Goal: Ask a question: Seek information or help from site administrators or community

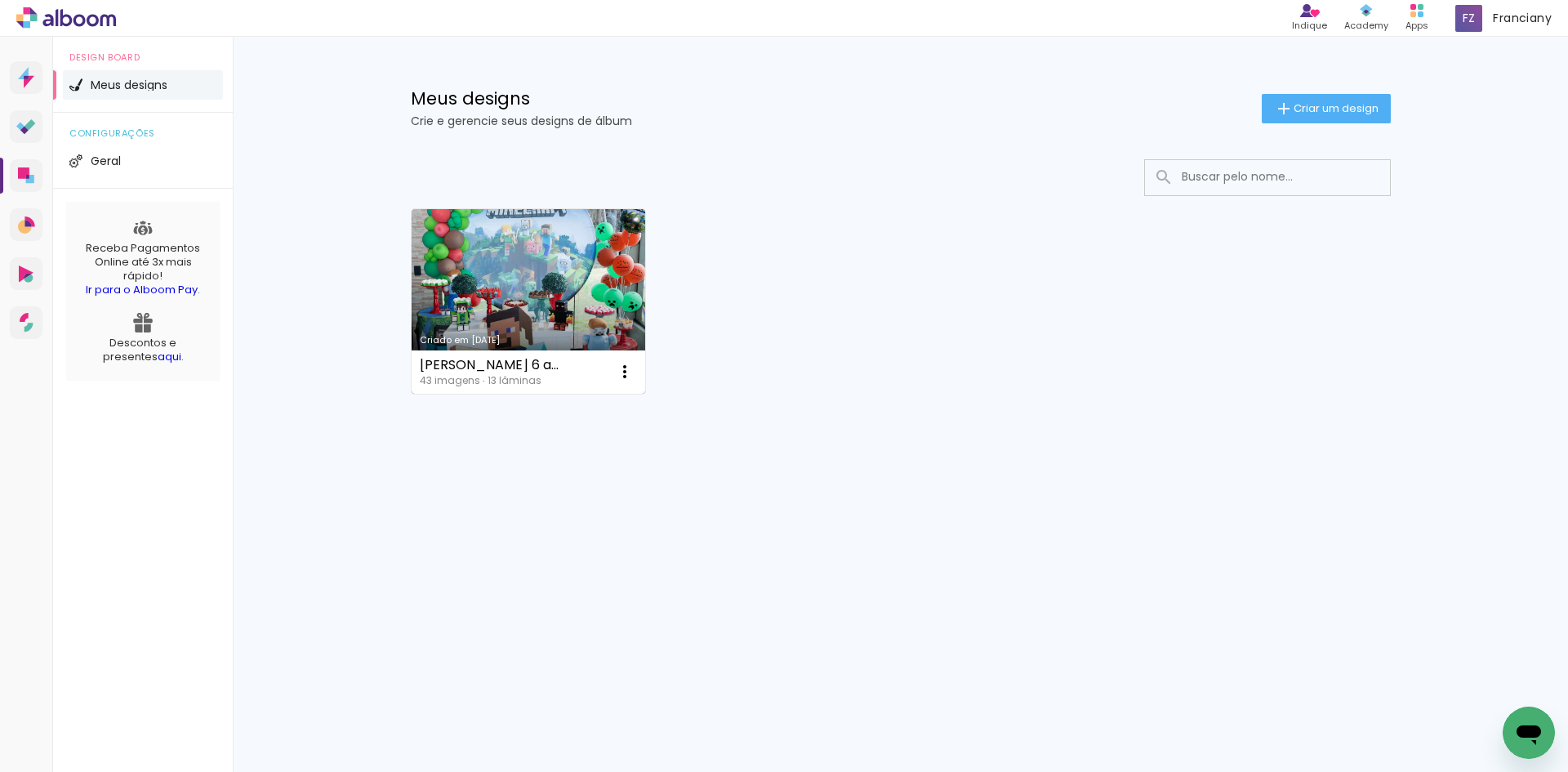
click at [544, 307] on link "Criado em [DATE]" at bounding box center [529, 301] width 234 height 185
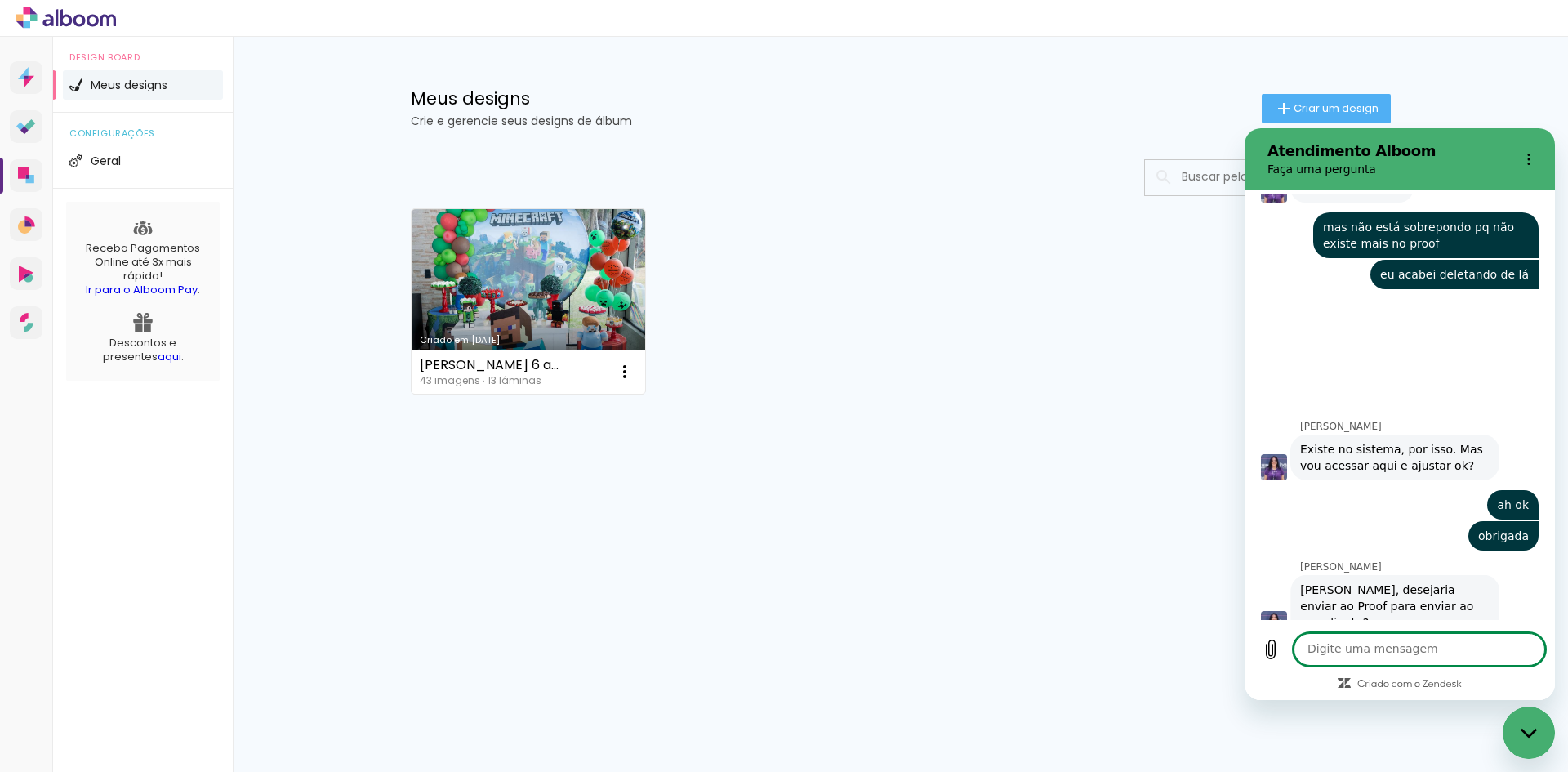
scroll to position [1010, 0]
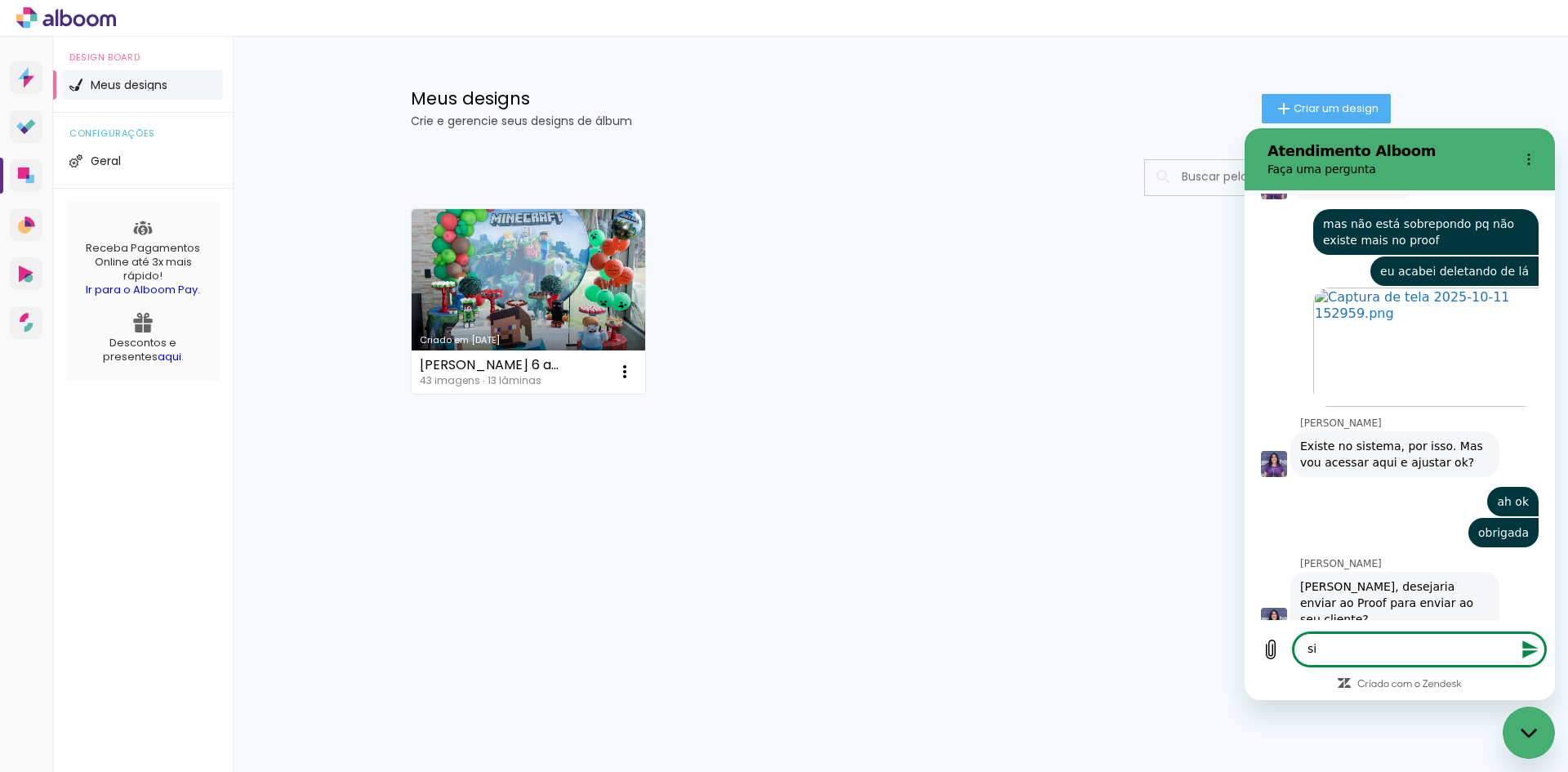
type textarea "sim"
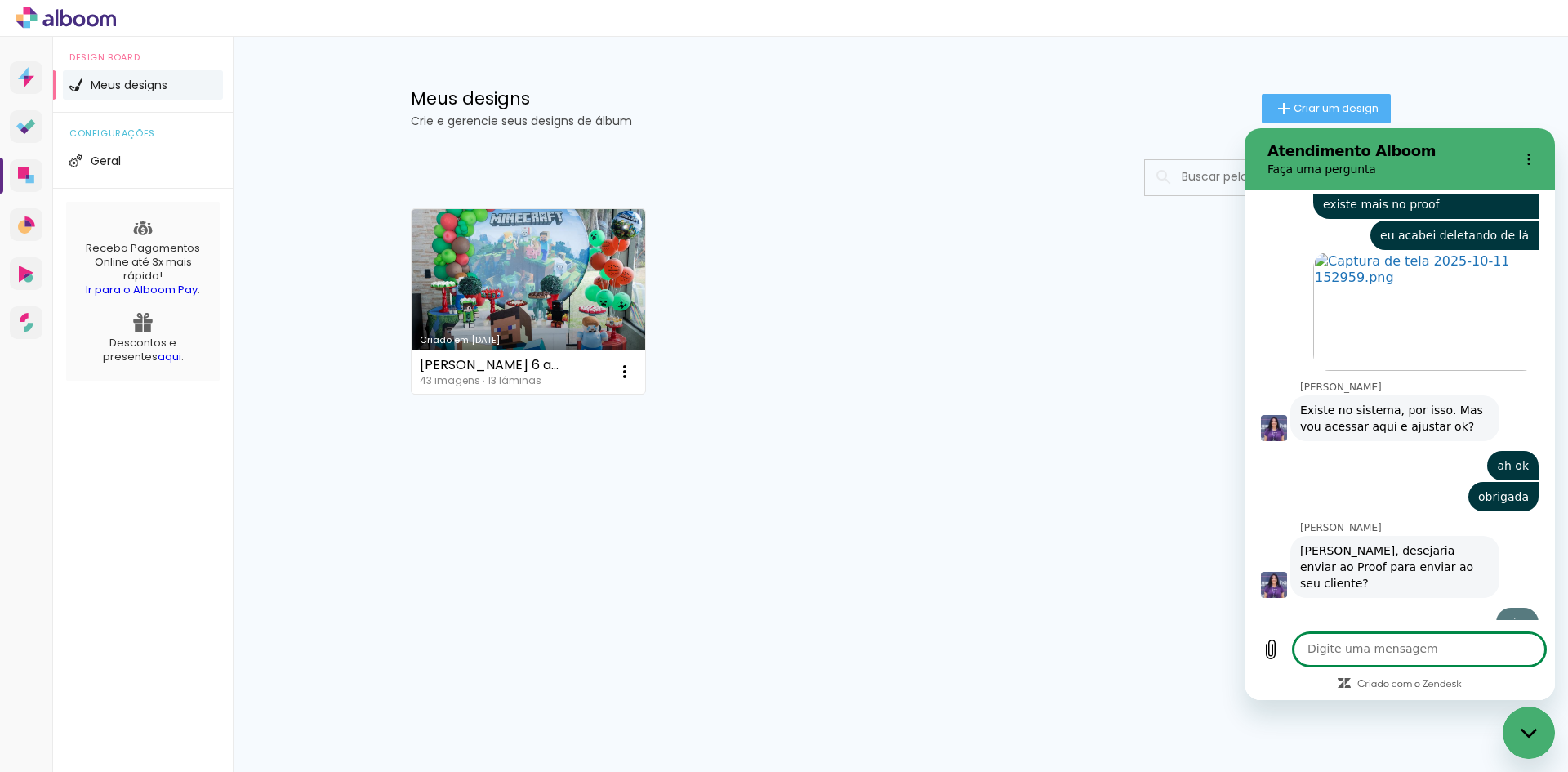
scroll to position [1050, 0]
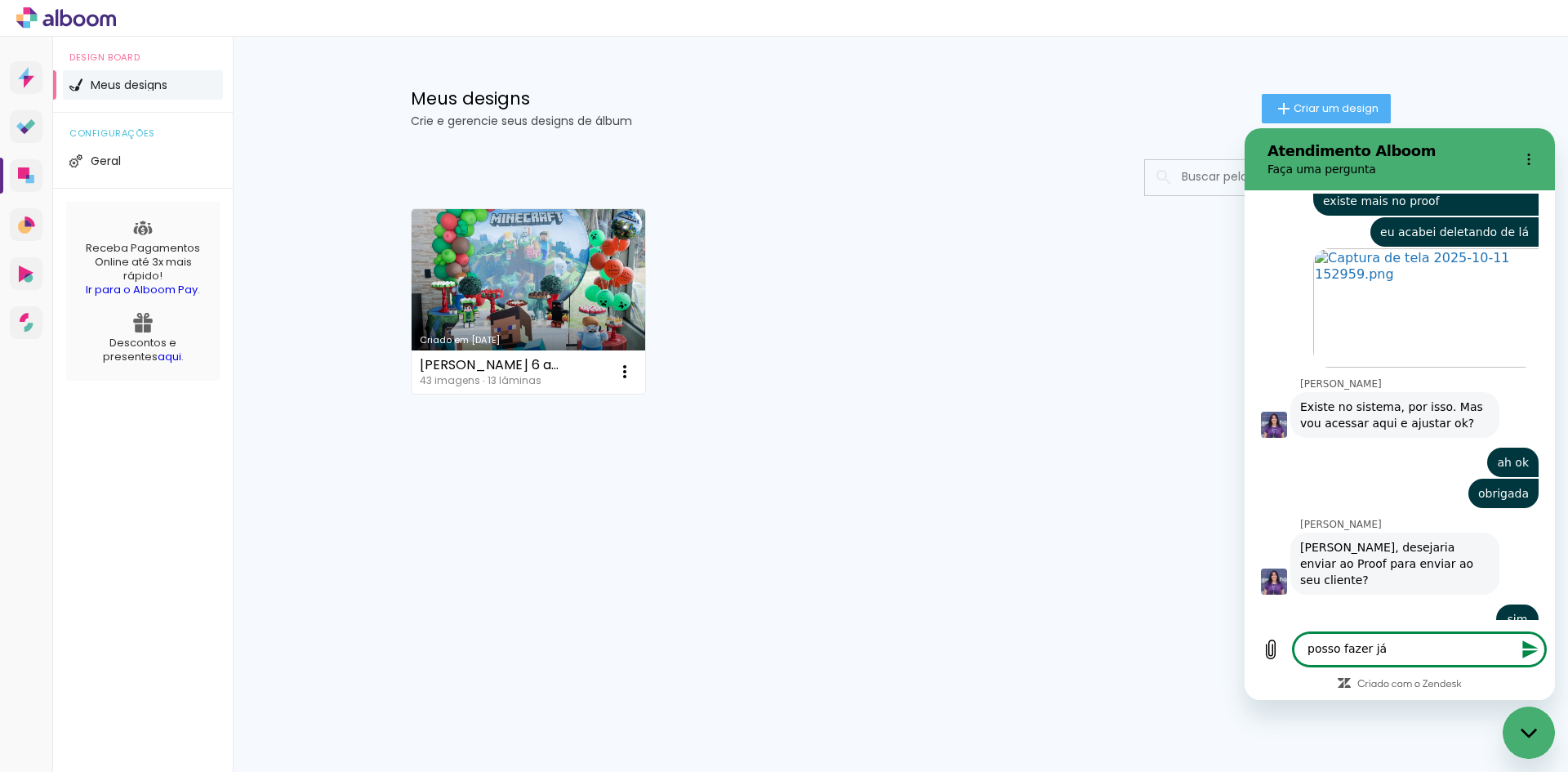
type textarea "posso fazer já?"
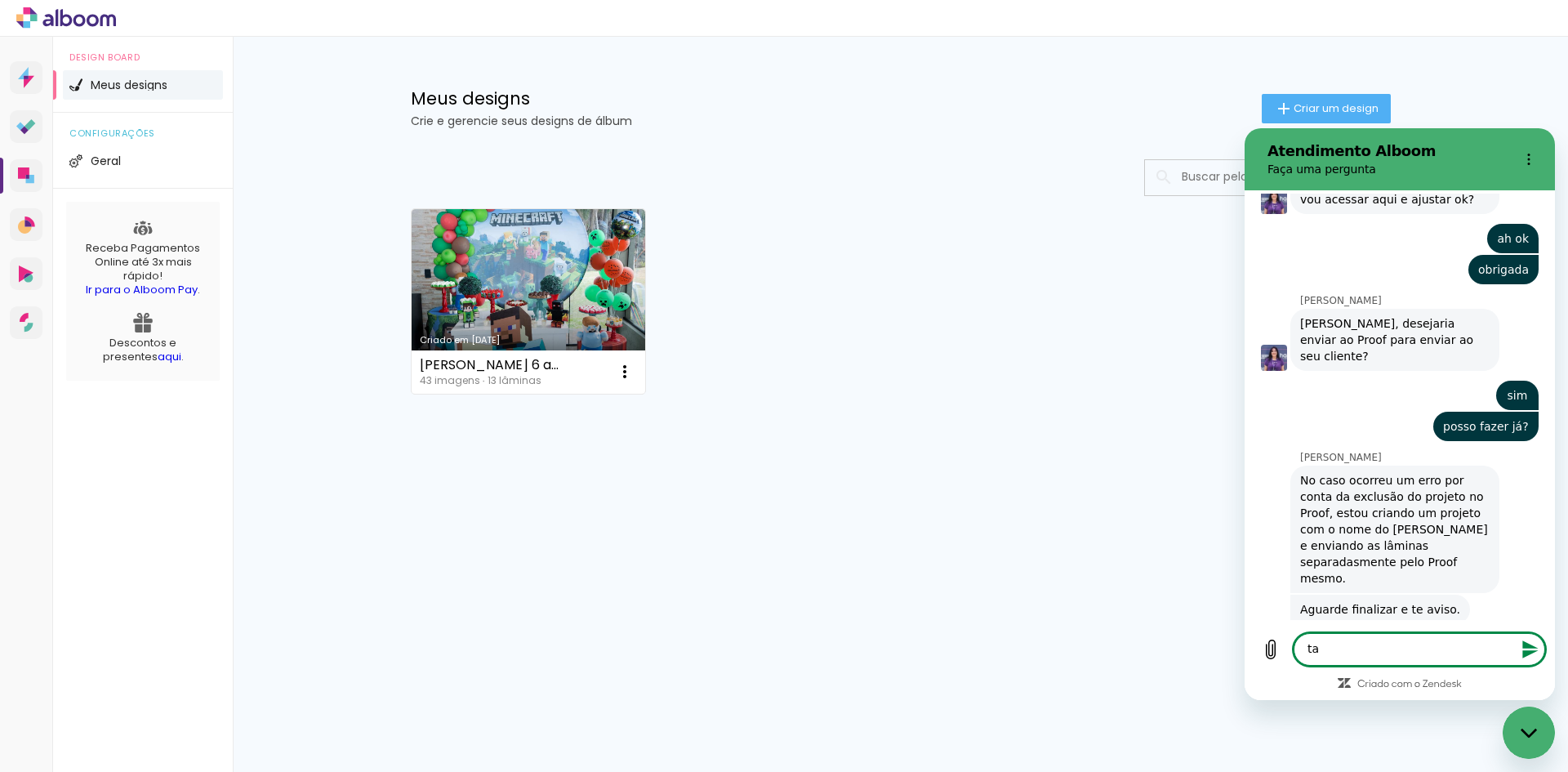
scroll to position [1273, 0]
type textarea "t"
type textarea "ok, muito obrigada"
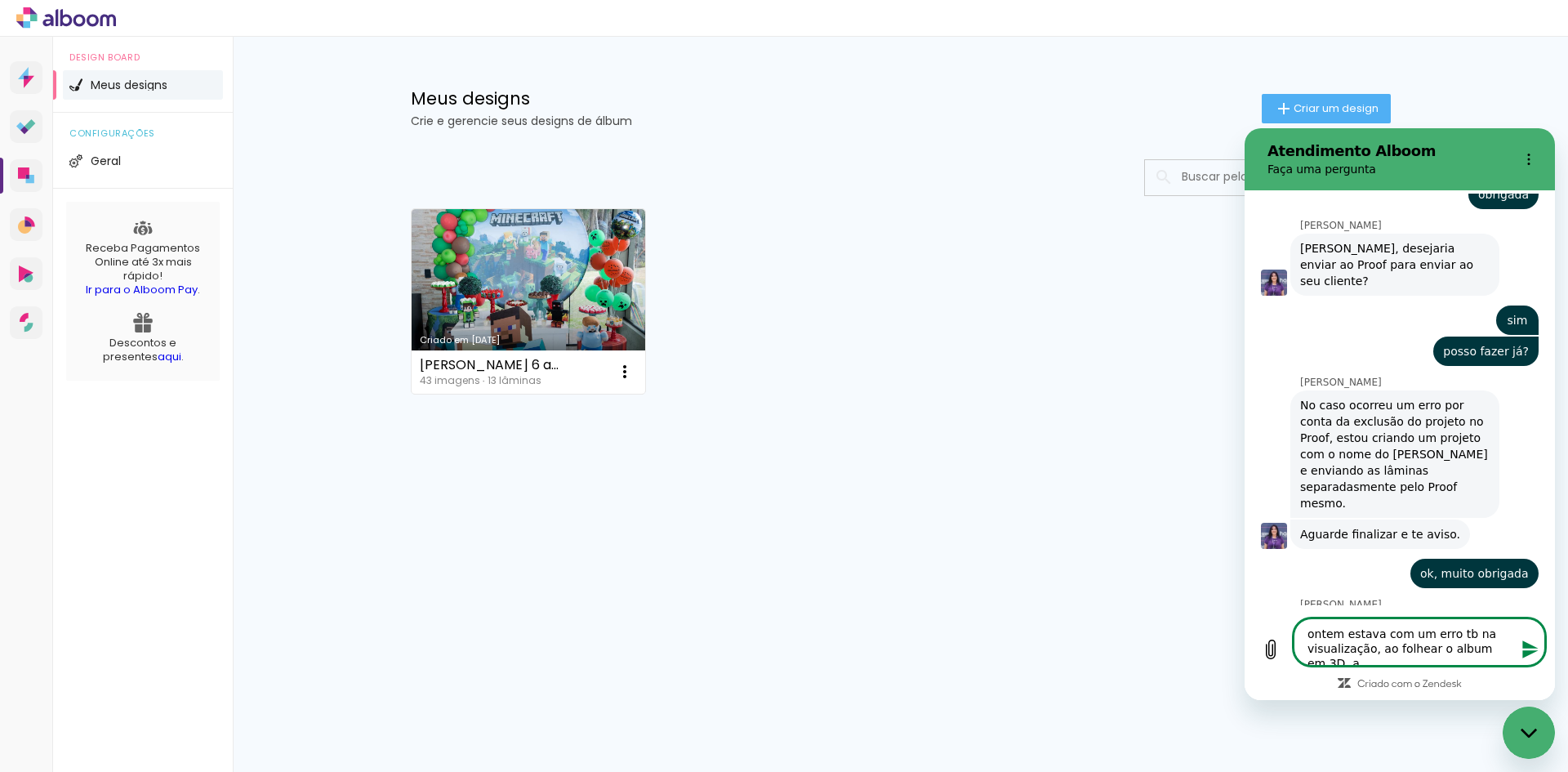
scroll to position [1350, 0]
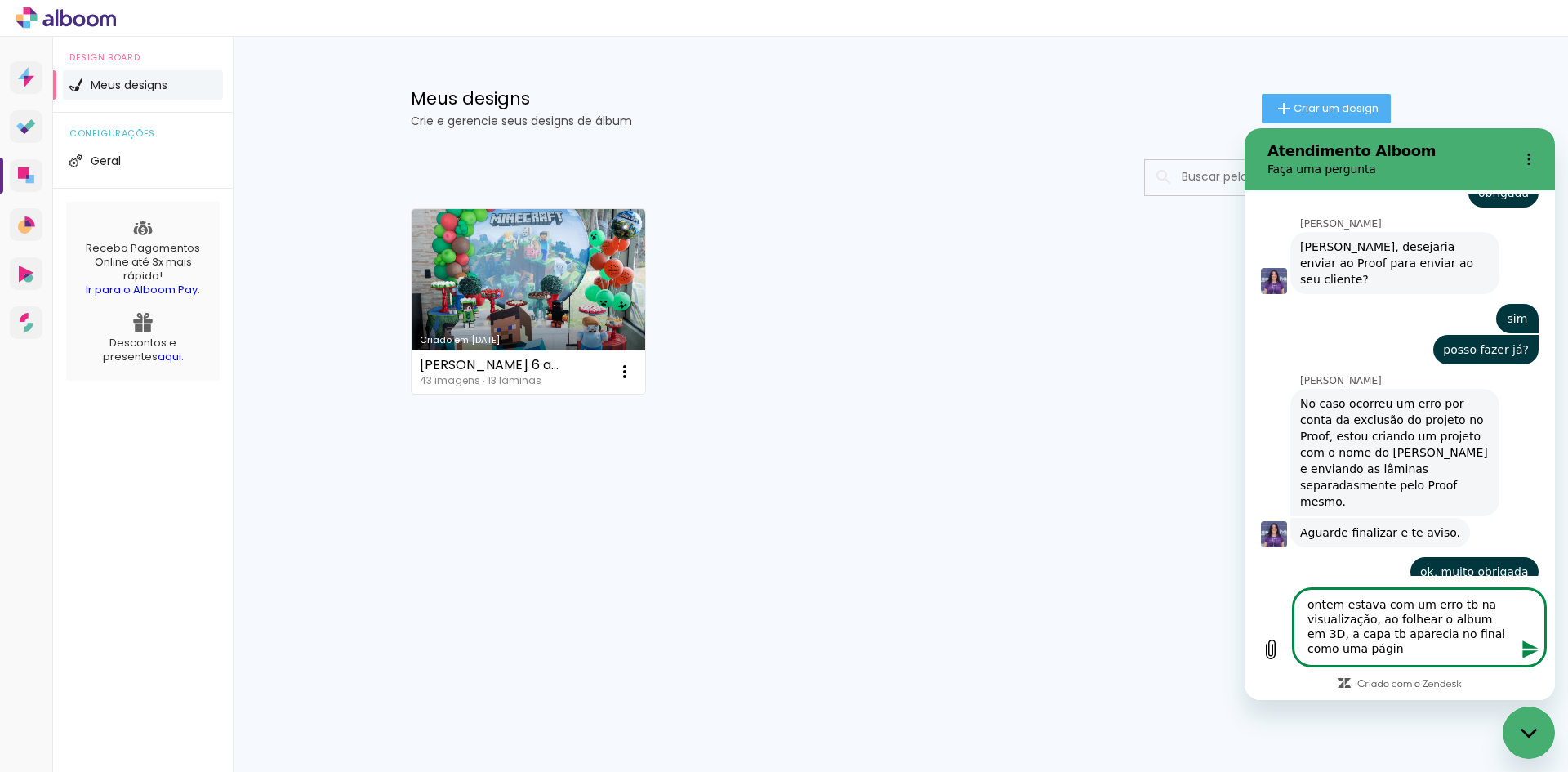
type textarea "ontem estava com um erro tb na visualização, ao folhear o album em 3D, a capa t…"
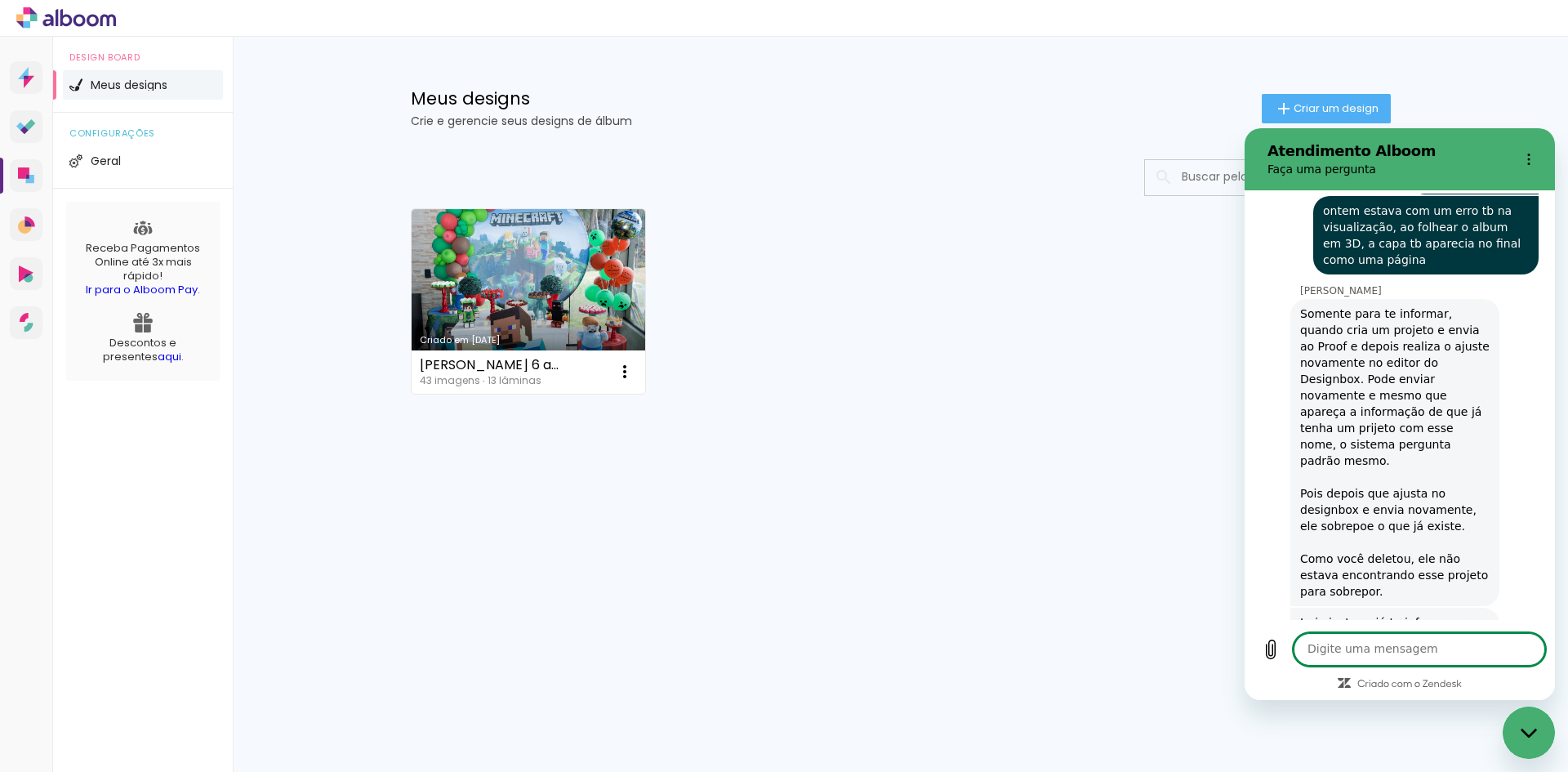
scroll to position [1746, 0]
type textarea "perfeito, obrigada pela informação"
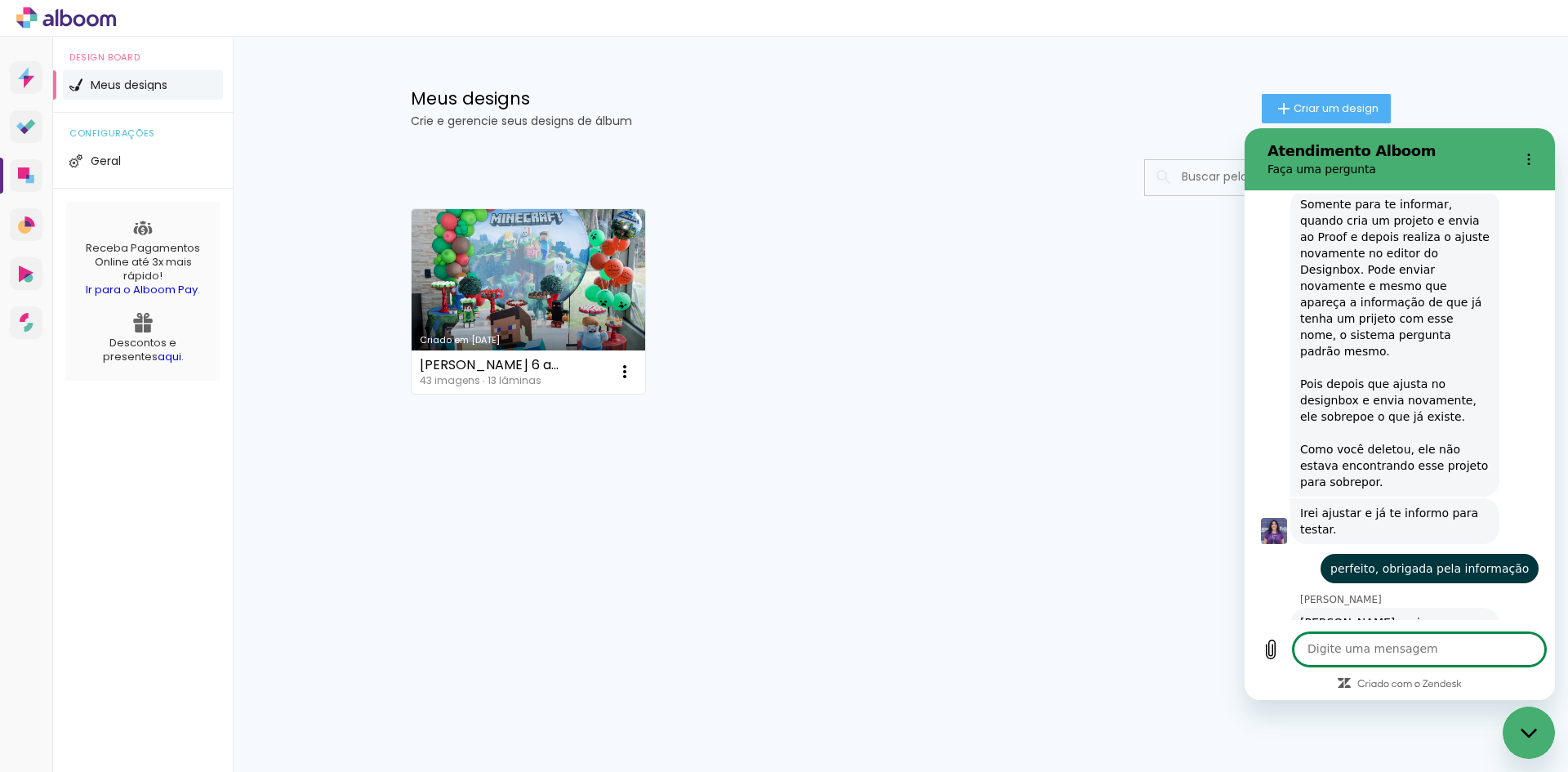
scroll to position [1855, 0]
type textarea "ok"
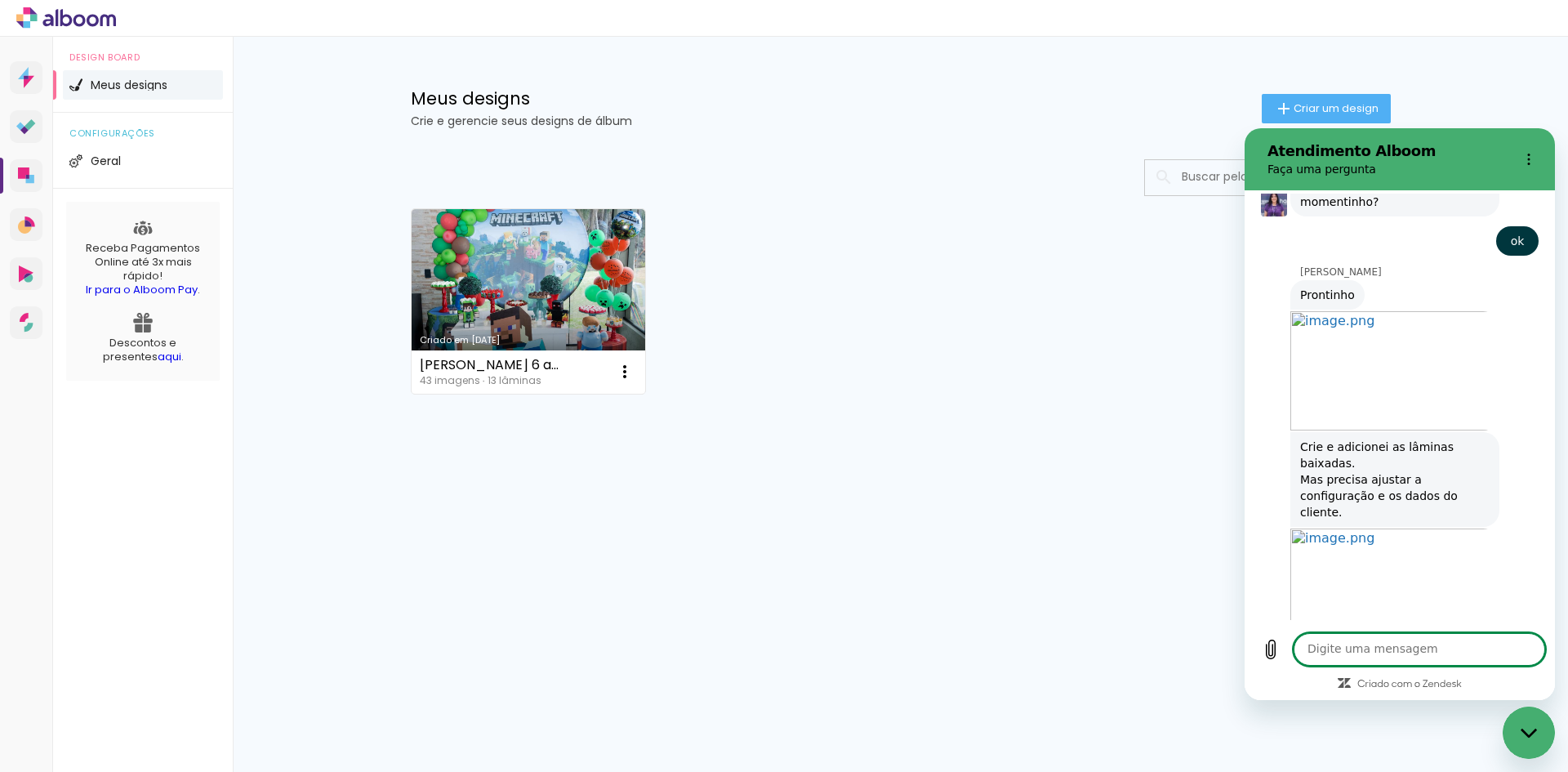
scroll to position [2318, 0]
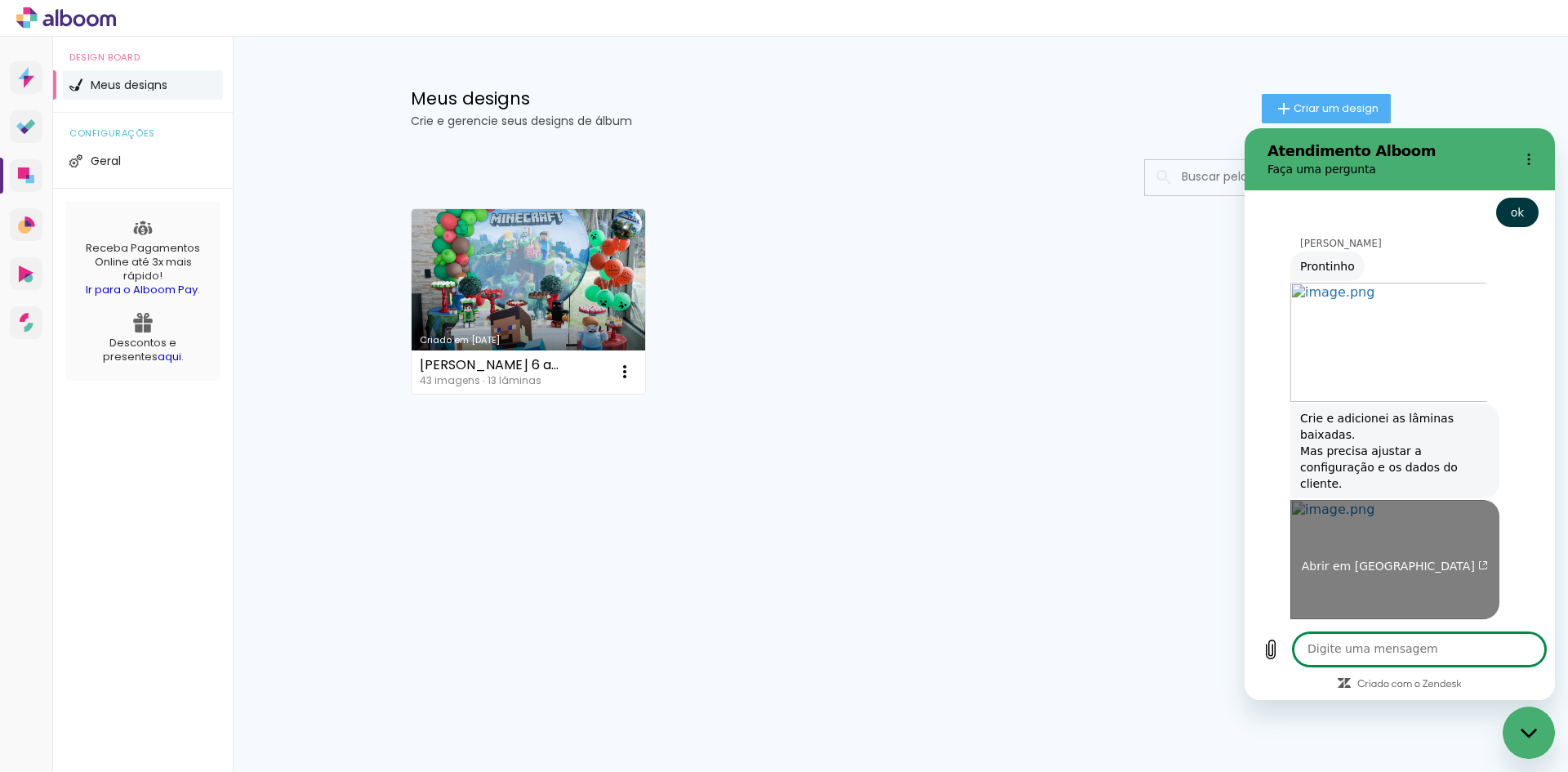
click at [1368, 560] on span "Abrir em [GEOGRAPHIC_DATA]" at bounding box center [1394, 566] width 187 height 13
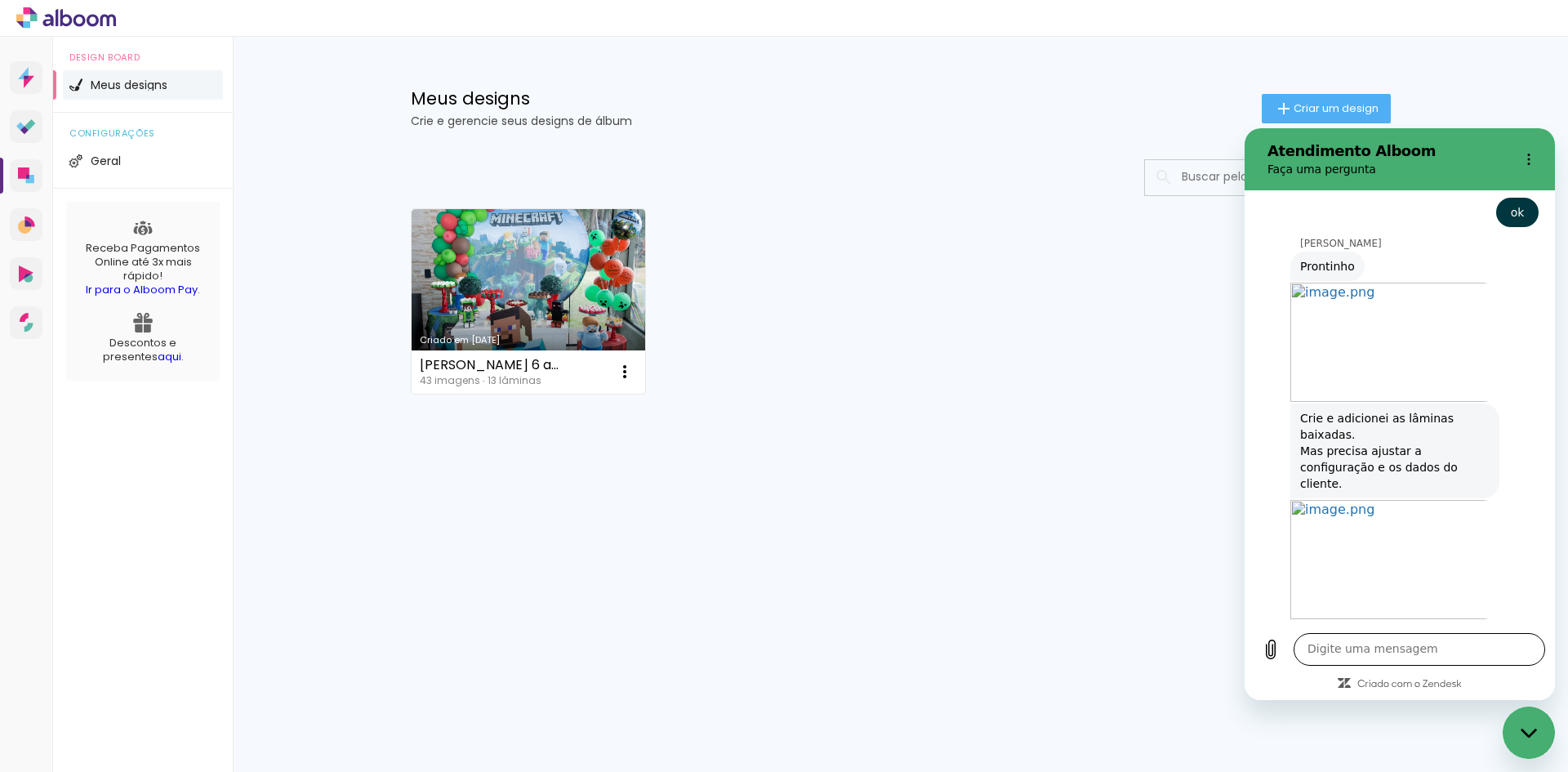
click at [1349, 641] on textarea at bounding box center [1418, 649] width 251 height 32
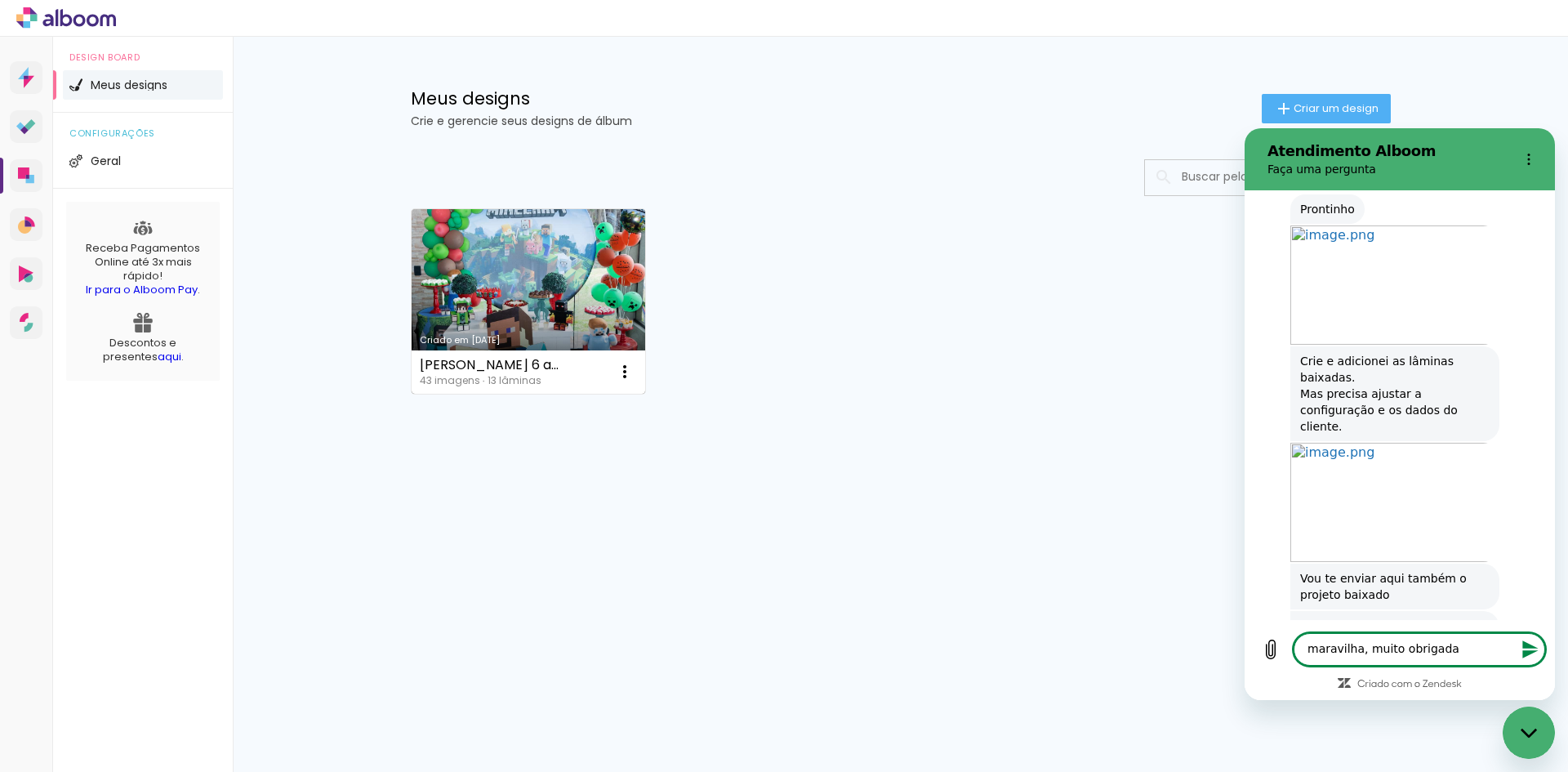
scroll to position [2373, 0]
type textarea "maravilha, muito obrigada"
click at [520, 277] on link "Criado em [DATE]" at bounding box center [529, 301] width 234 height 185
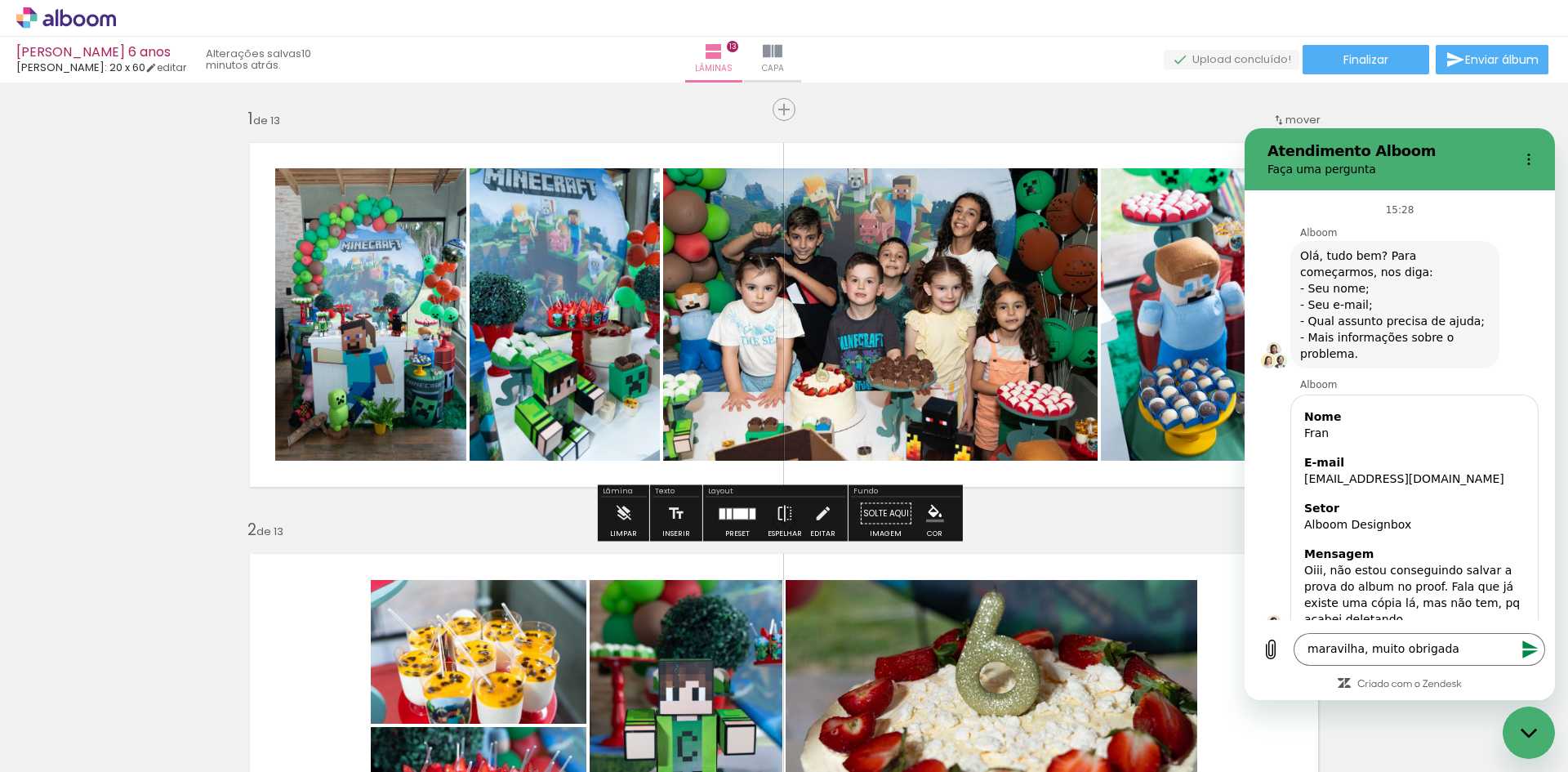
scroll to position [2373, 0]
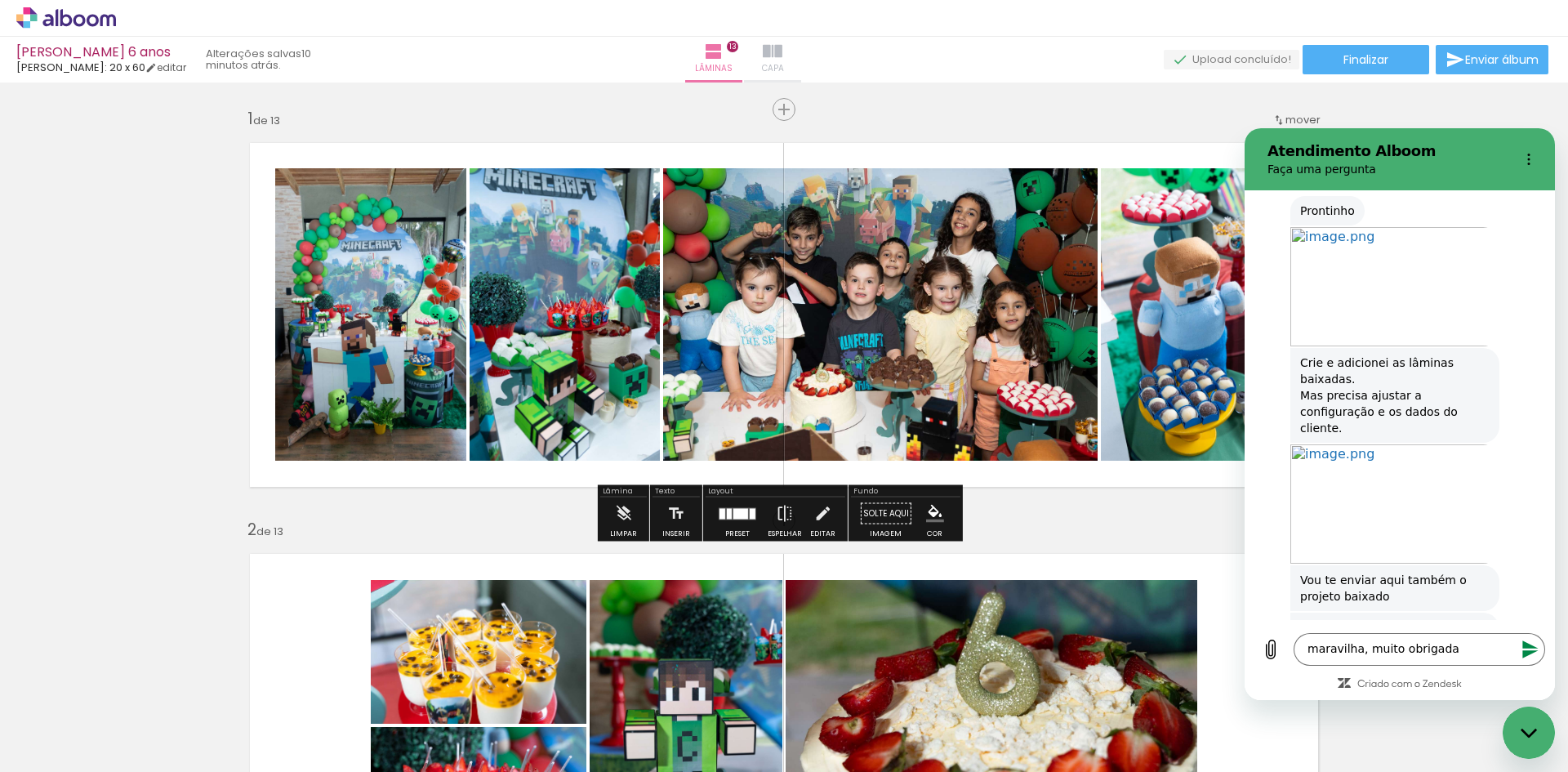
click at [783, 46] on iron-icon at bounding box center [772, 51] width 19 height 19
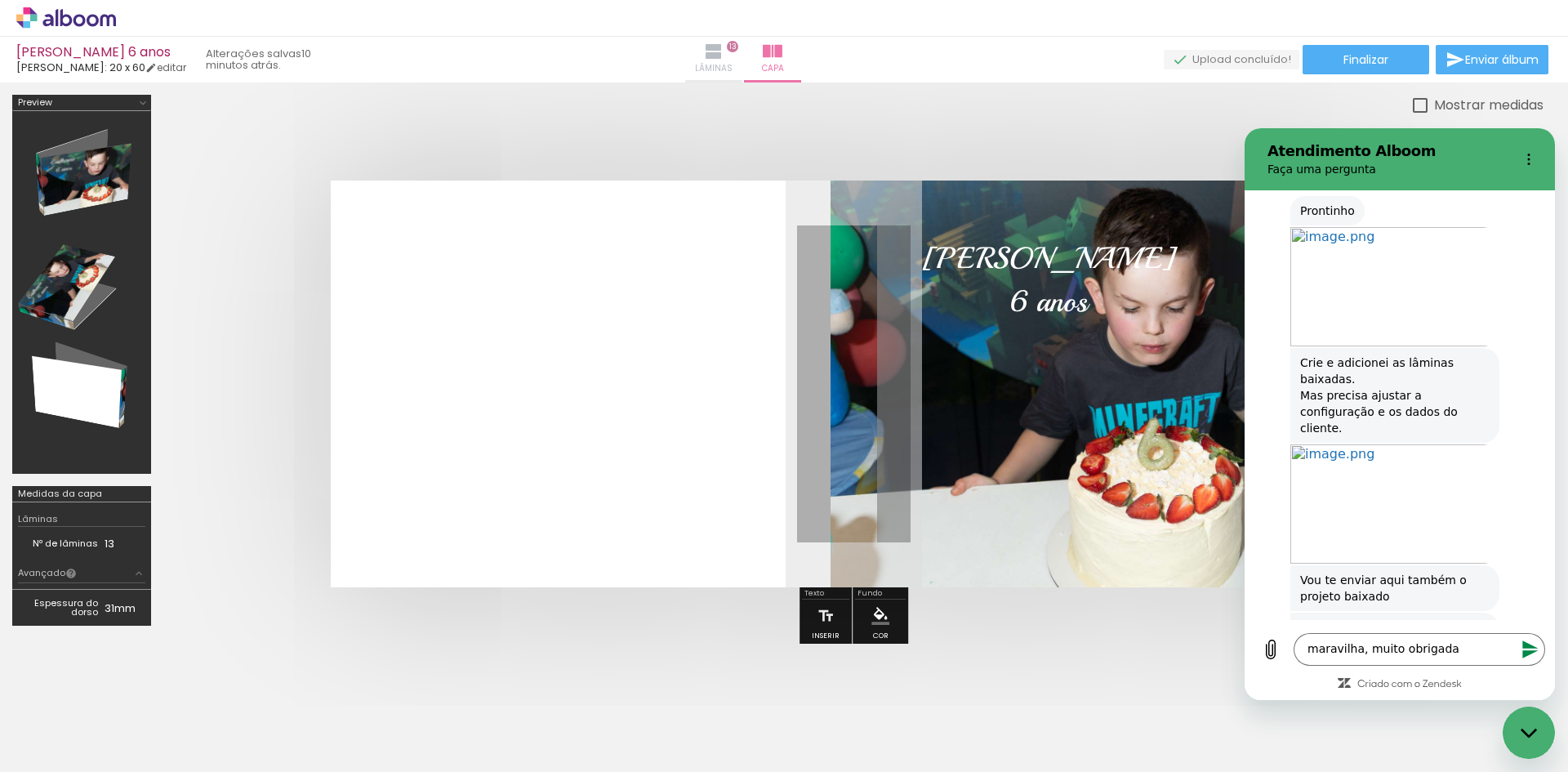
click at [733, 67] on span "Lâminas" at bounding box center [713, 68] width 38 height 15
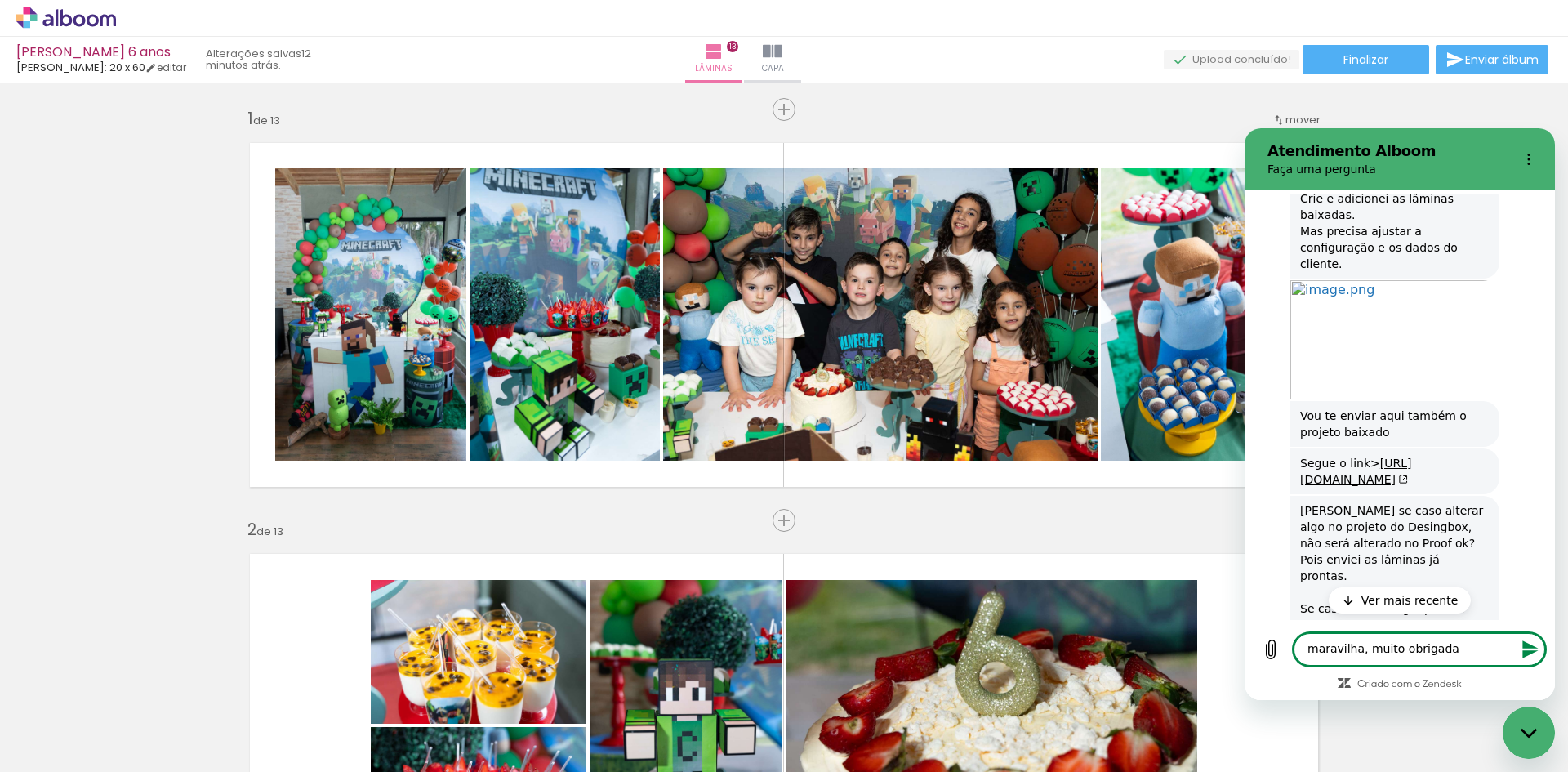
scroll to position [2558, 0]
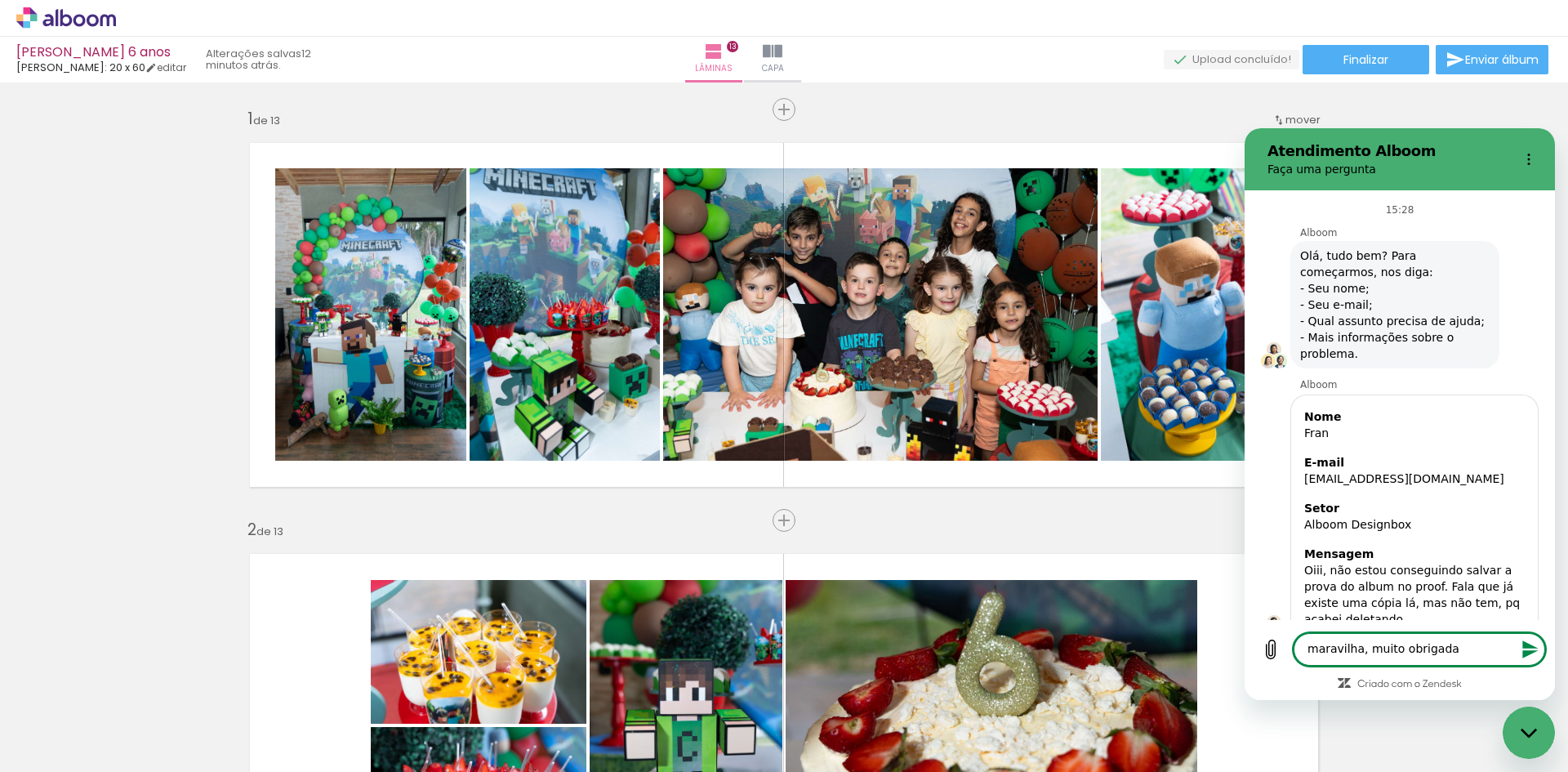
scroll to position [2558, 0]
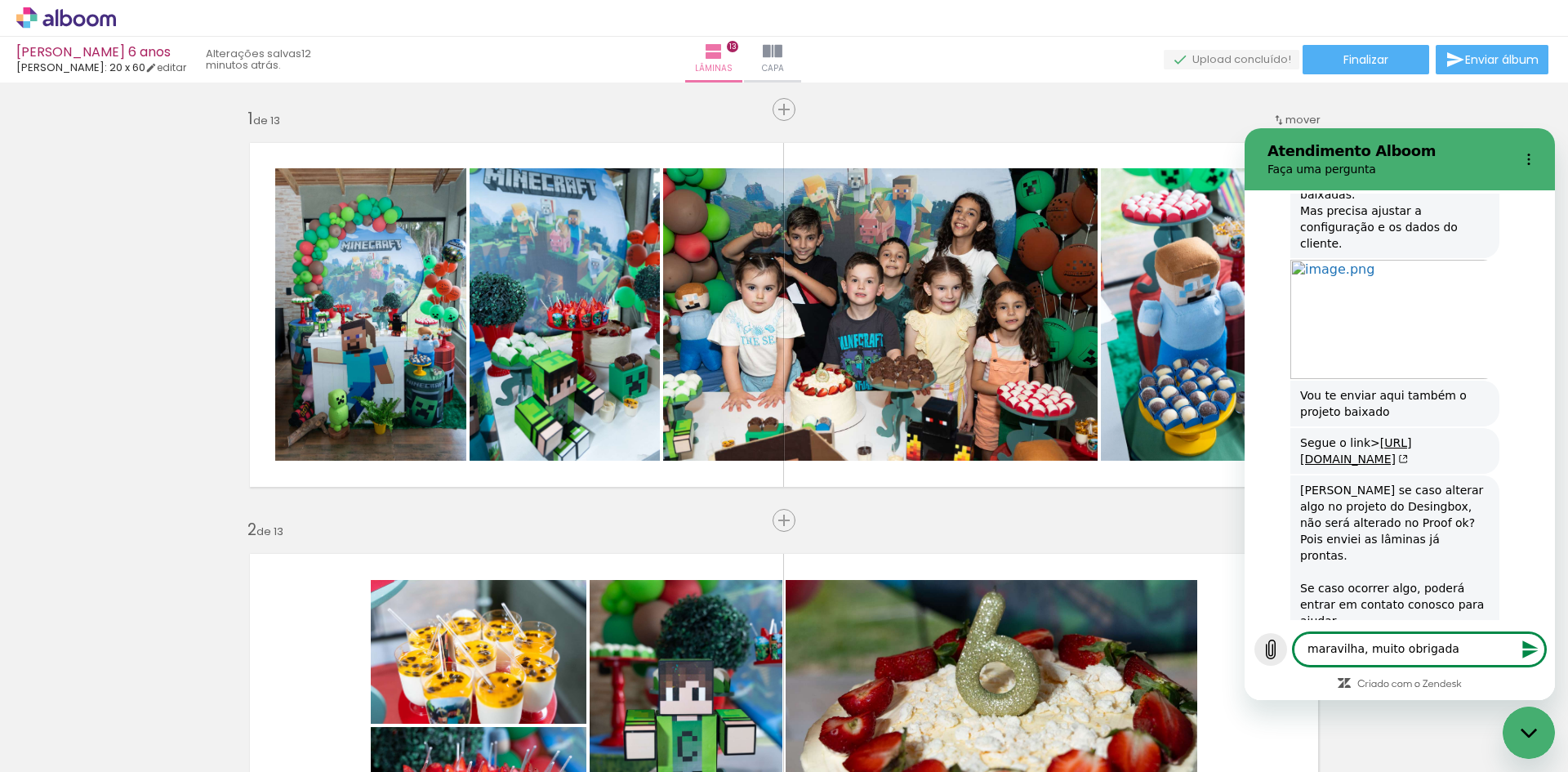
drag, startPoint x: 1446, startPoint y: 643, endPoint x: 1264, endPoint y: 643, distance: 182.0
click at [1264, 643] on div "Digite uma mensagem maravilha, muito obrigada x" at bounding box center [1399, 649] width 291 height 32
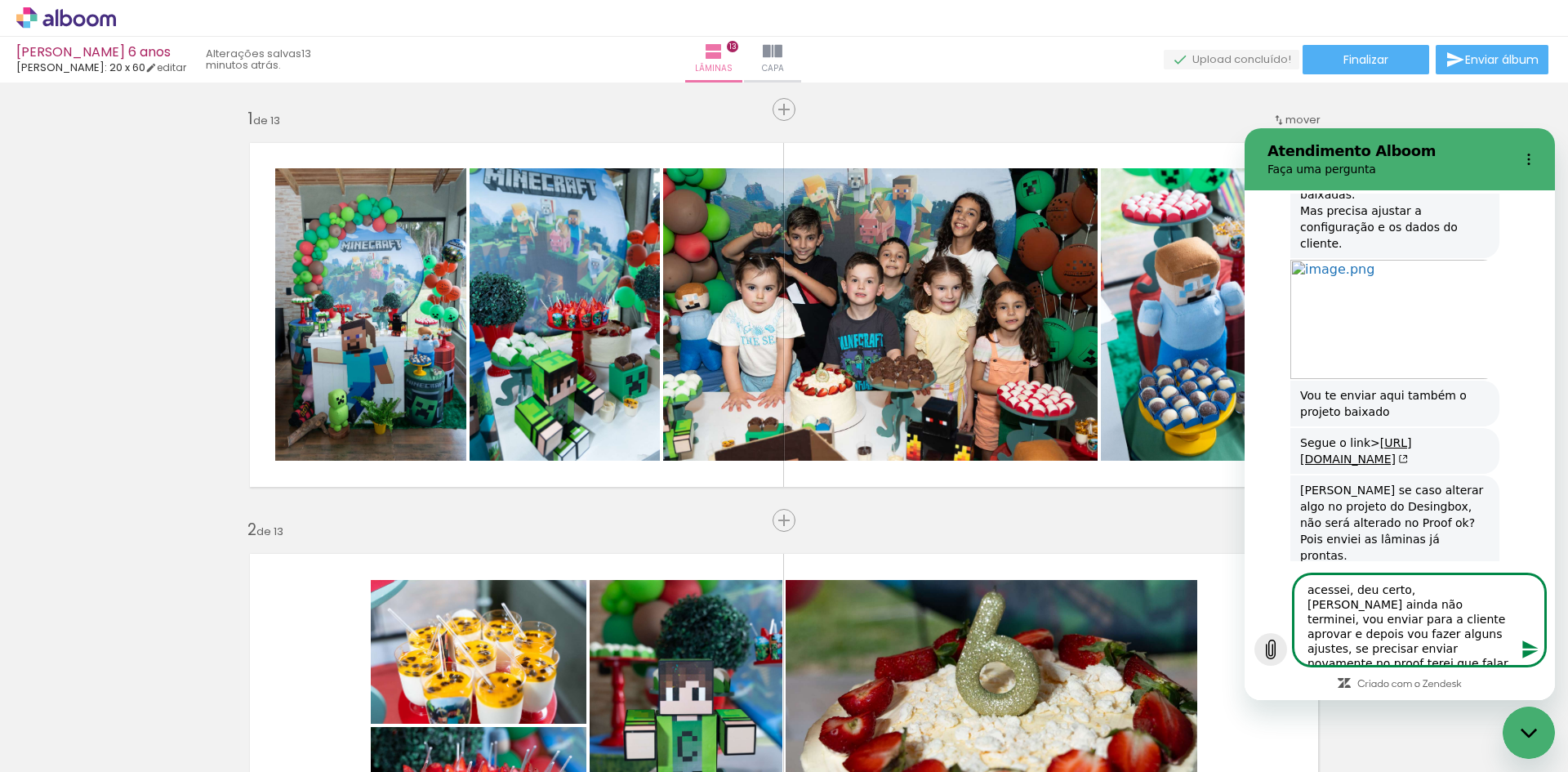
type textarea "acessei, deu certo, [PERSON_NAME] ainda não terminei, vou enviar para a cliente…"
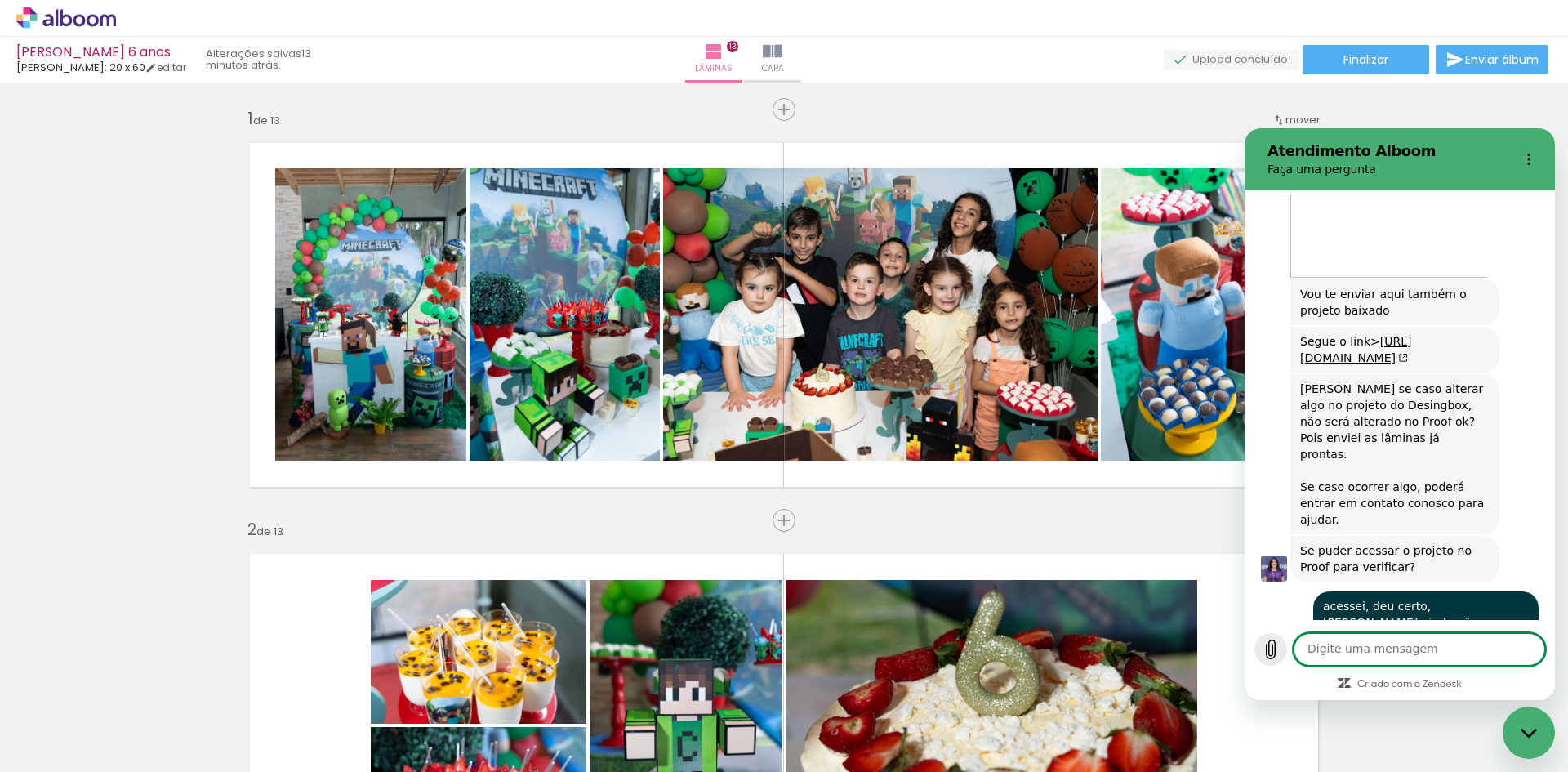
scroll to position [2662, 0]
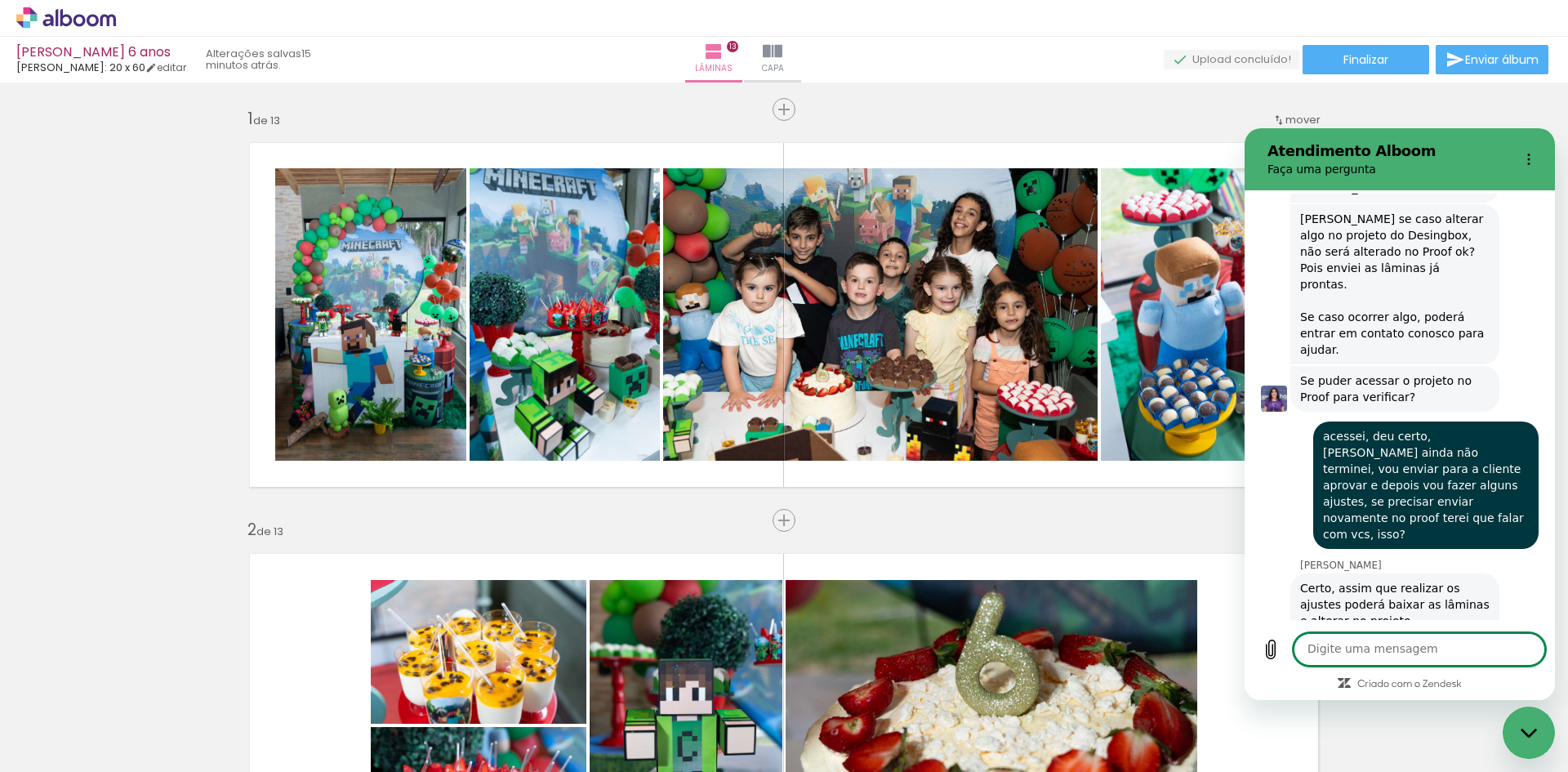
scroll to position [2831, 0]
click at [1352, 647] on textarea at bounding box center [1418, 649] width 251 height 32
type textarea "perfeito, muito obrigada"
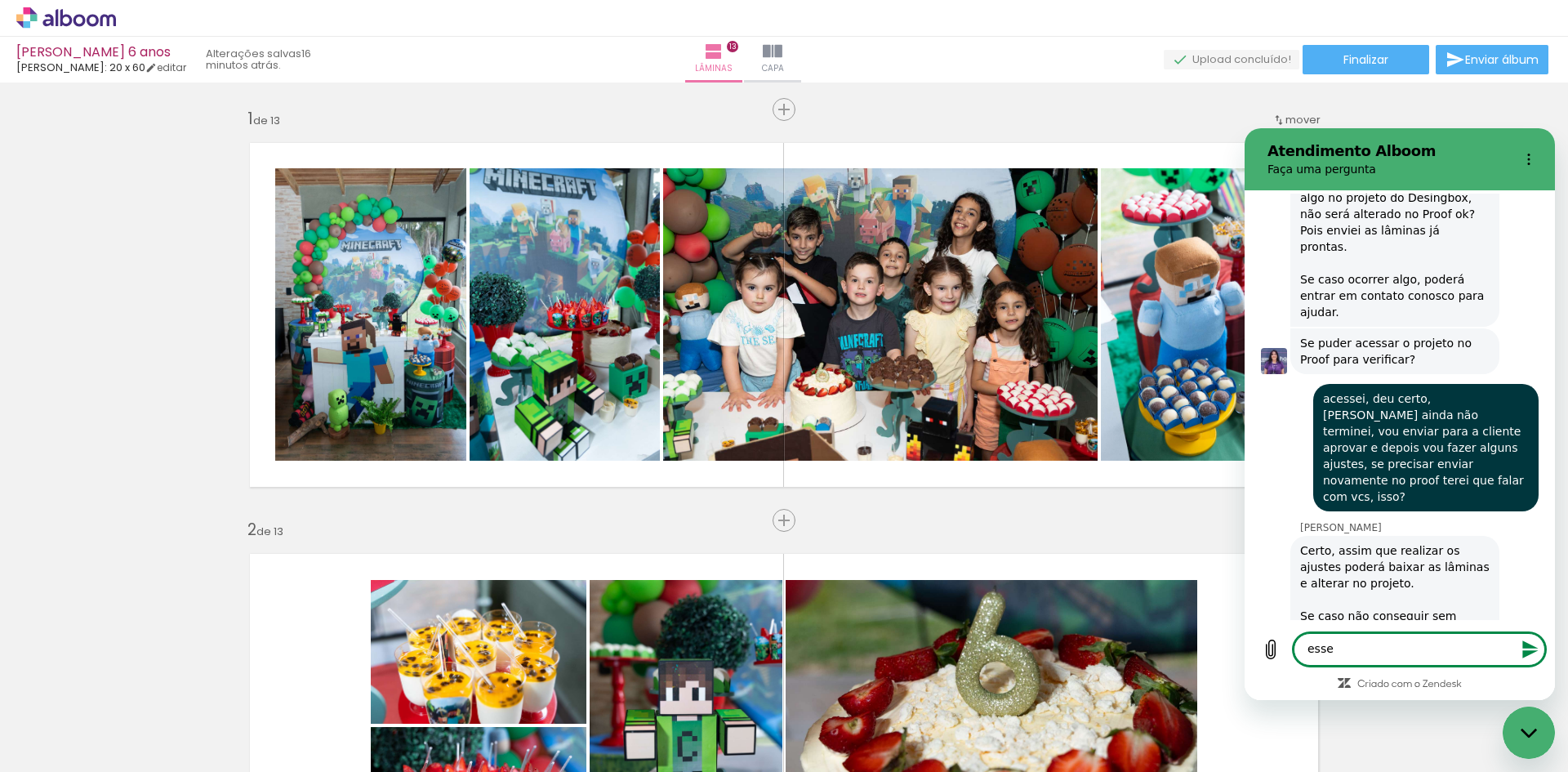
scroll to position [2870, 0]
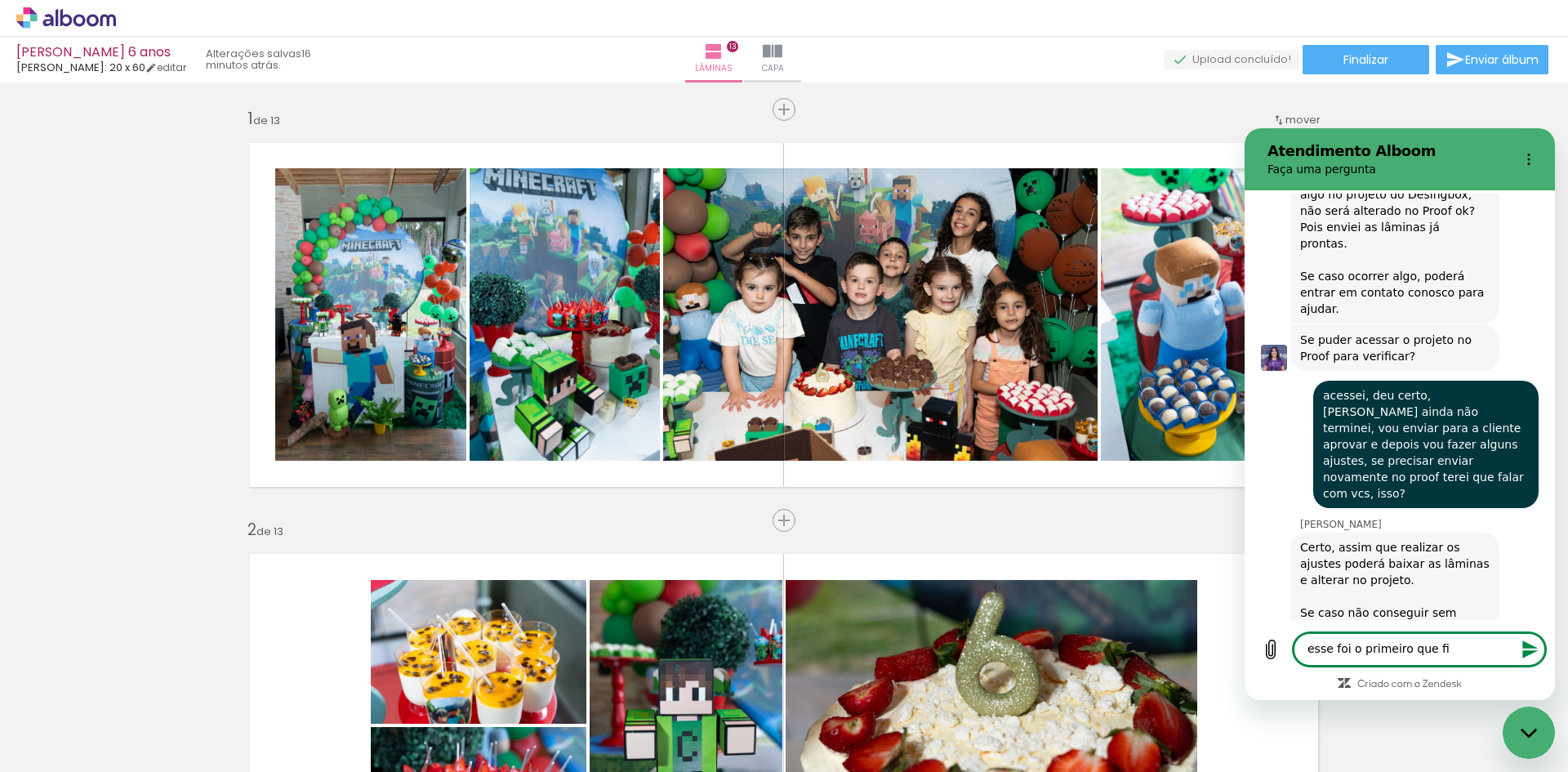
type textarea "esse foi o primeiro que fiz"
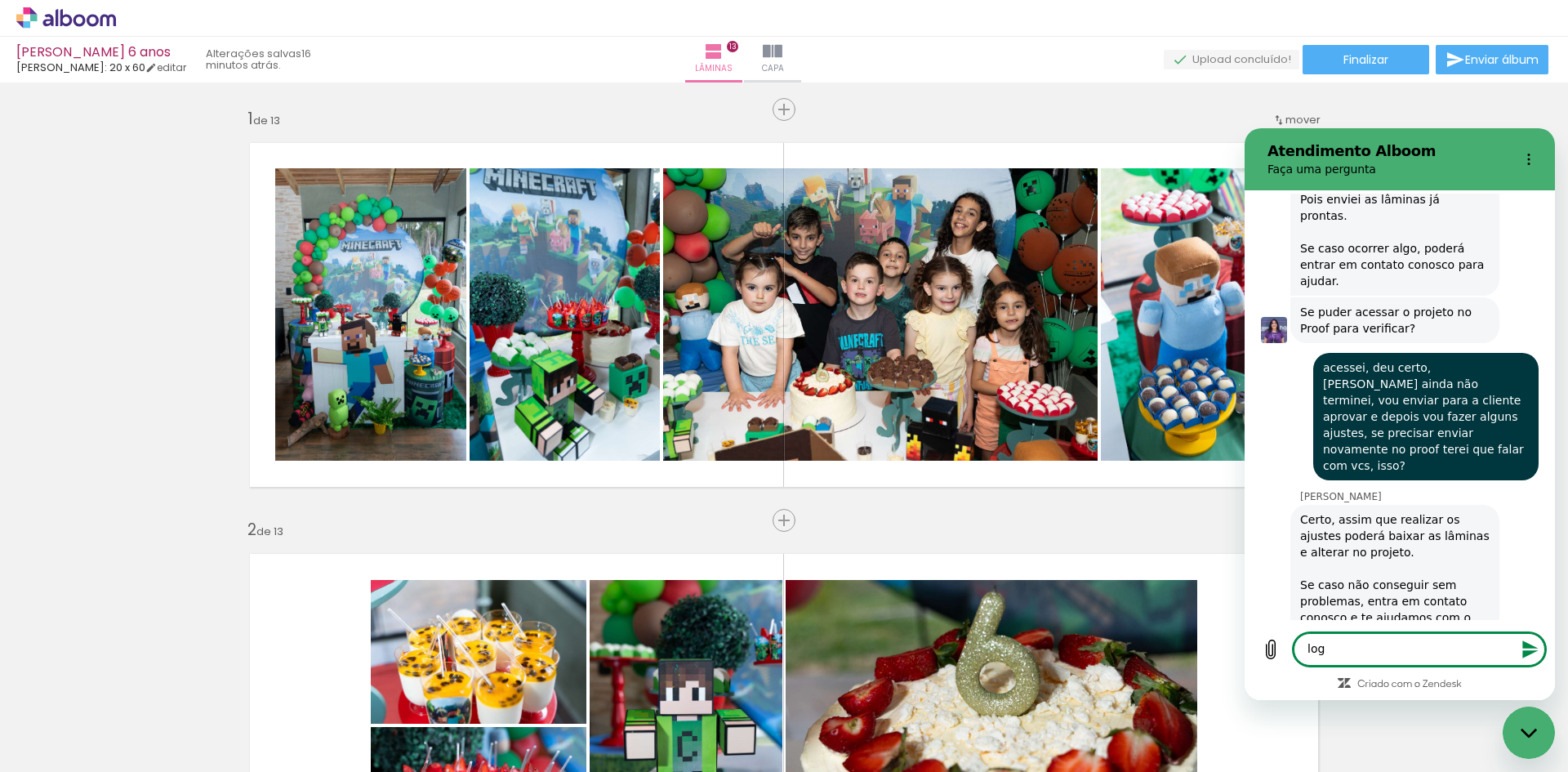
scroll to position [2901, 0]
type textarea "logo pego o jeito rsrs"
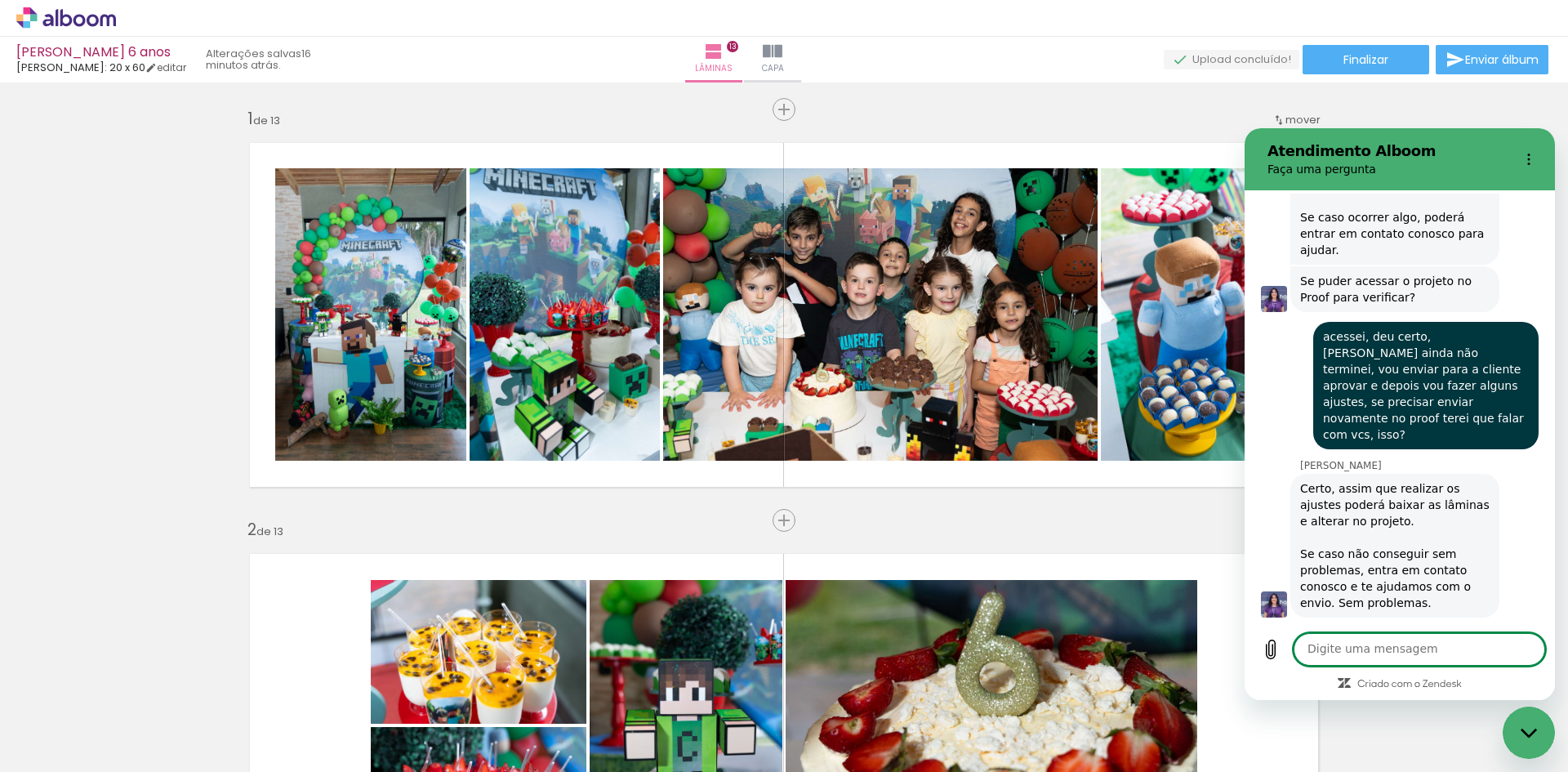
scroll to position [2932, 0]
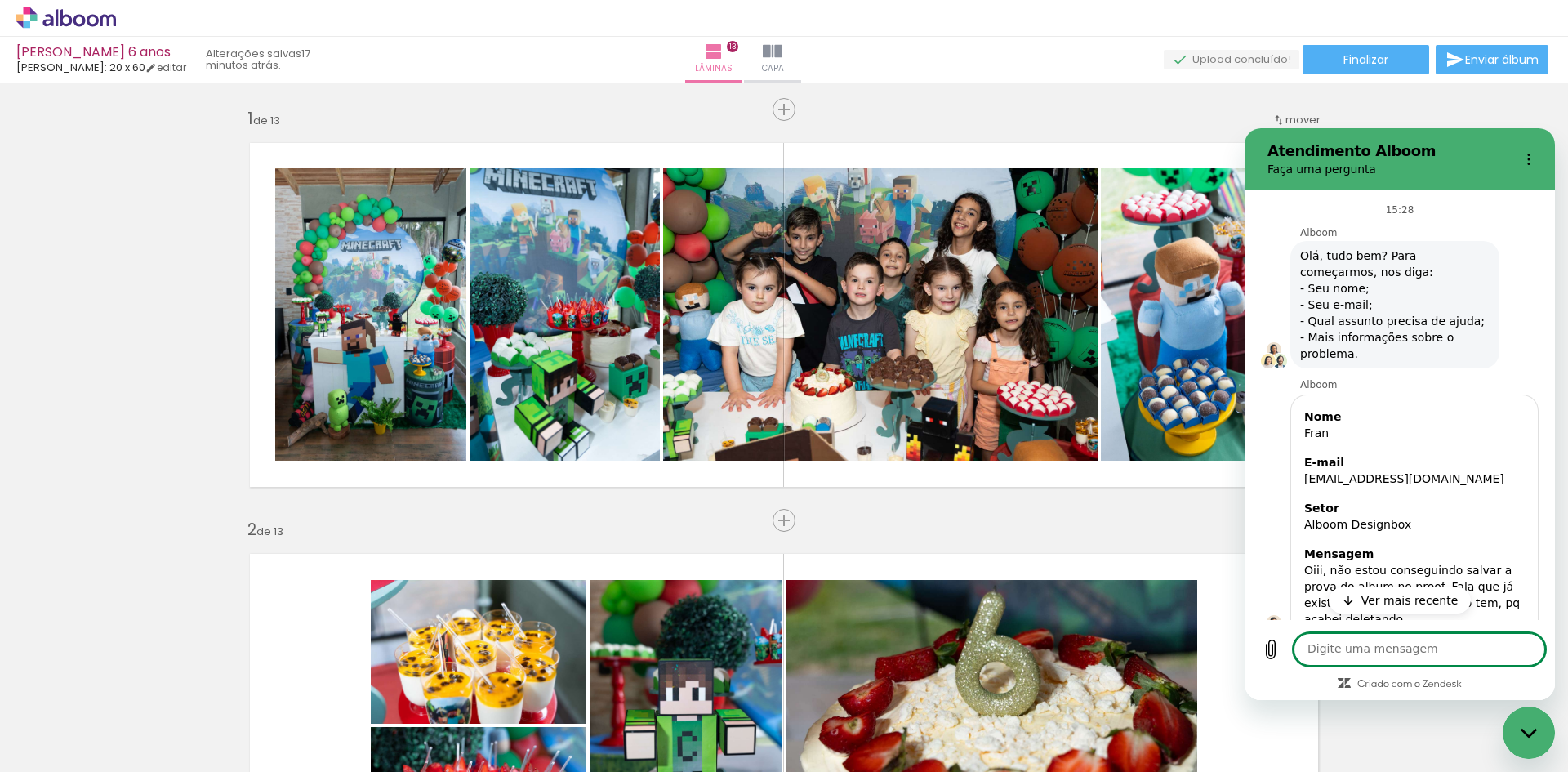
scroll to position [3081, 0]
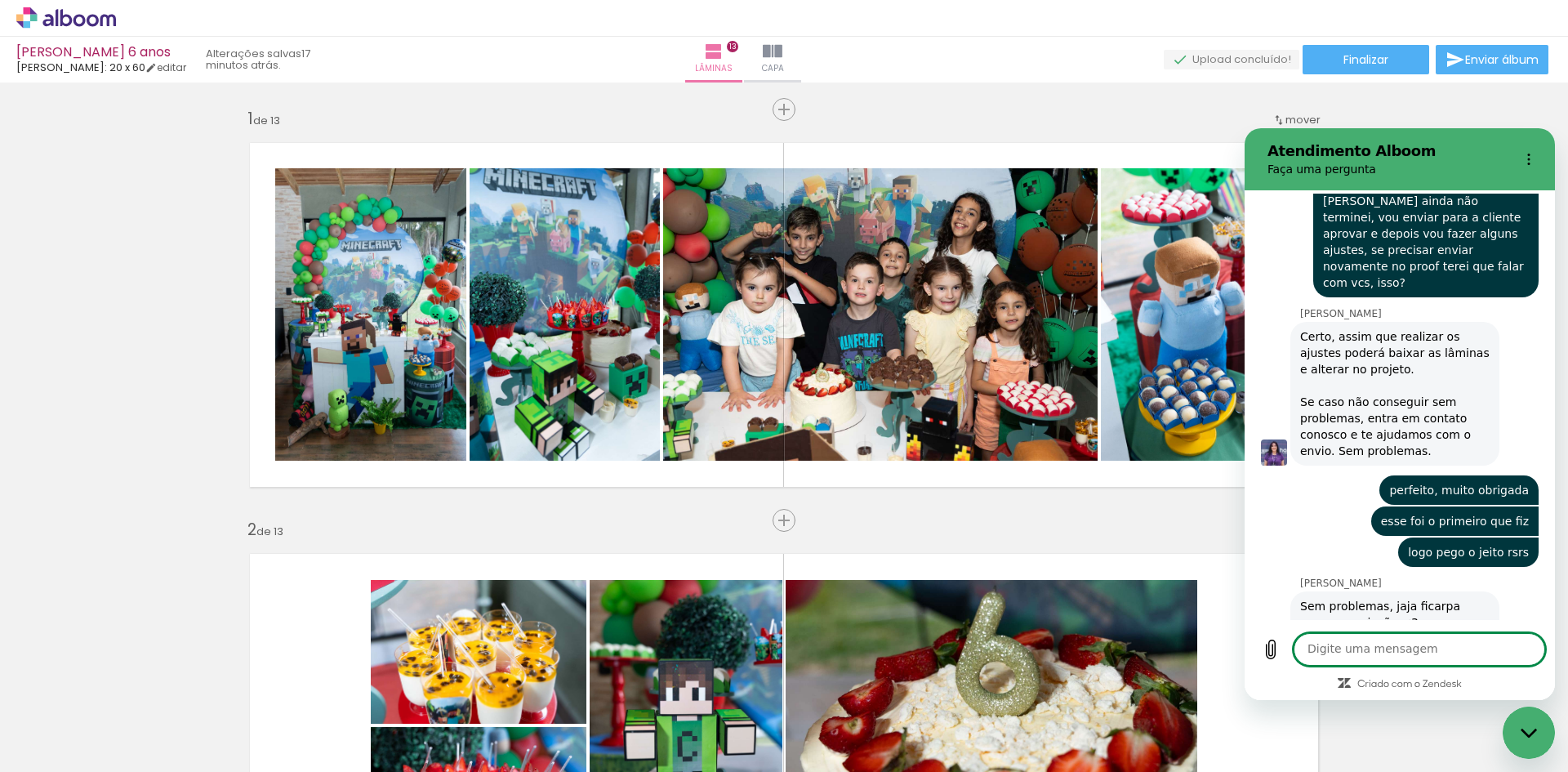
click at [1380, 646] on textarea at bounding box center [1418, 649] width 251 height 32
type textarea "obrigada"
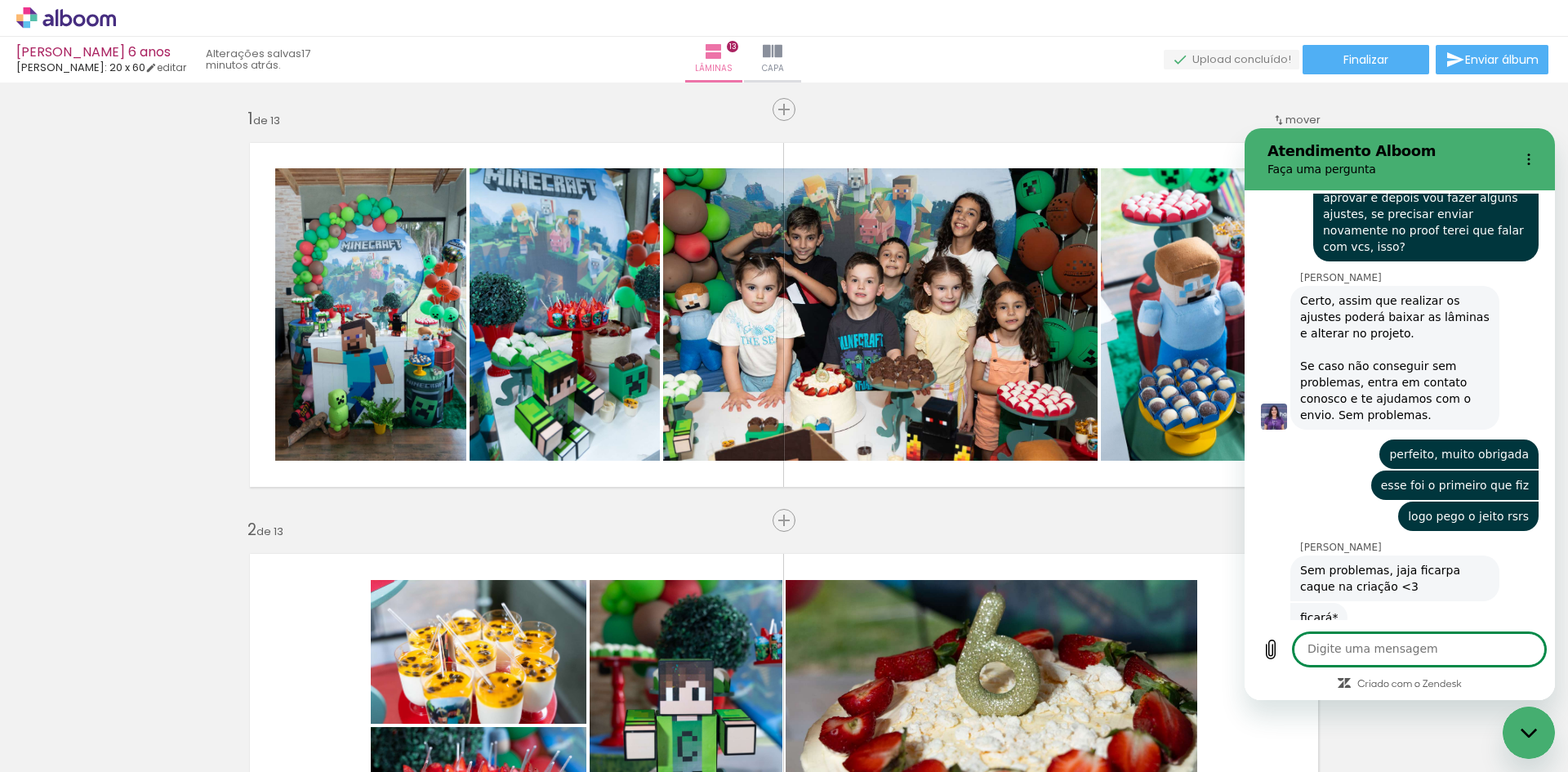
scroll to position [3120, 0]
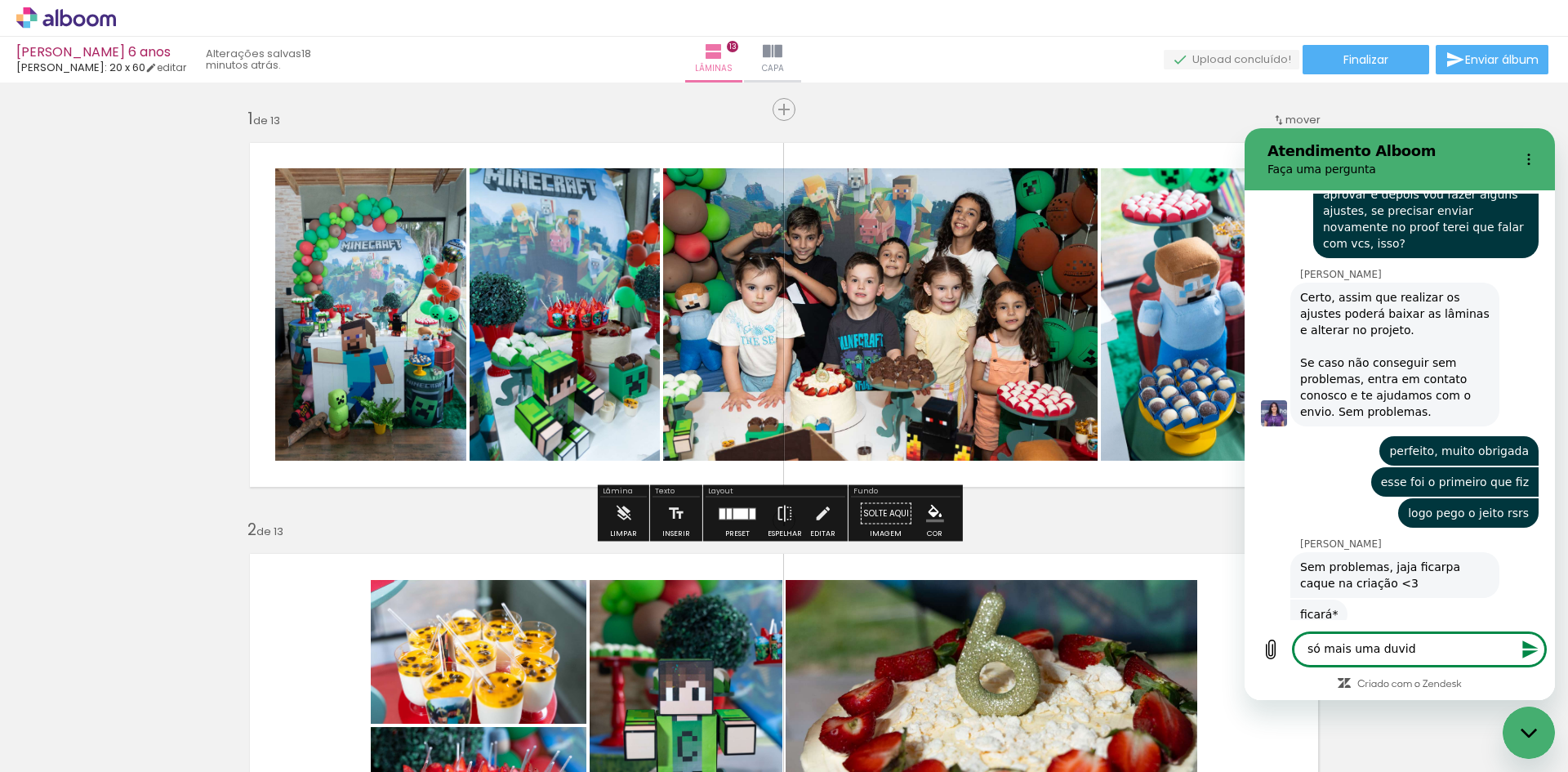
type textarea "só mais uma duvida"
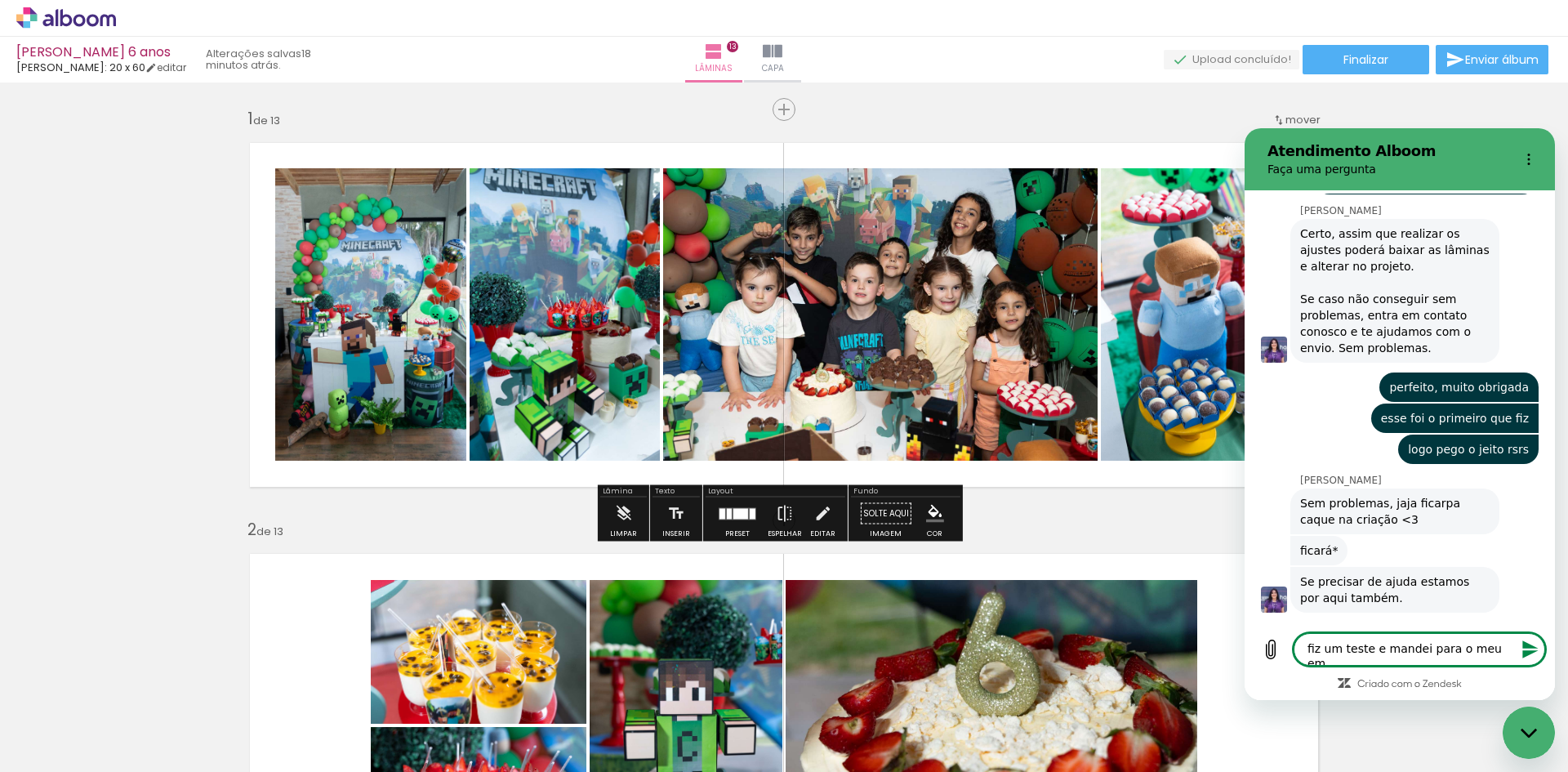
scroll to position [3182, 0]
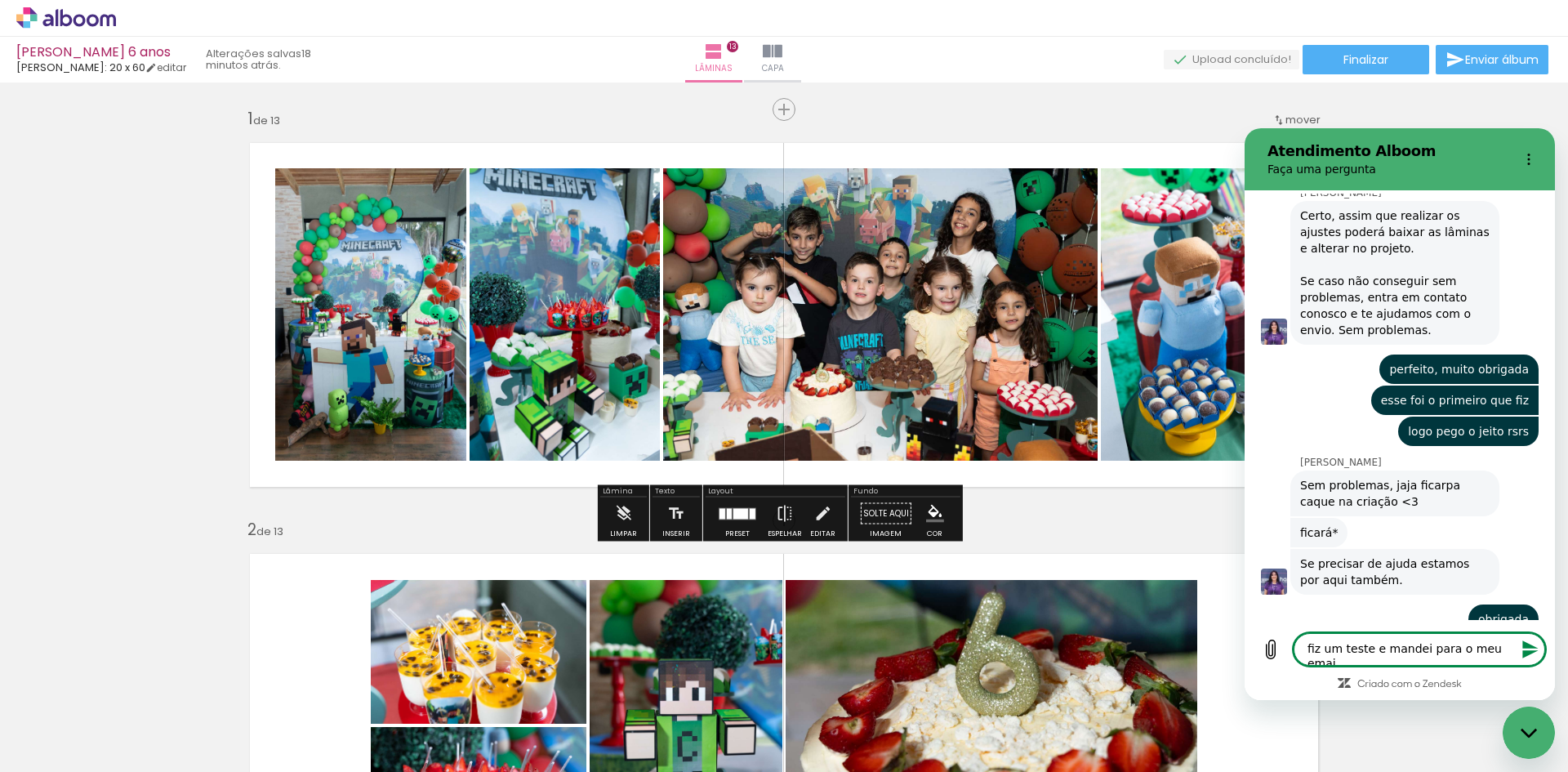
type textarea "fiz um teste e mandei para o meu email"
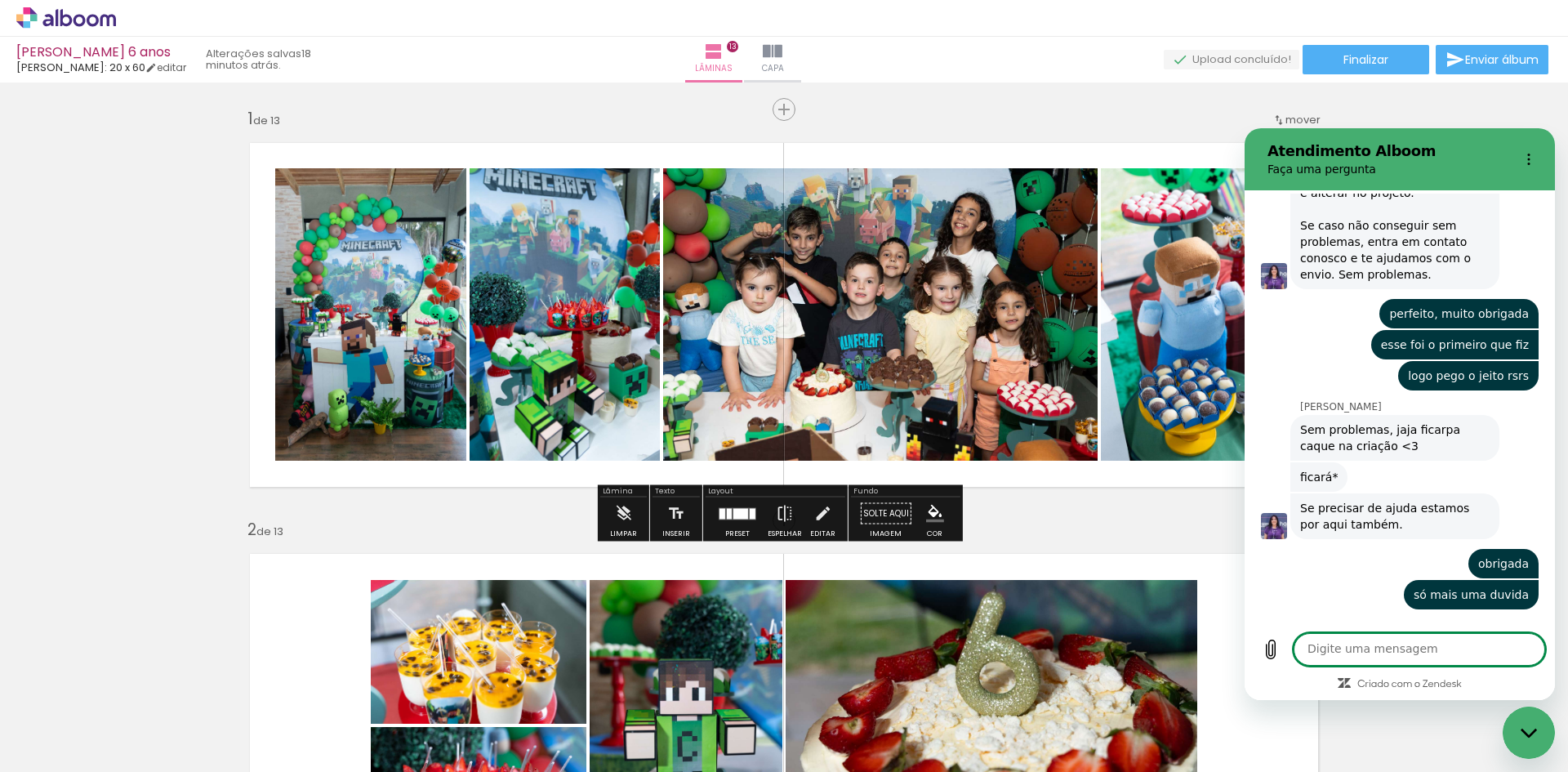
scroll to position [3261, 0]
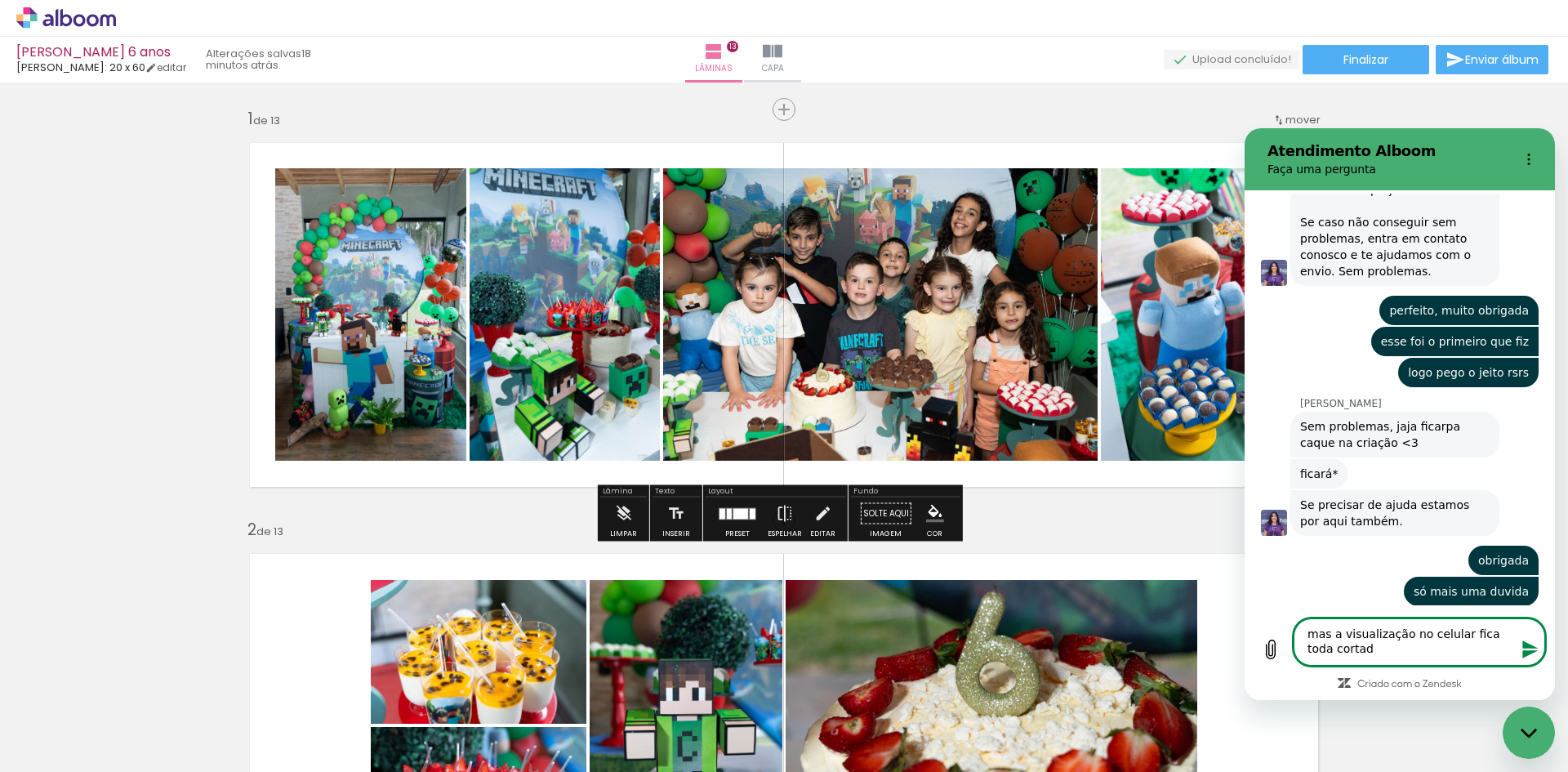
type textarea "mas a visualização no celular fica toda cortada"
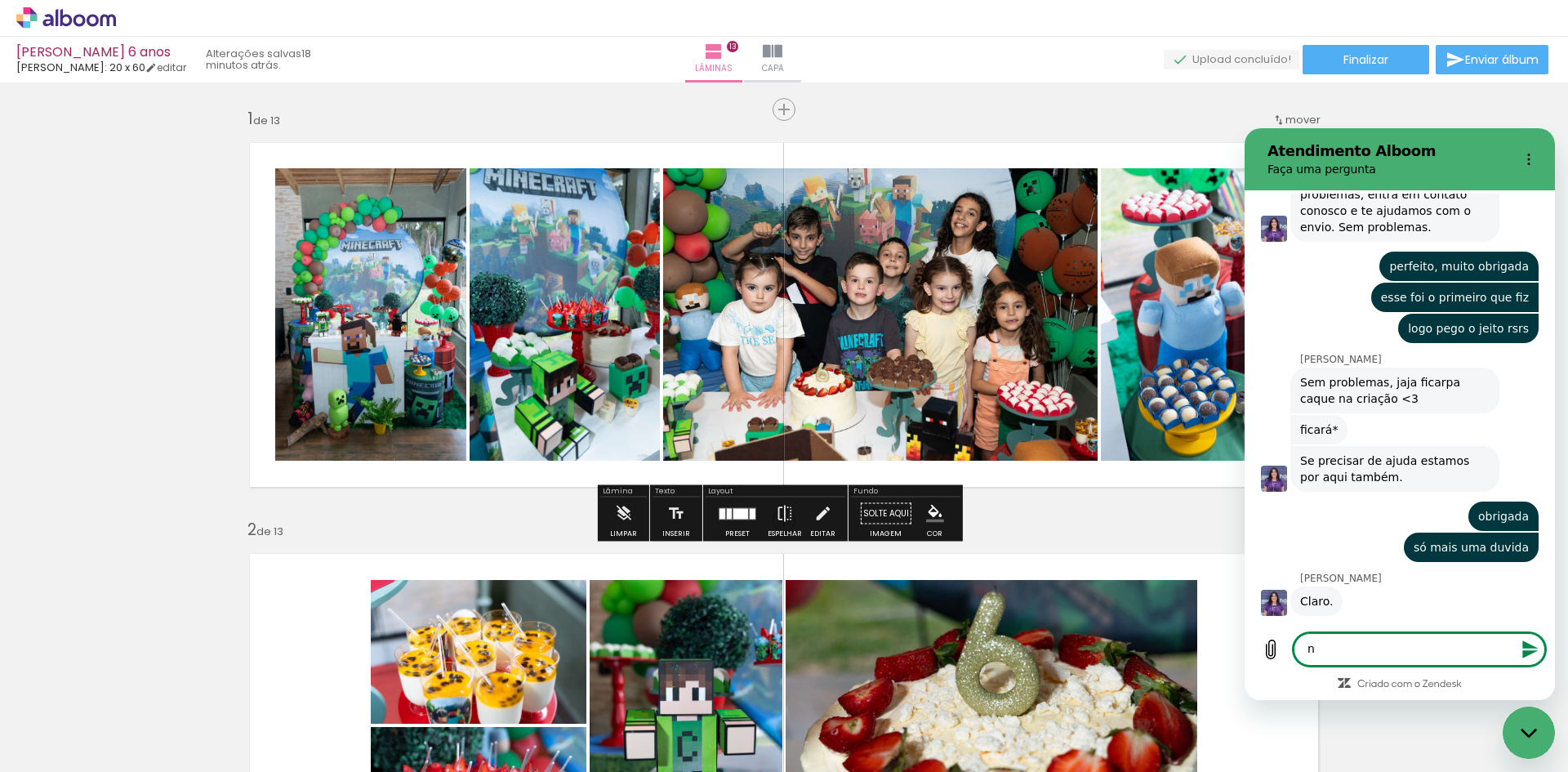
scroll to position [3308, 0]
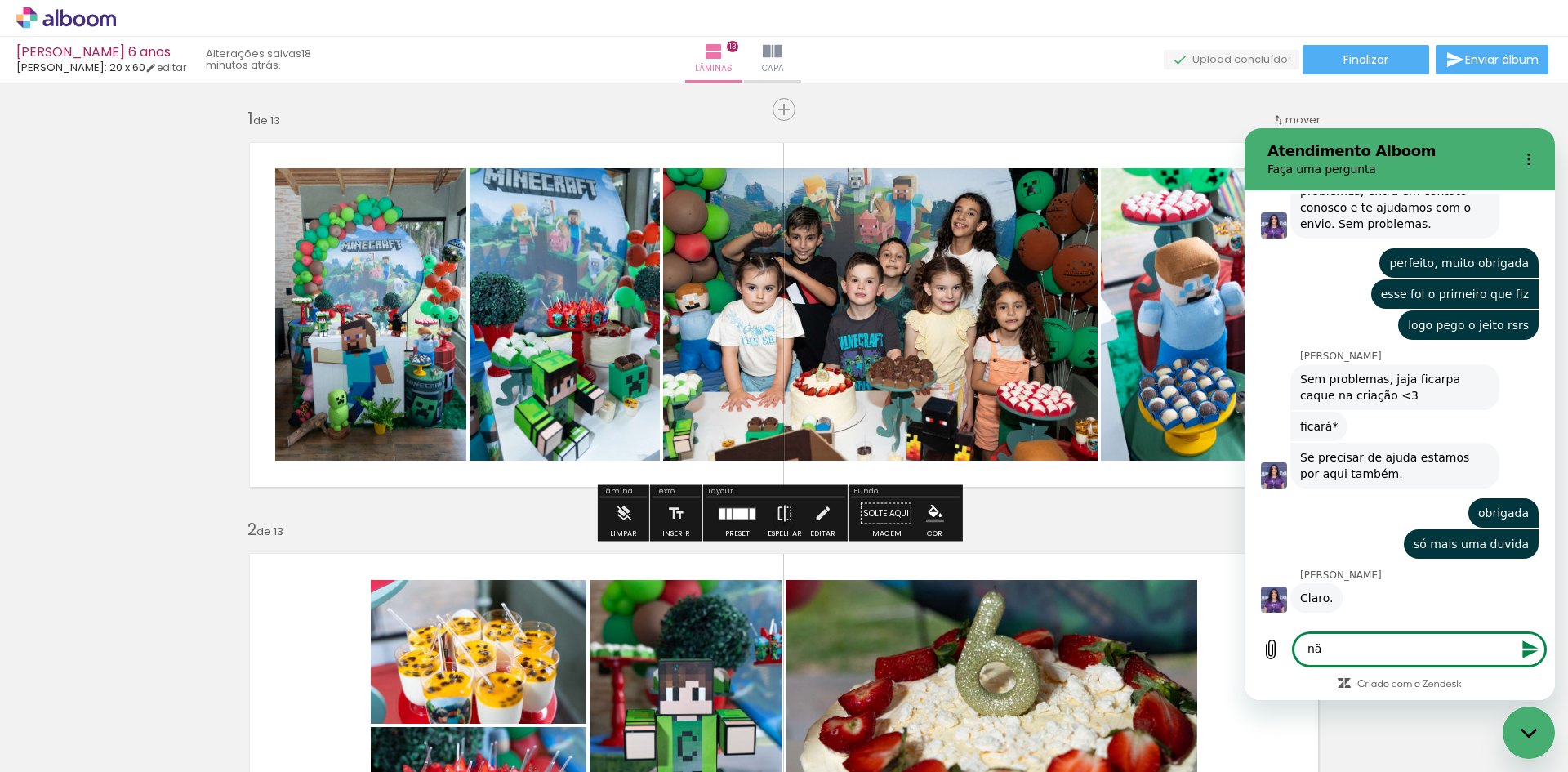
type textarea "n"
type textarea "r"
type textarea "preciso alterar algo no proof?"
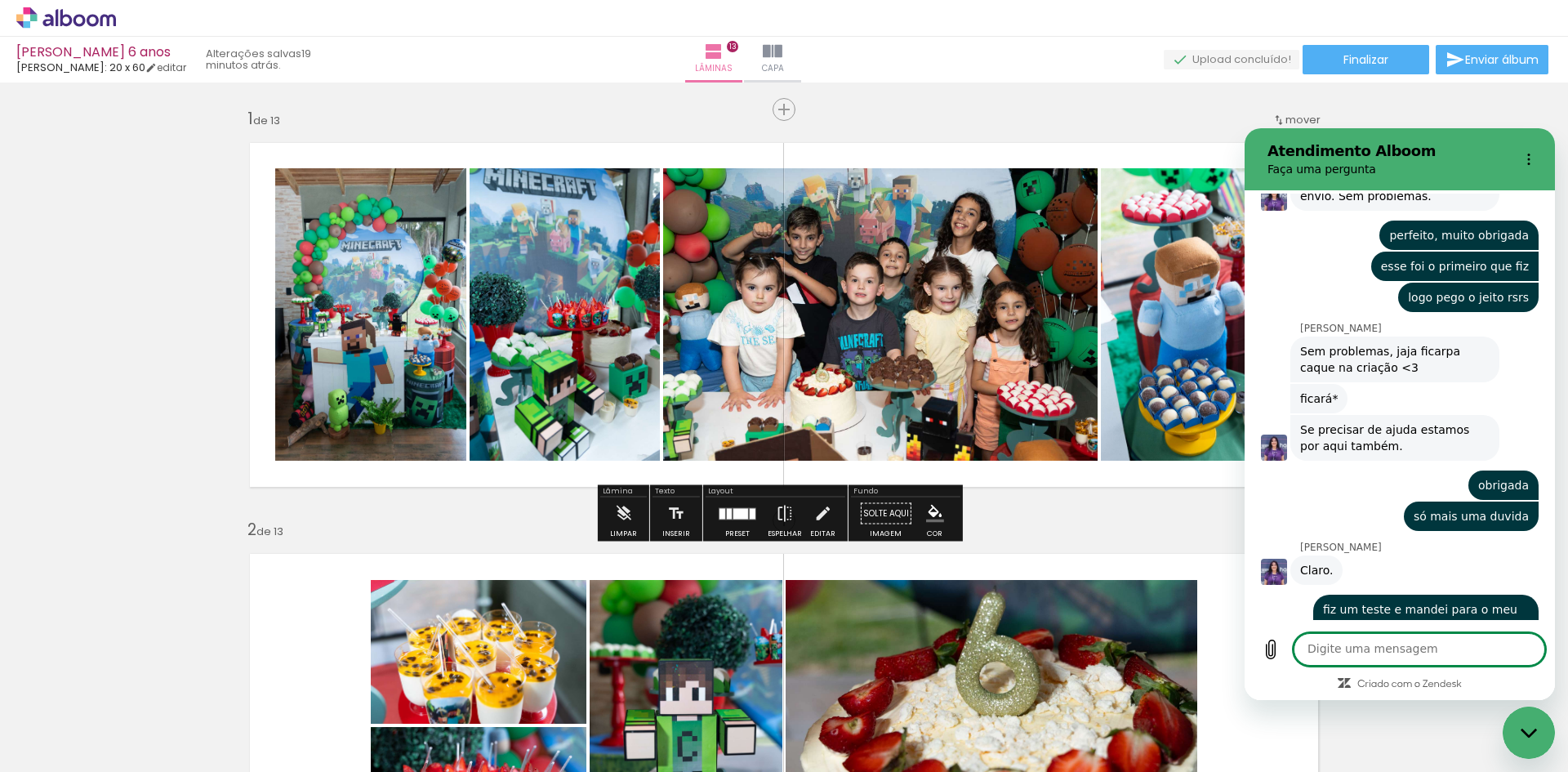
scroll to position [3339, 0]
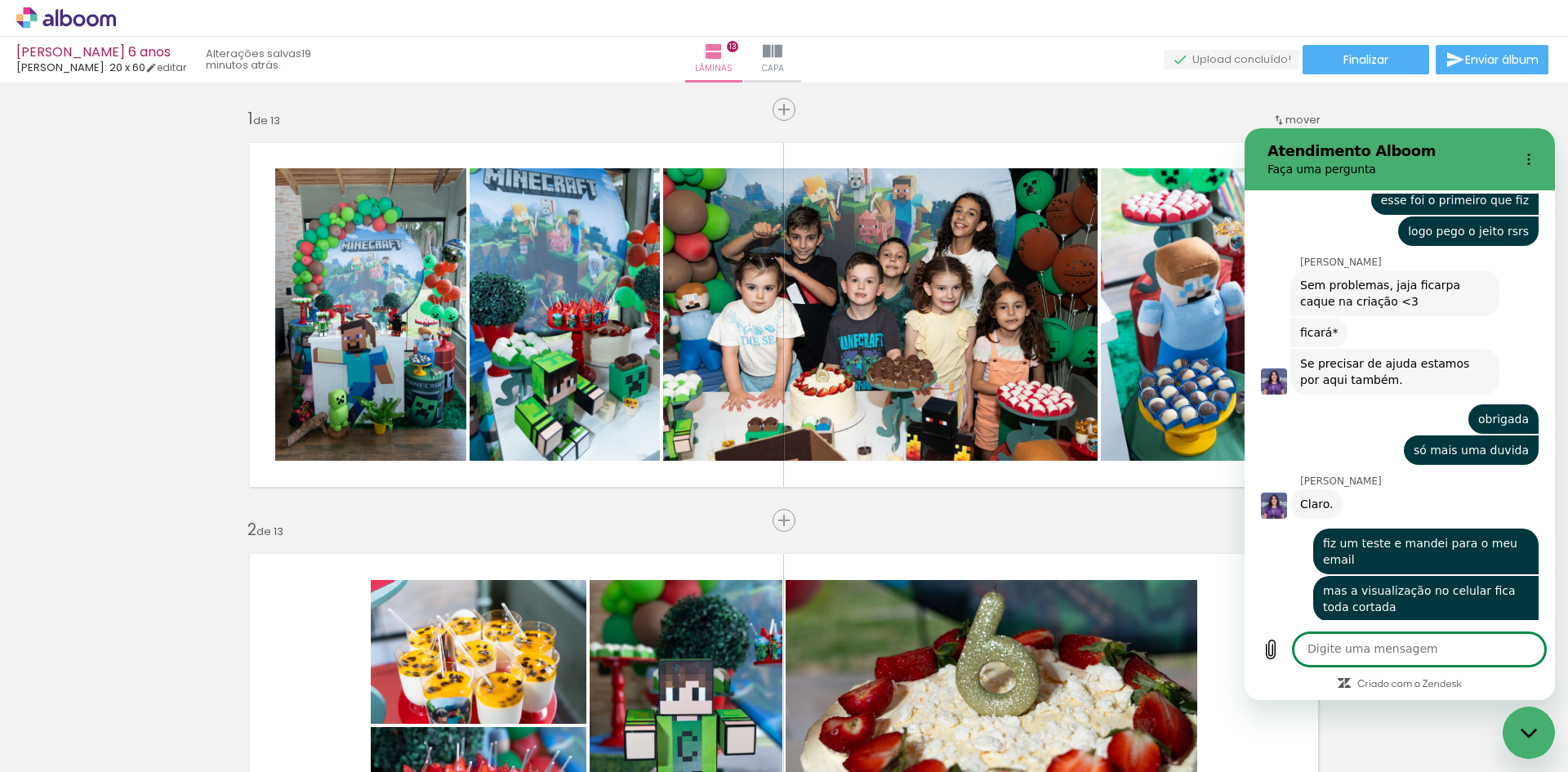
scroll to position [3409, 0]
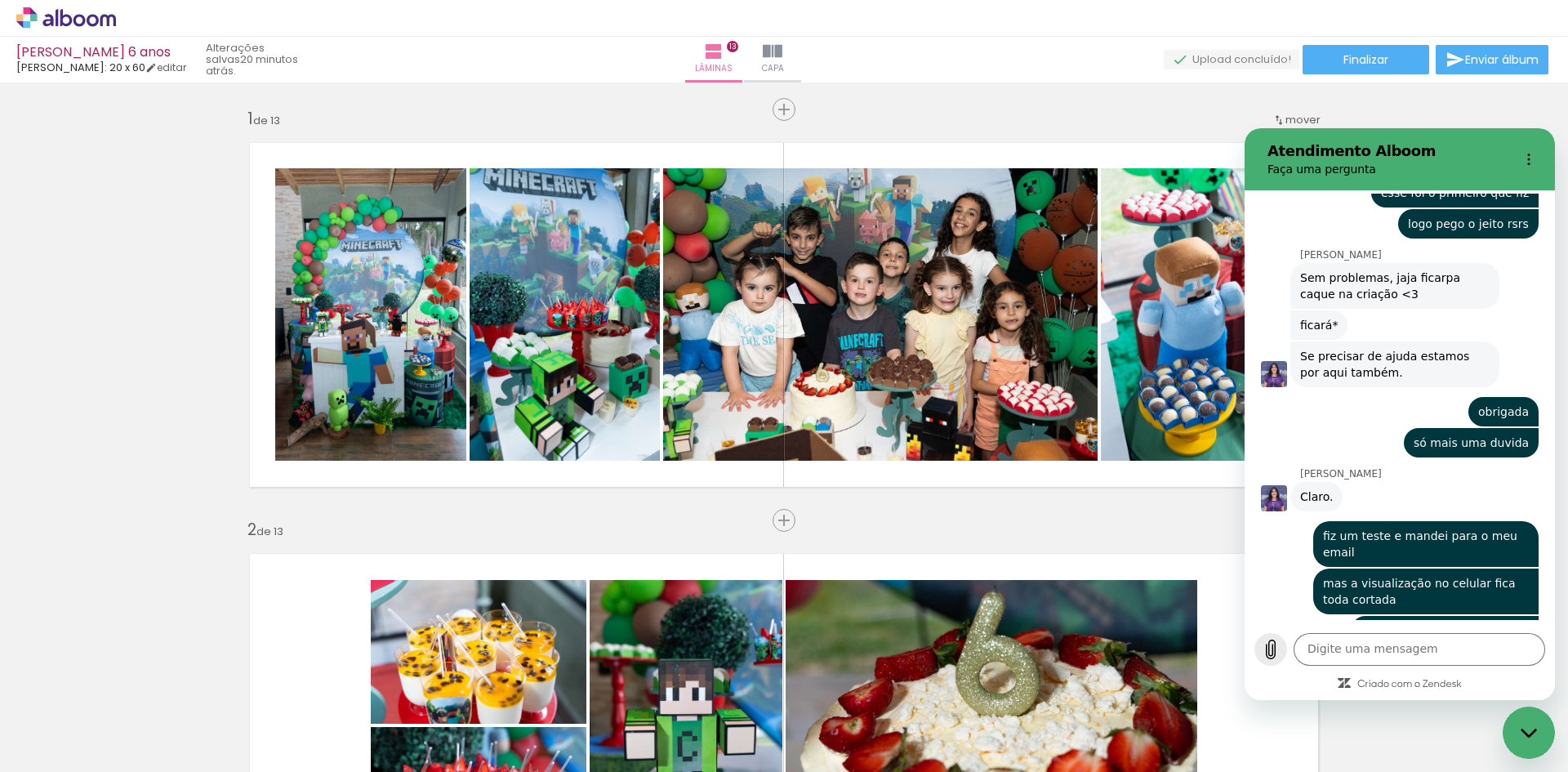
click at [1270, 650] on icon "Carregar arquivo" at bounding box center [1270, 649] width 19 height 19
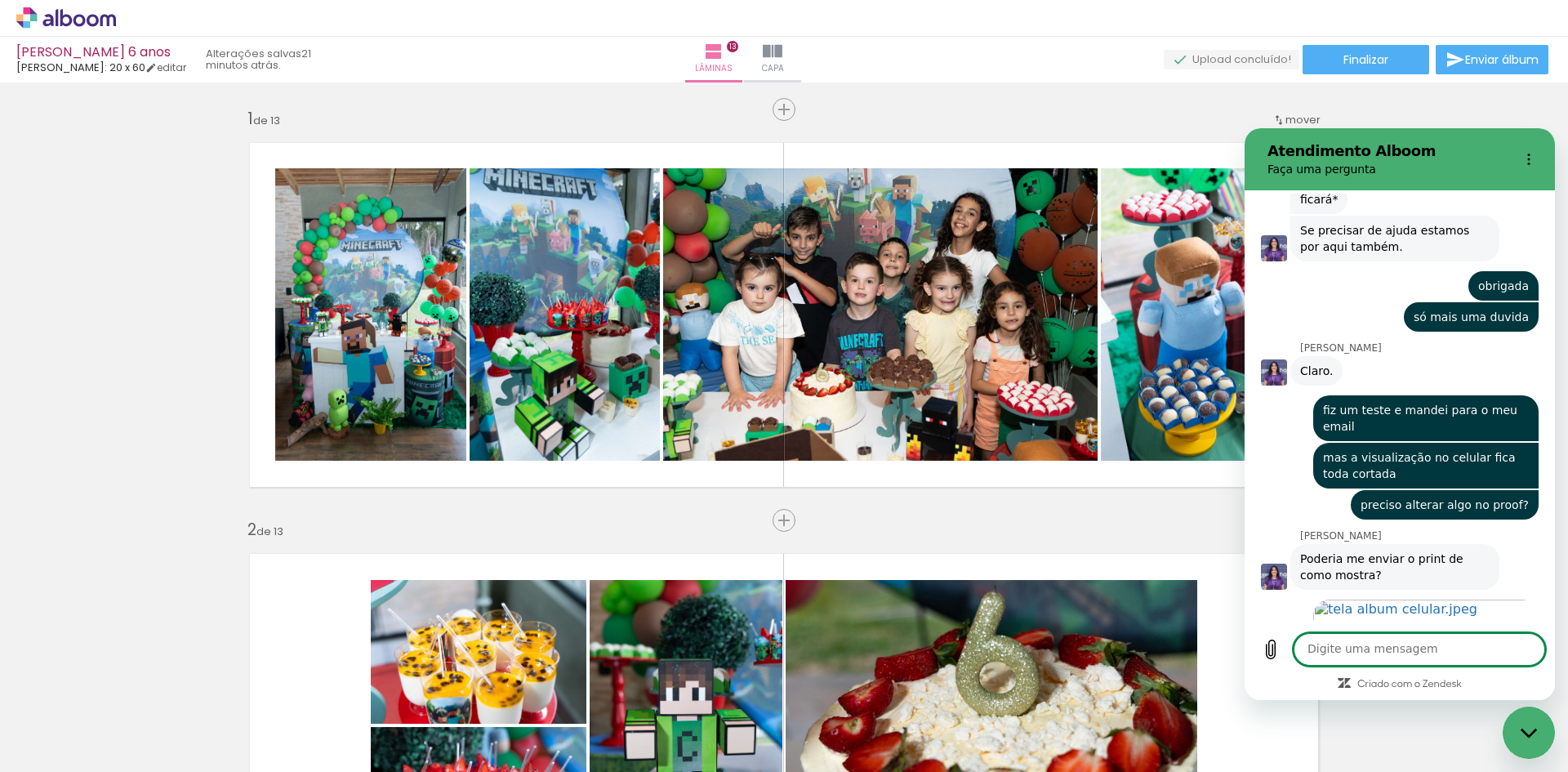
scroll to position [3539, 0]
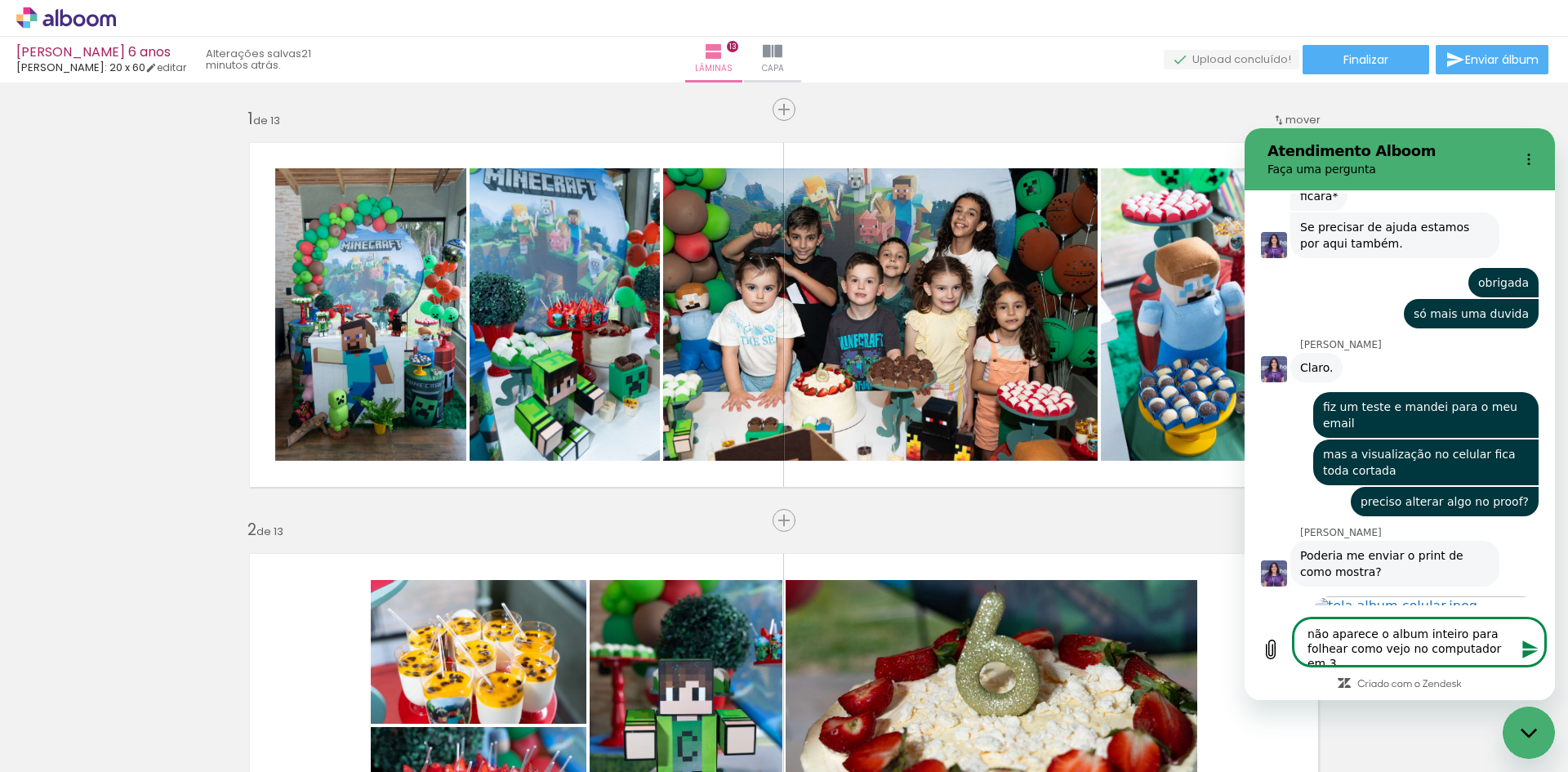
type textarea "não aparece o album inteiro para folhear como vejo no computador em 3D"
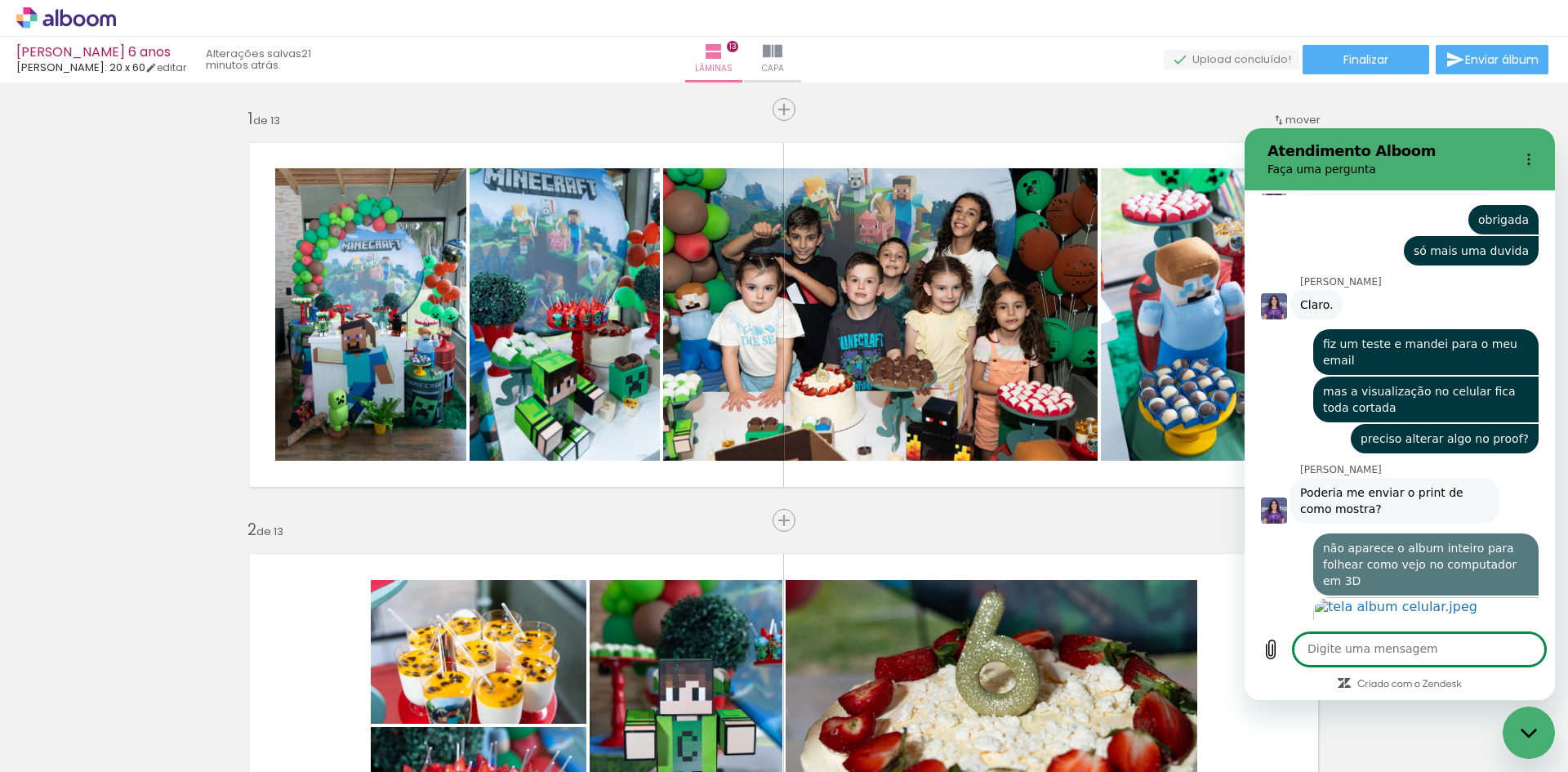
scroll to position [3602, 0]
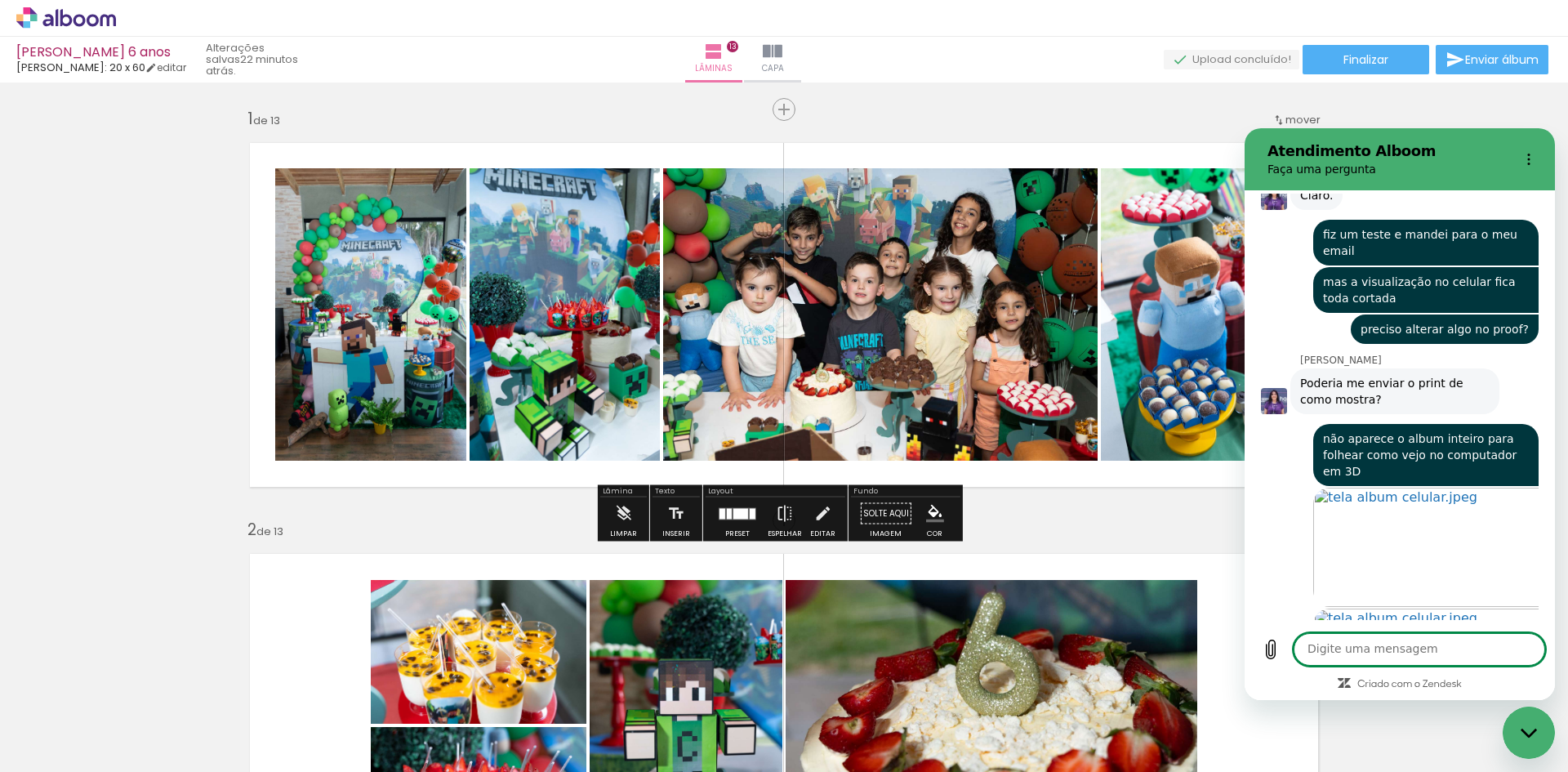
click at [1406, 648] on textarea at bounding box center [1418, 649] width 251 height 32
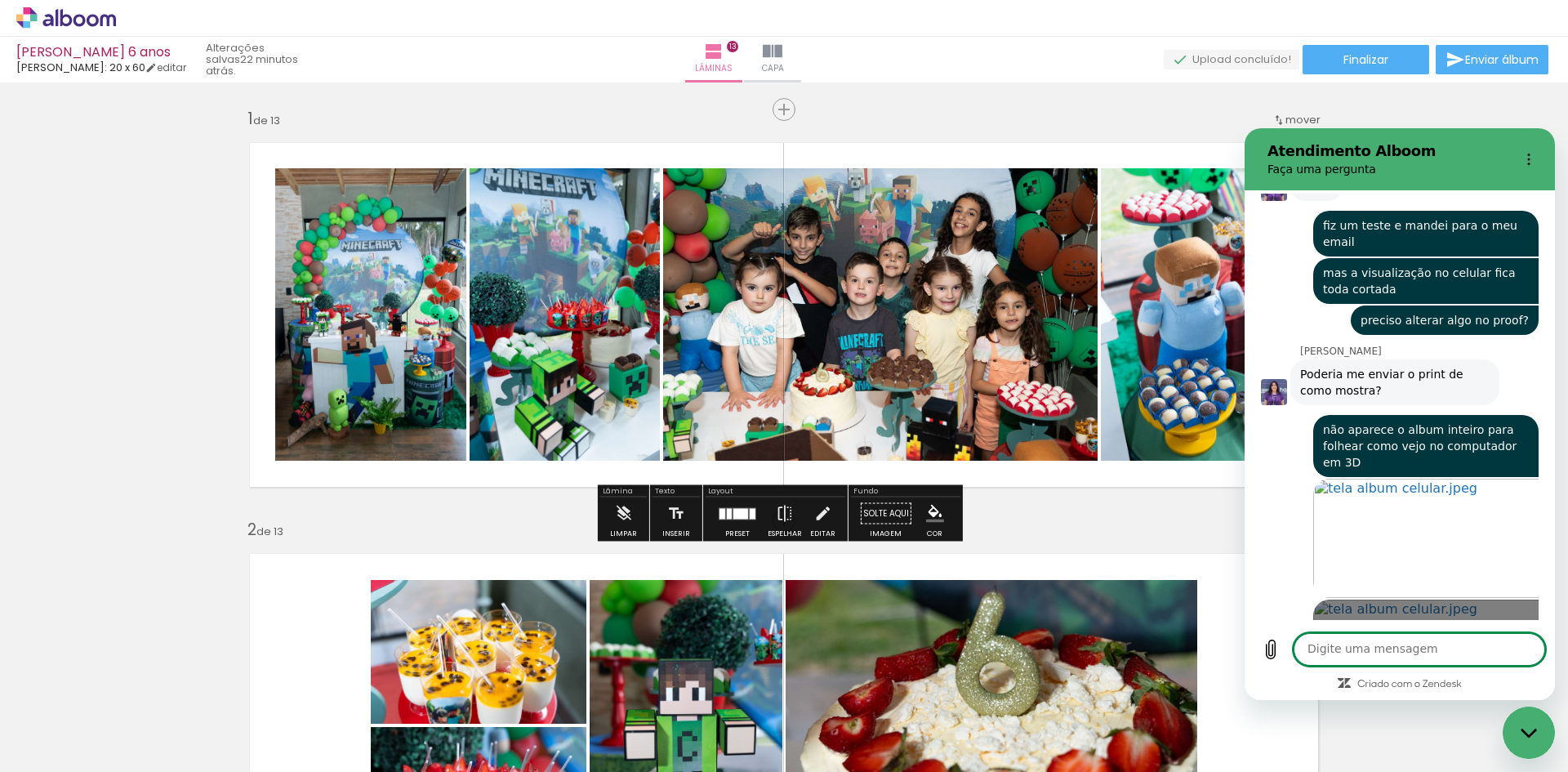
scroll to position [3723, 0]
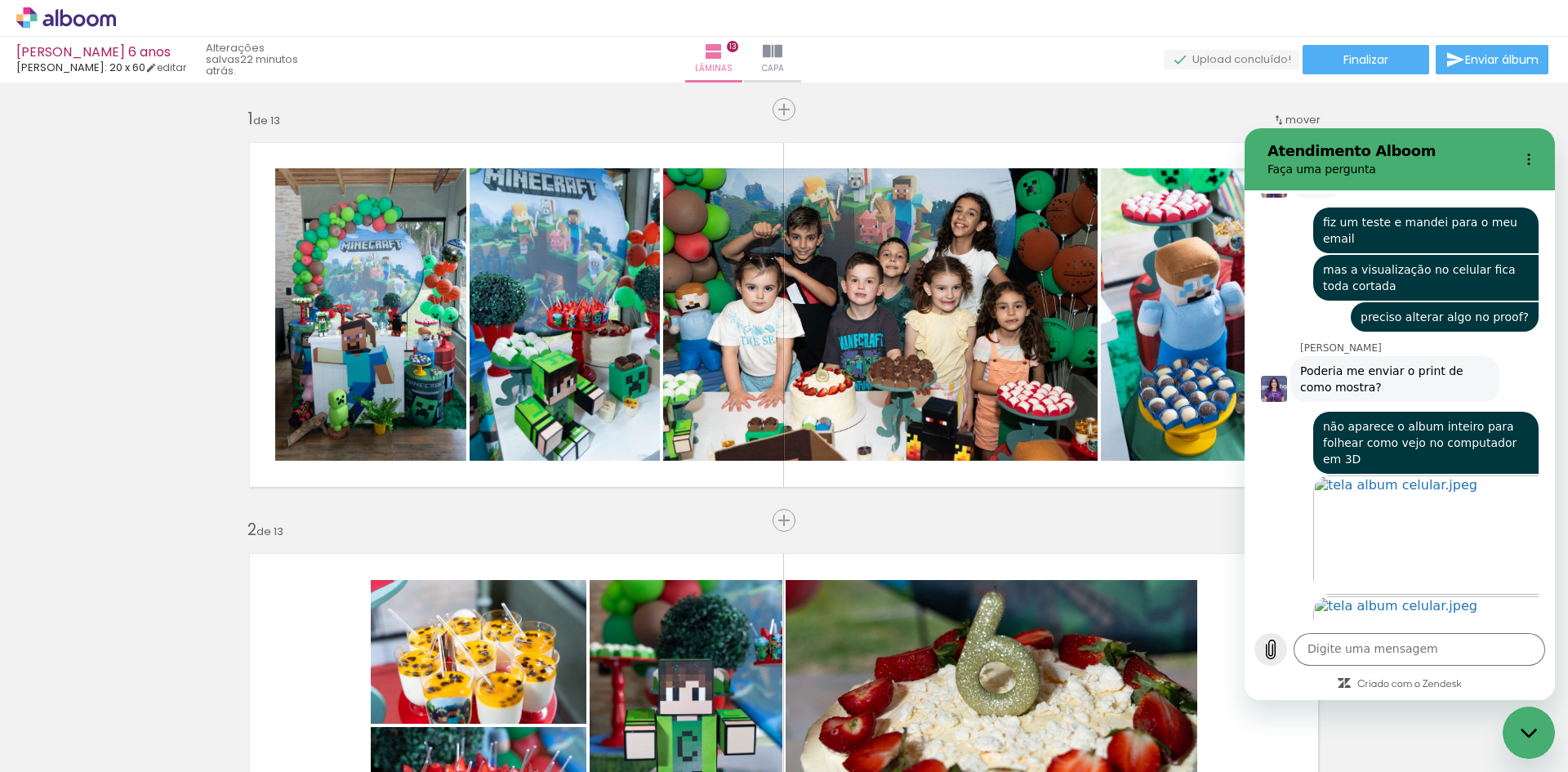
click at [1272, 648] on icon "Carregar arquivo" at bounding box center [1270, 649] width 19 height 19
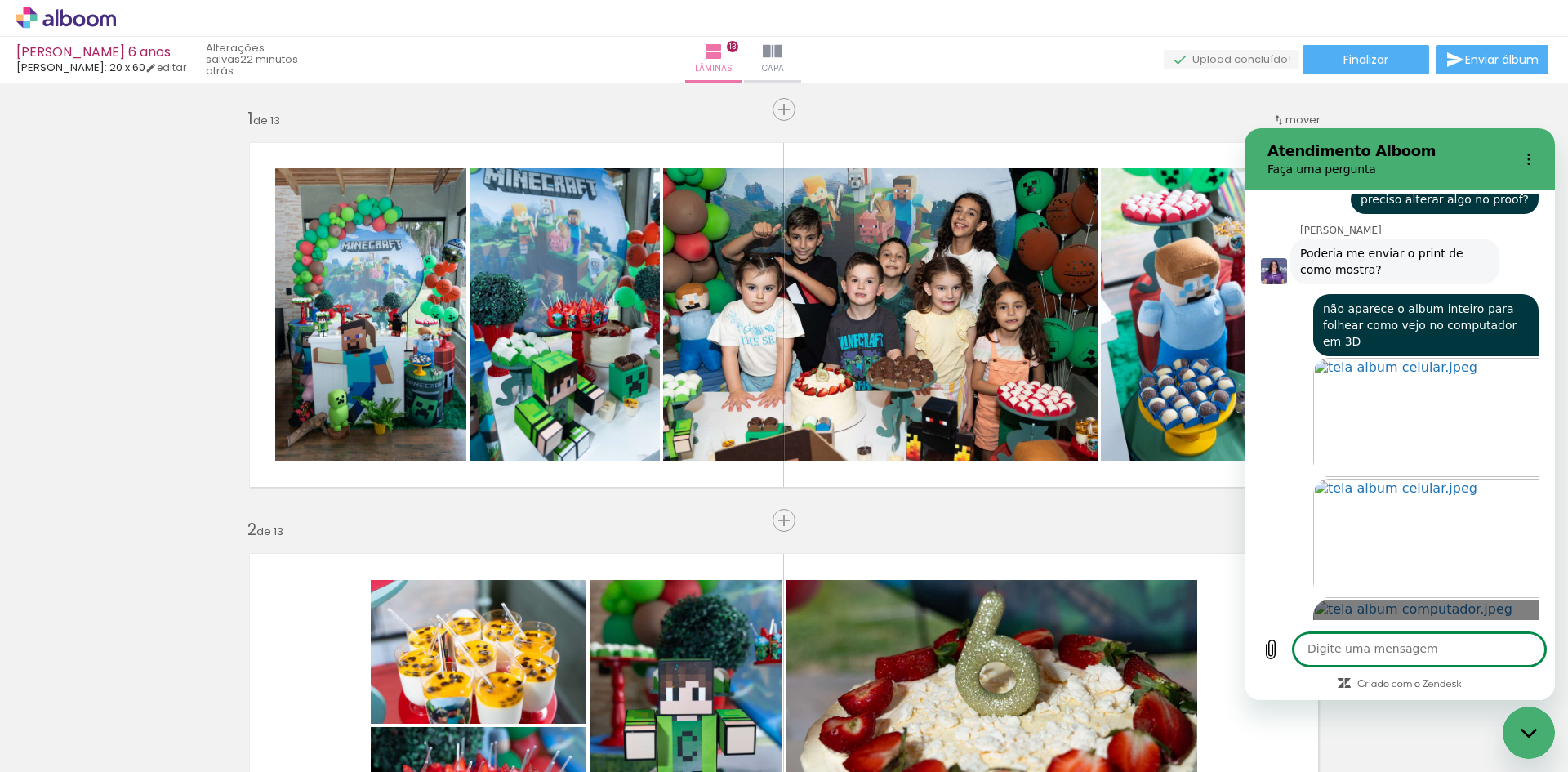
scroll to position [3844, 0]
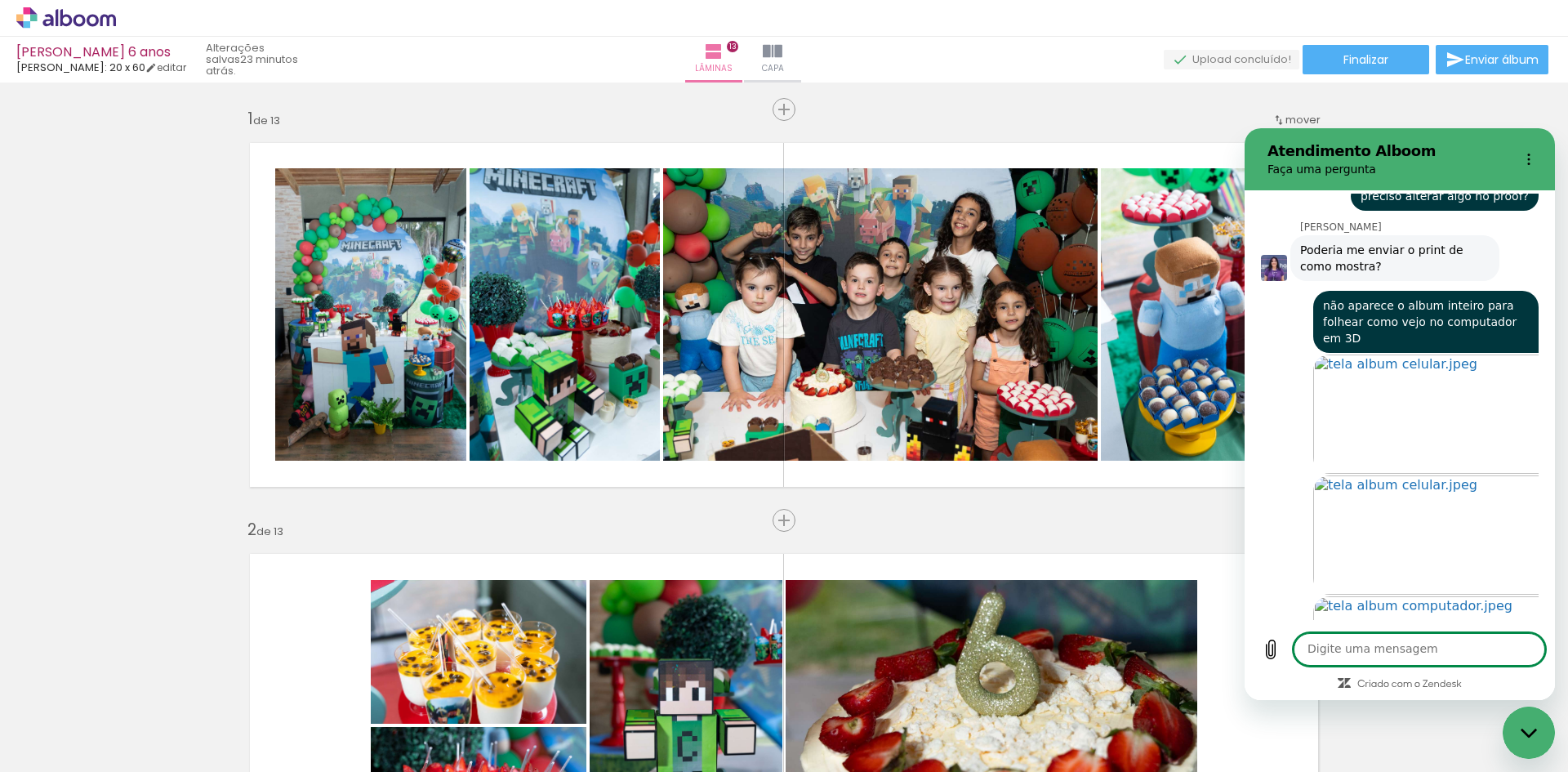
click at [1335, 651] on textarea at bounding box center [1418, 649] width 251 height 32
type textarea "eu achei no celular"
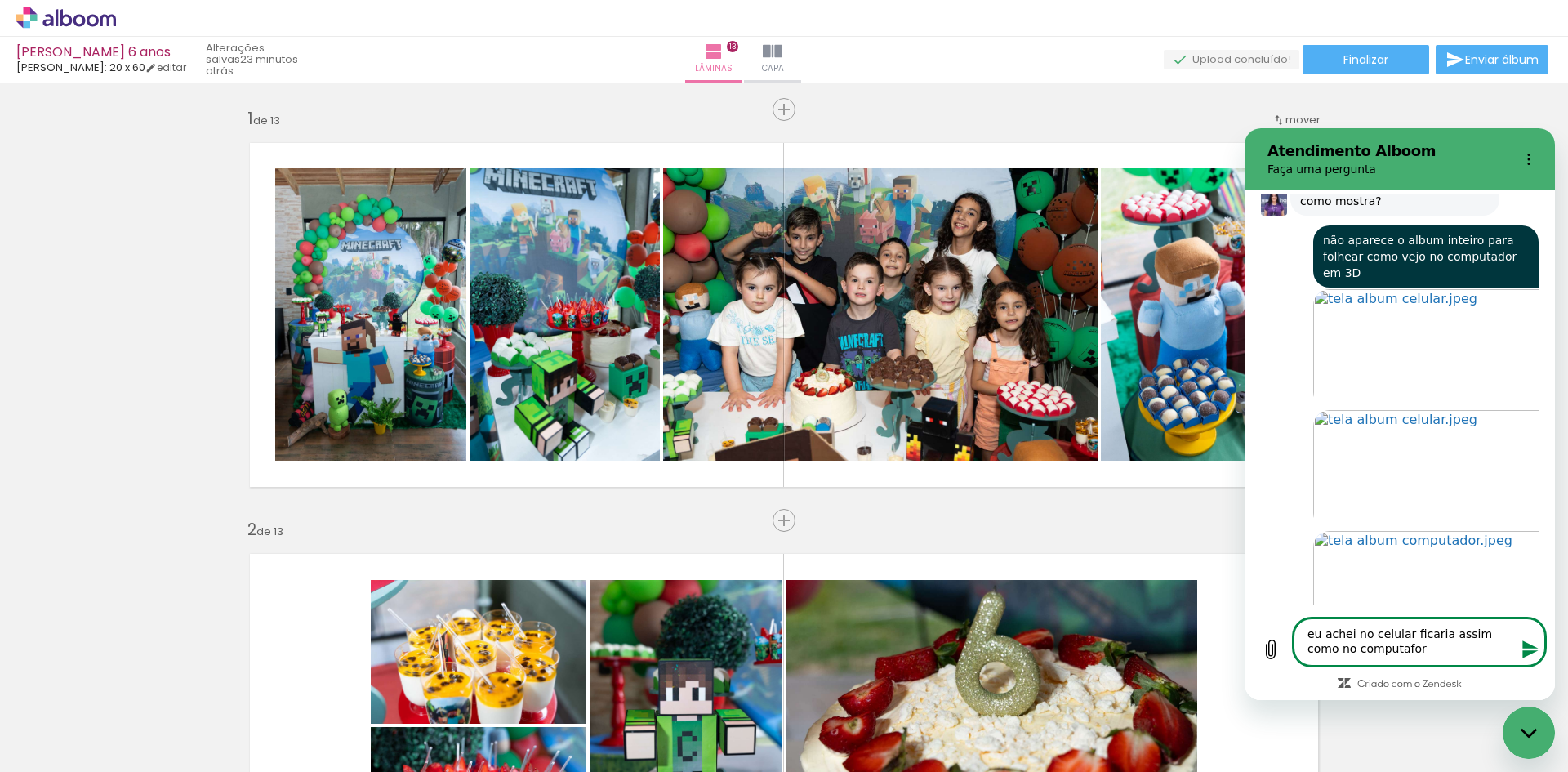
scroll to position [3913, 0]
type textarea "eu achei no celular ficaria assim como no computador"
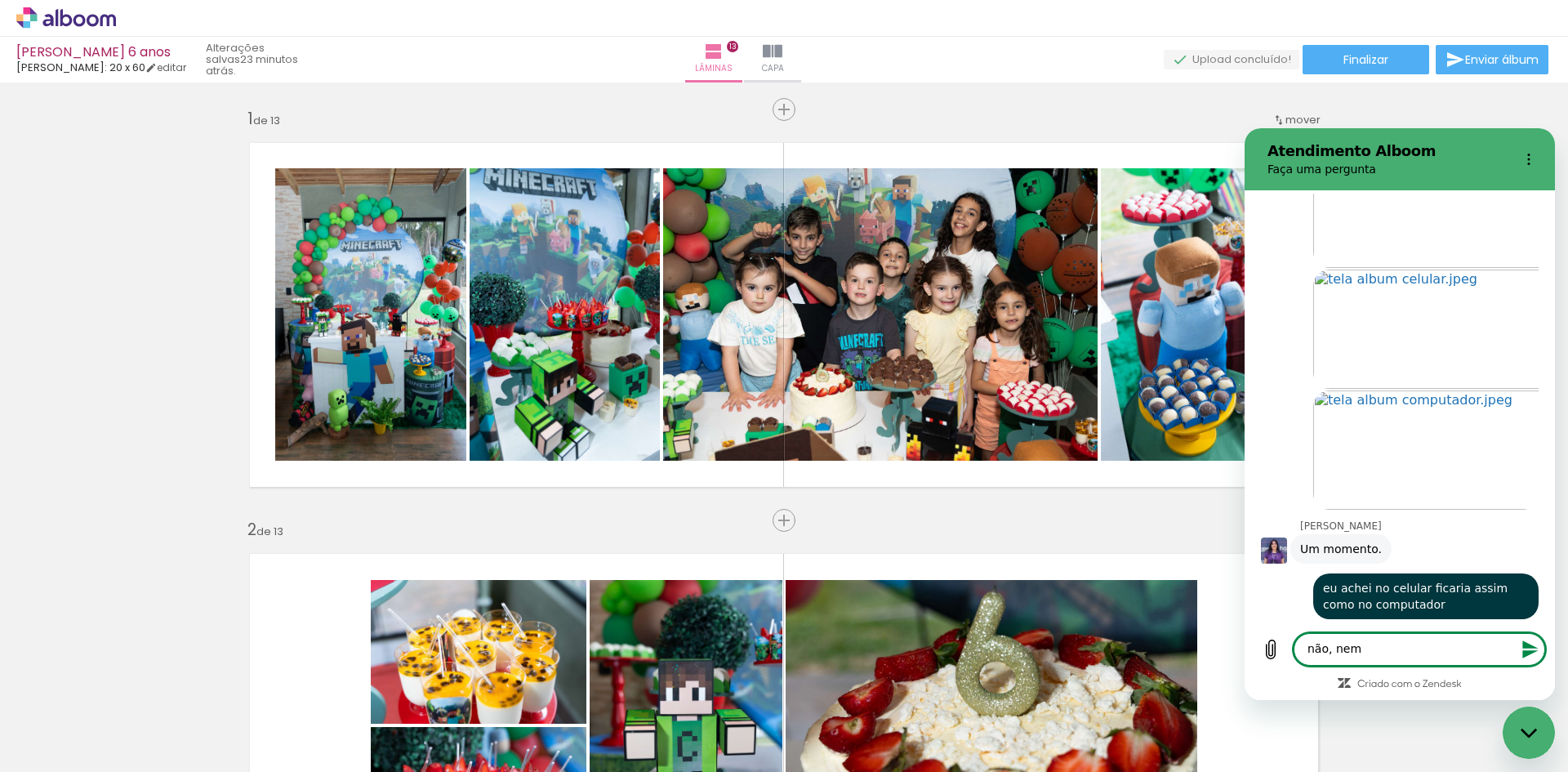
scroll to position [4048, 0]
type textarea "não, nem sei onde faz isso"
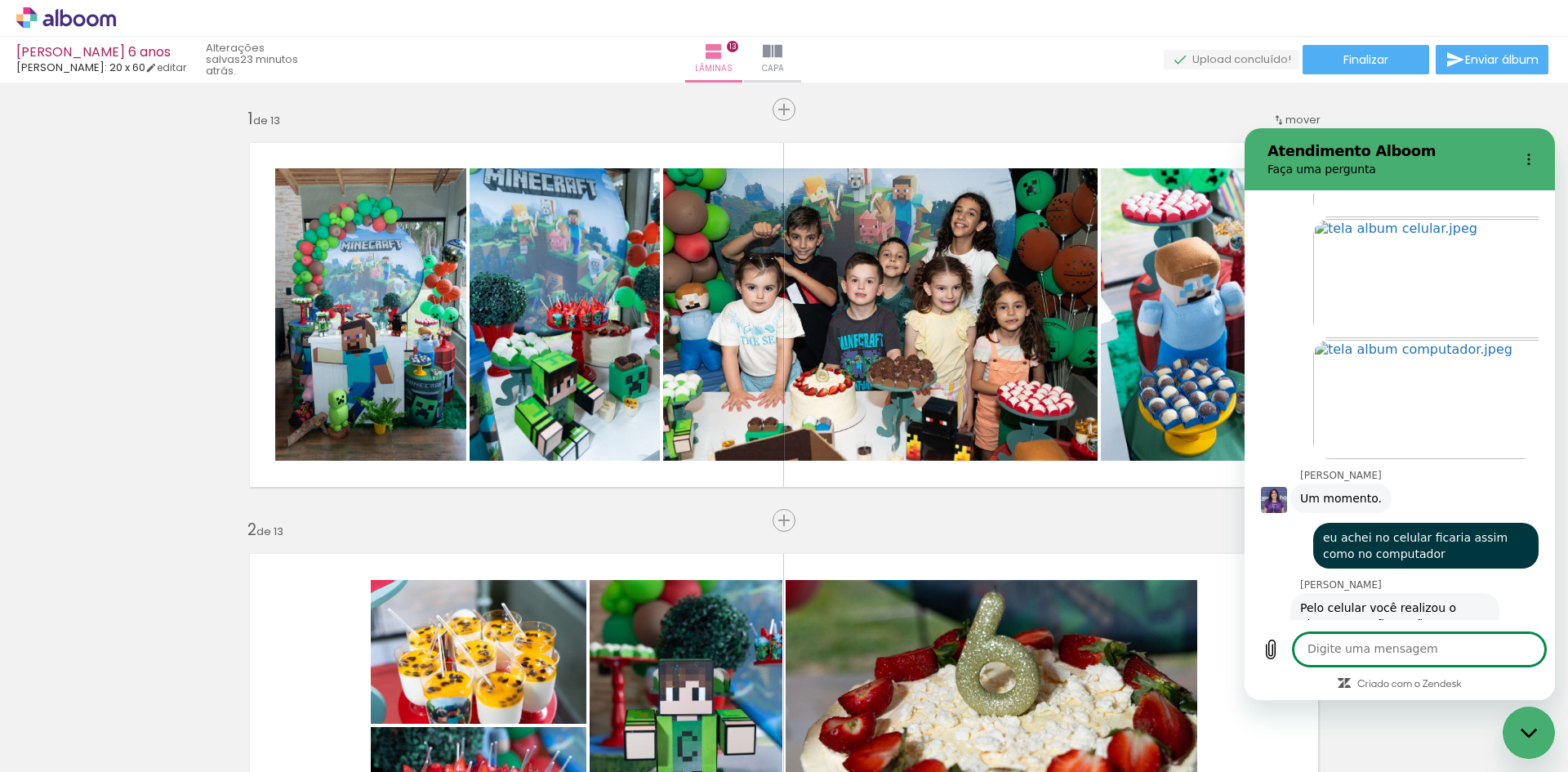
scroll to position [4110, 0]
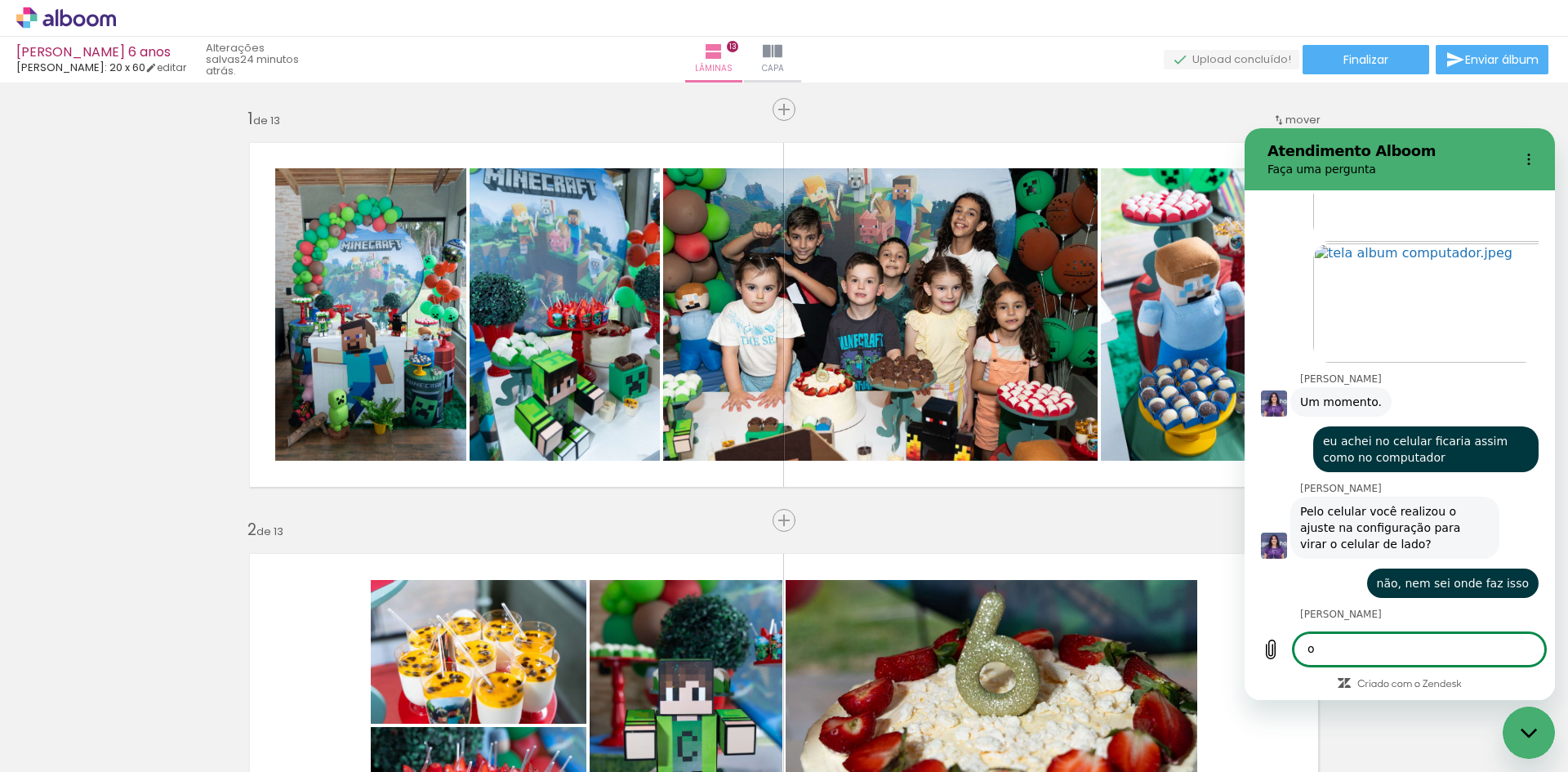
type textarea "ok"
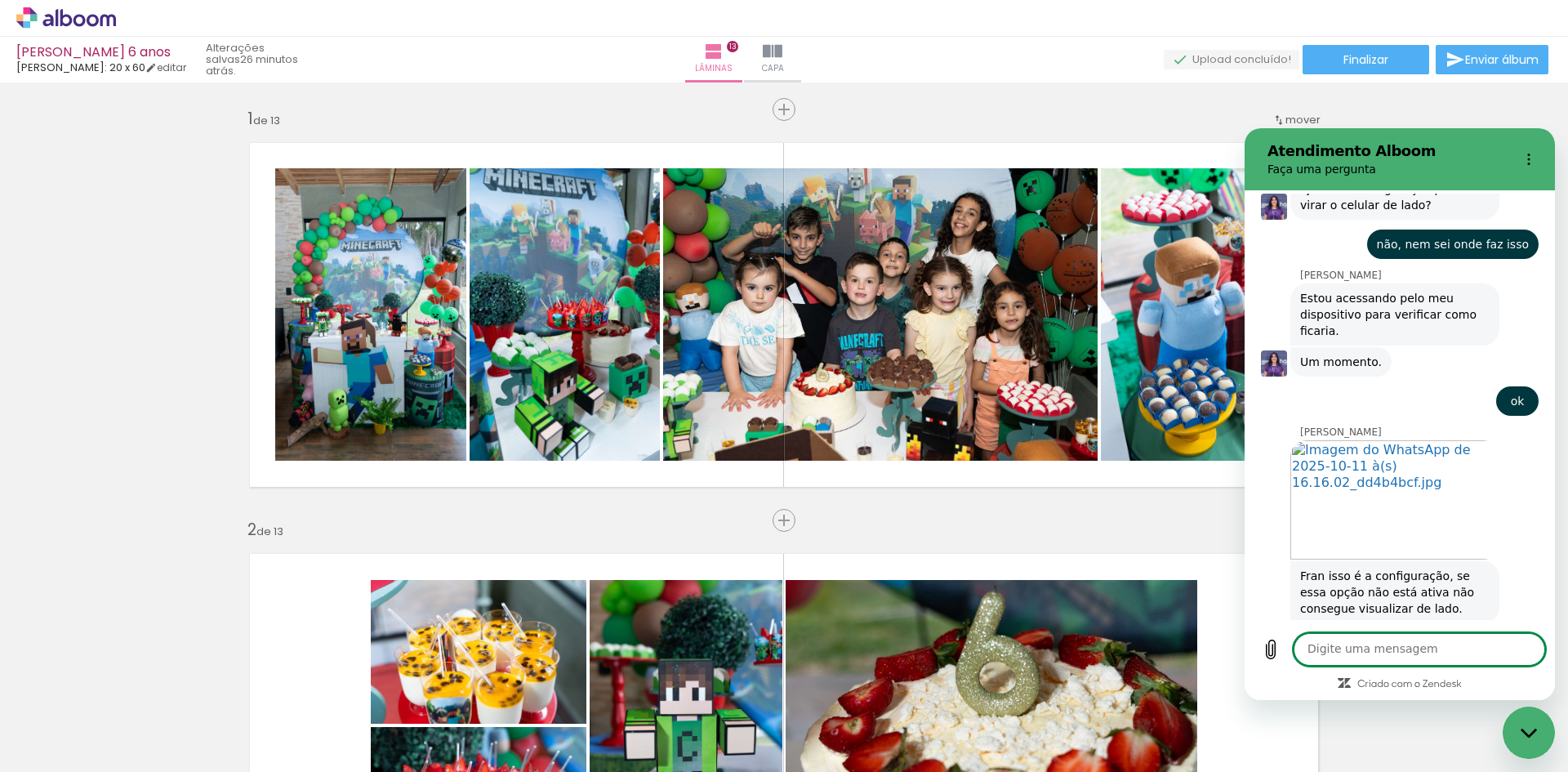
scroll to position [4565, 0]
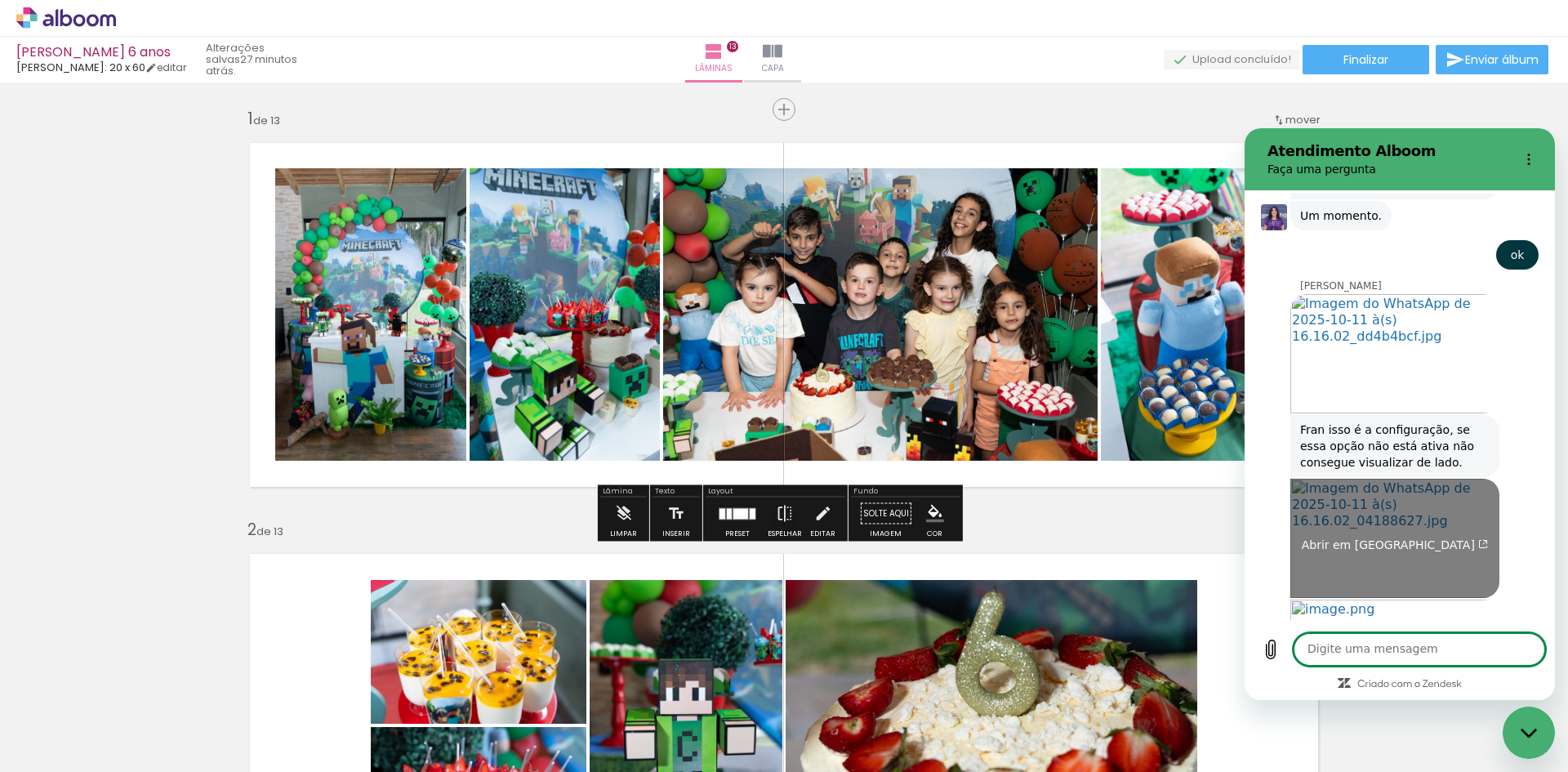
scroll to position [4686, 0]
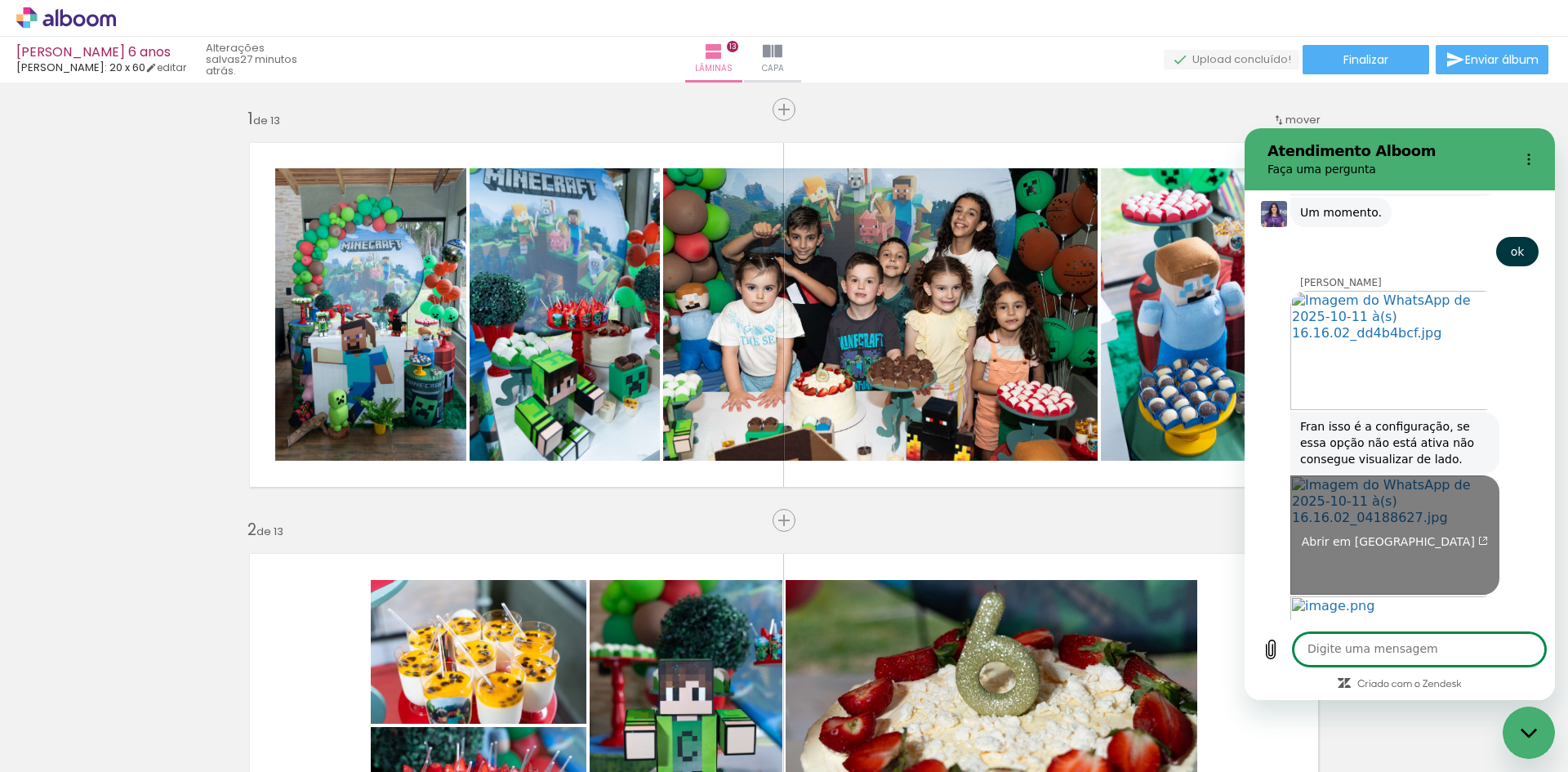
click at [1384, 535] on span "Abrir em [GEOGRAPHIC_DATA]" at bounding box center [1394, 541] width 187 height 13
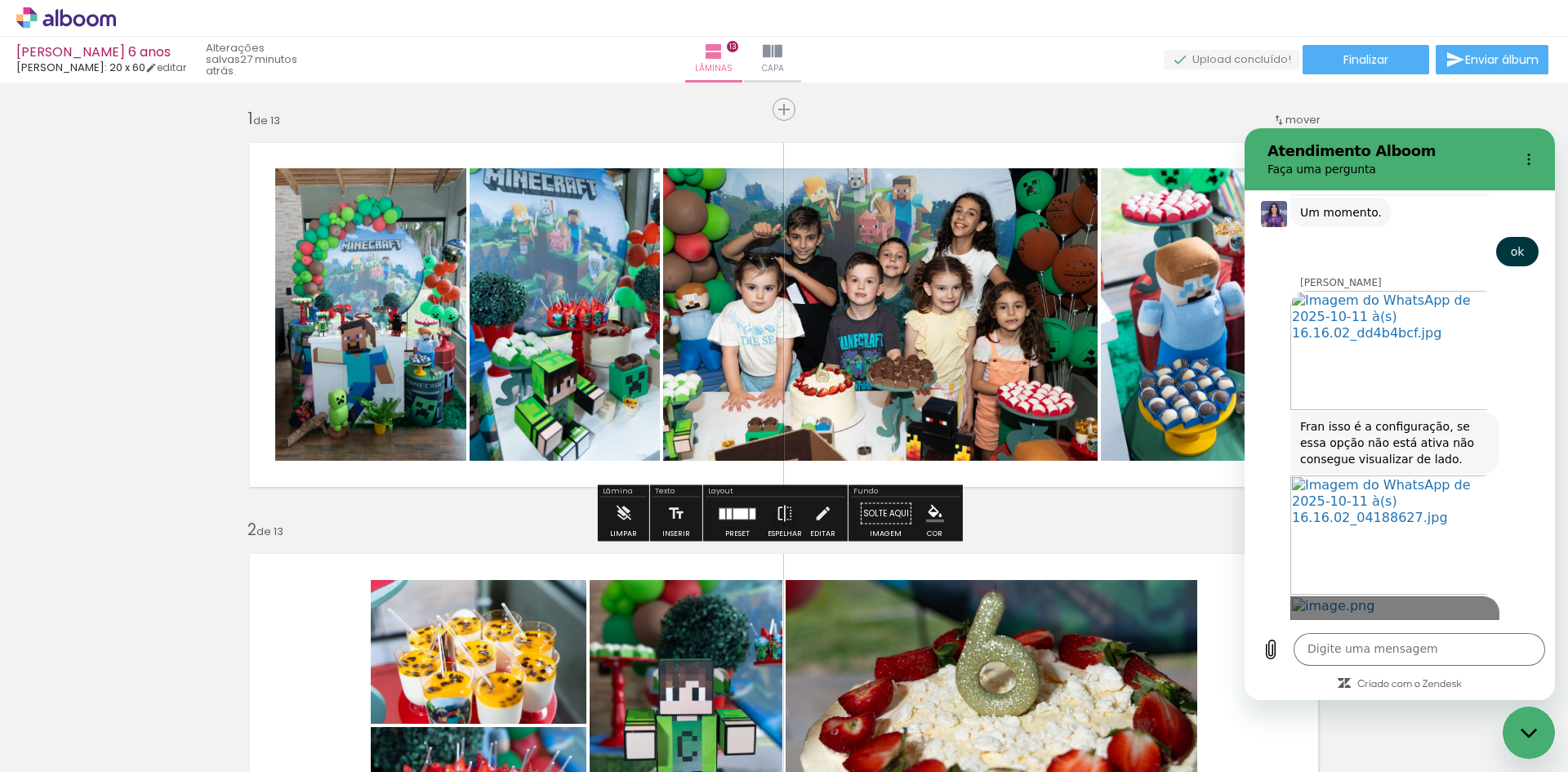
click at [1394, 597] on link "Abrir em [GEOGRAPHIC_DATA]" at bounding box center [1394, 656] width 209 height 119
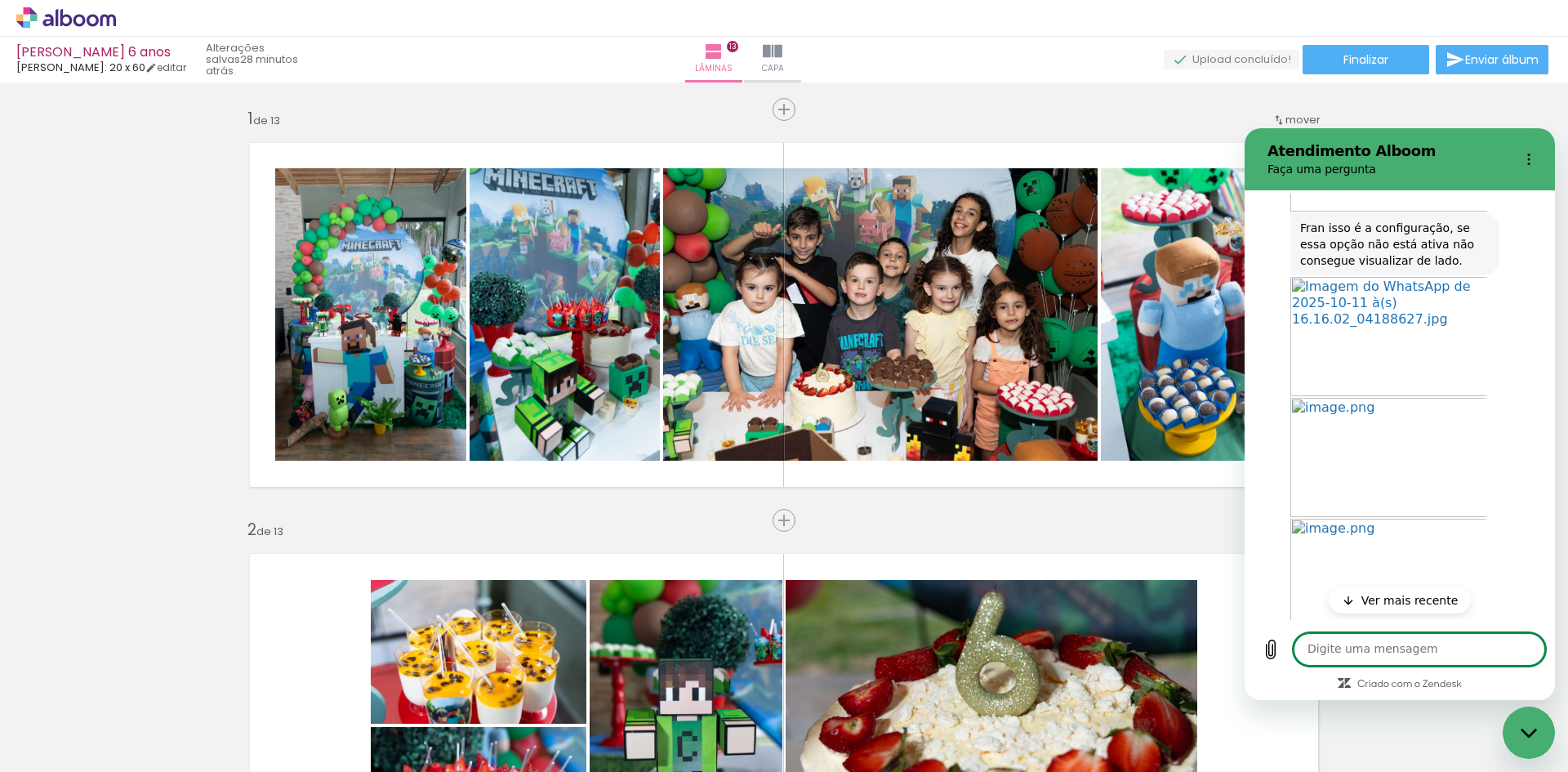
scroll to position [4885, 0]
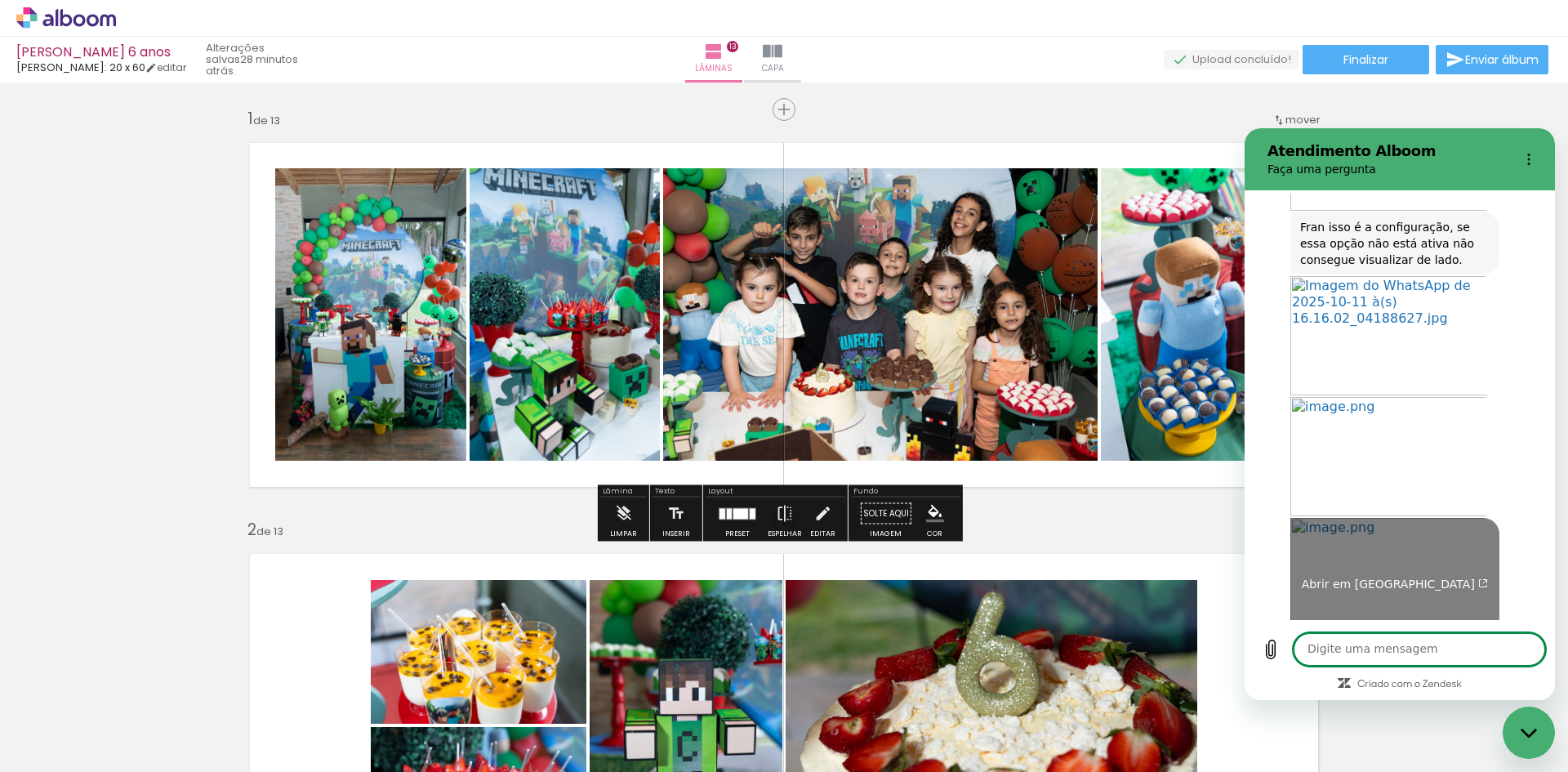
click at [1371, 518] on link "Abrir em [GEOGRAPHIC_DATA]" at bounding box center [1394, 577] width 209 height 119
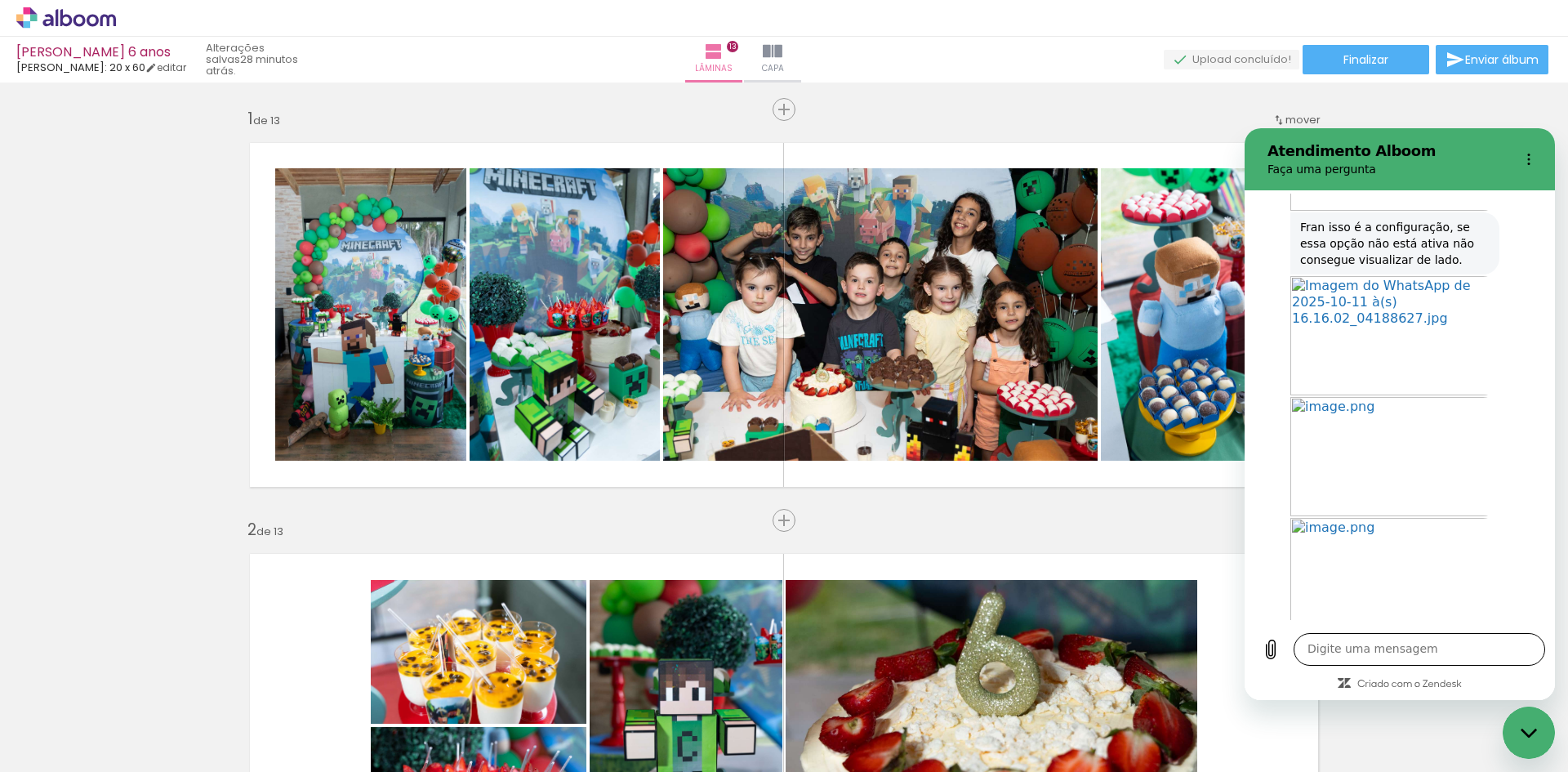
click at [1372, 656] on textarea at bounding box center [1418, 649] width 251 height 32
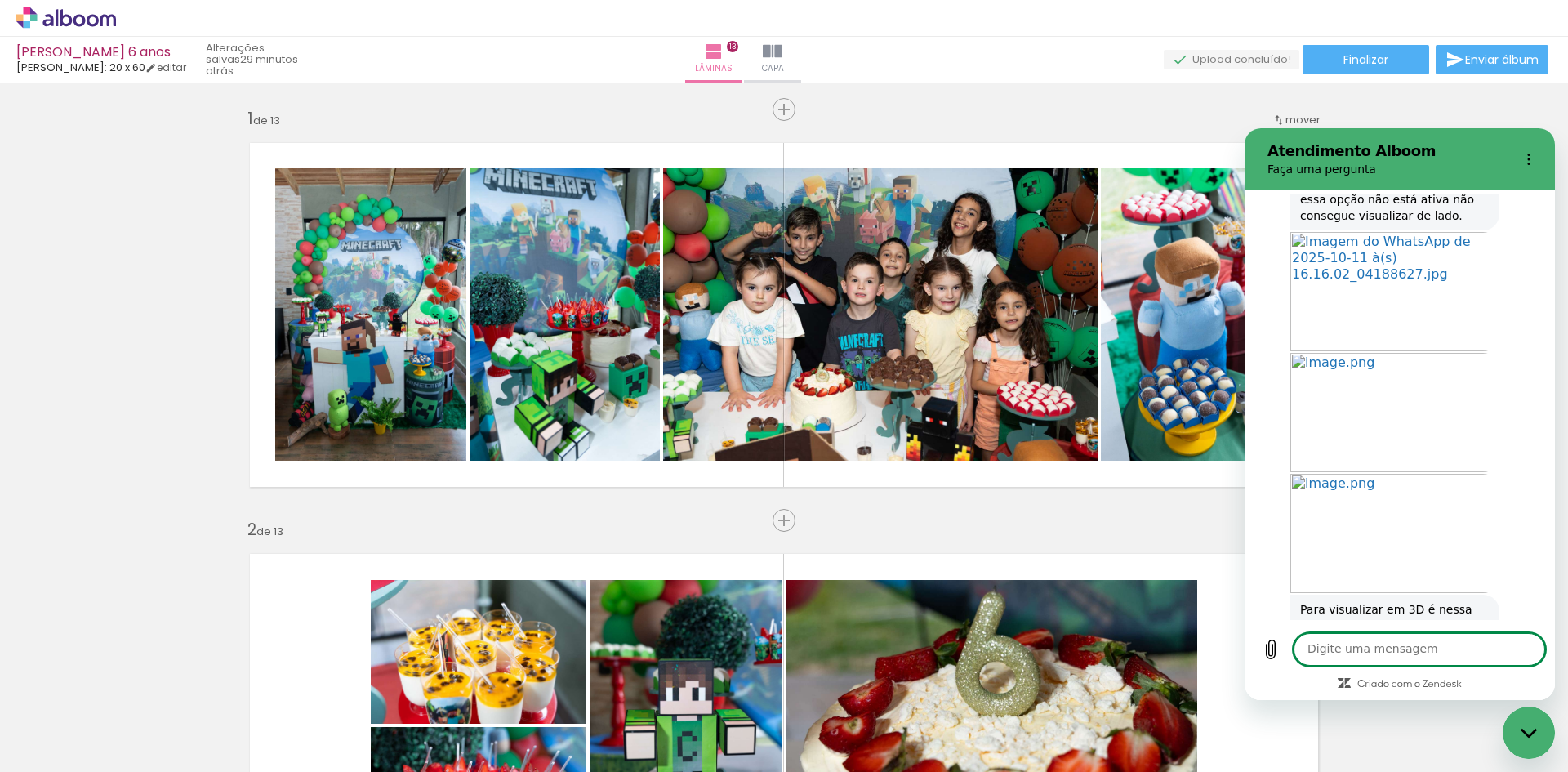
scroll to position [4932, 0]
type textarea "ahhh que máximo"
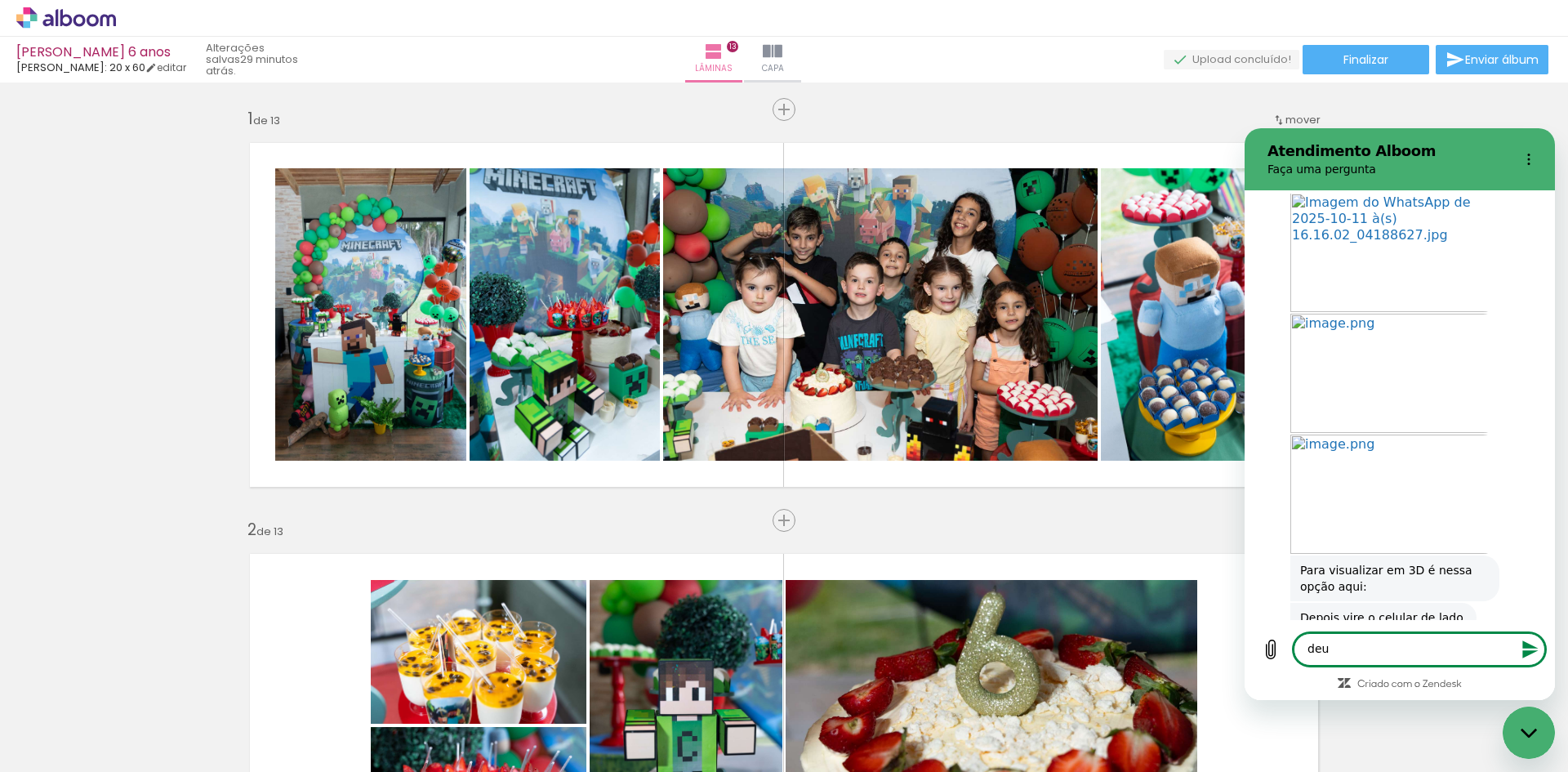
scroll to position [4972, 0]
type textarea "deu certo"
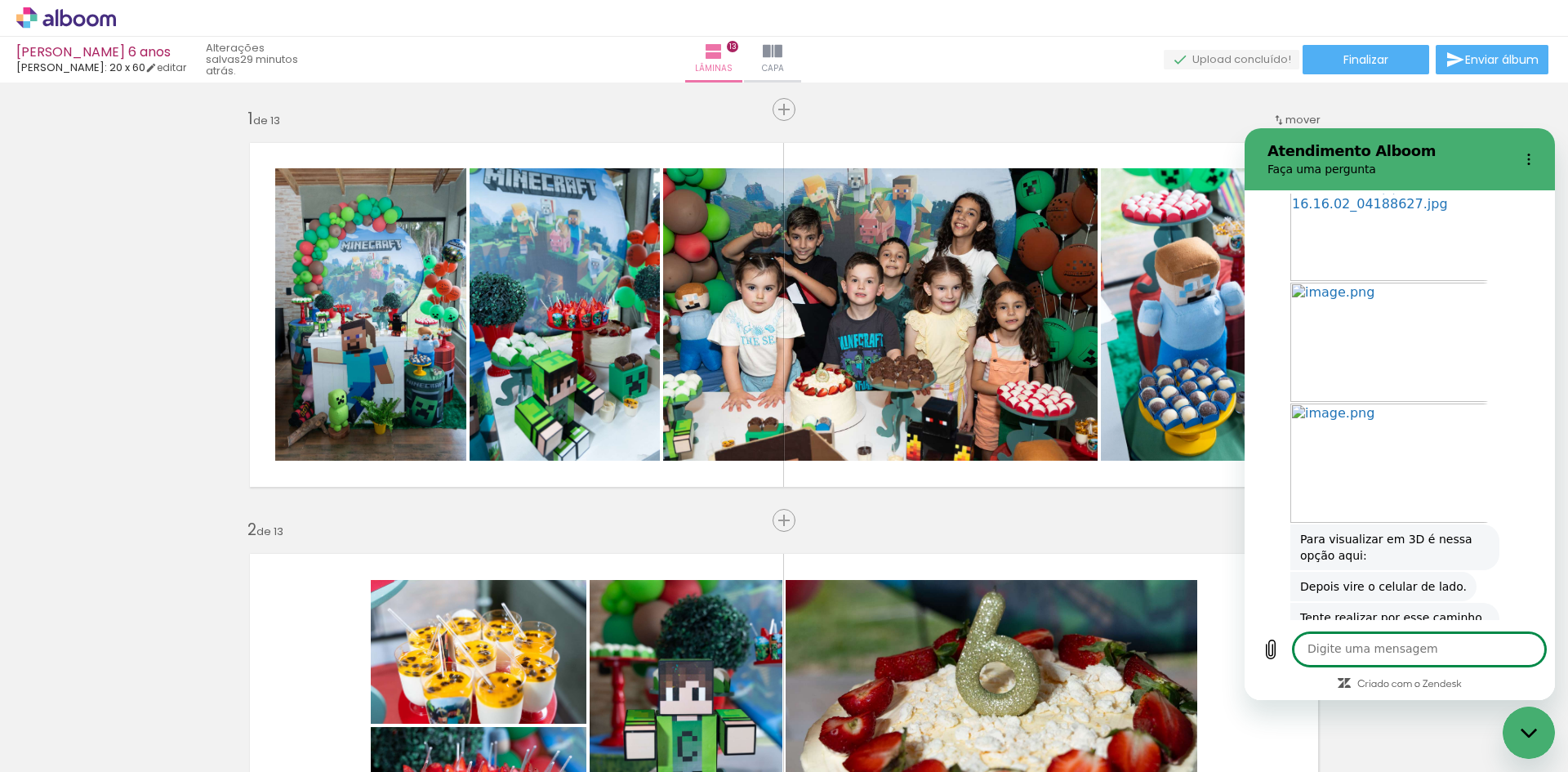
scroll to position [5002, 0]
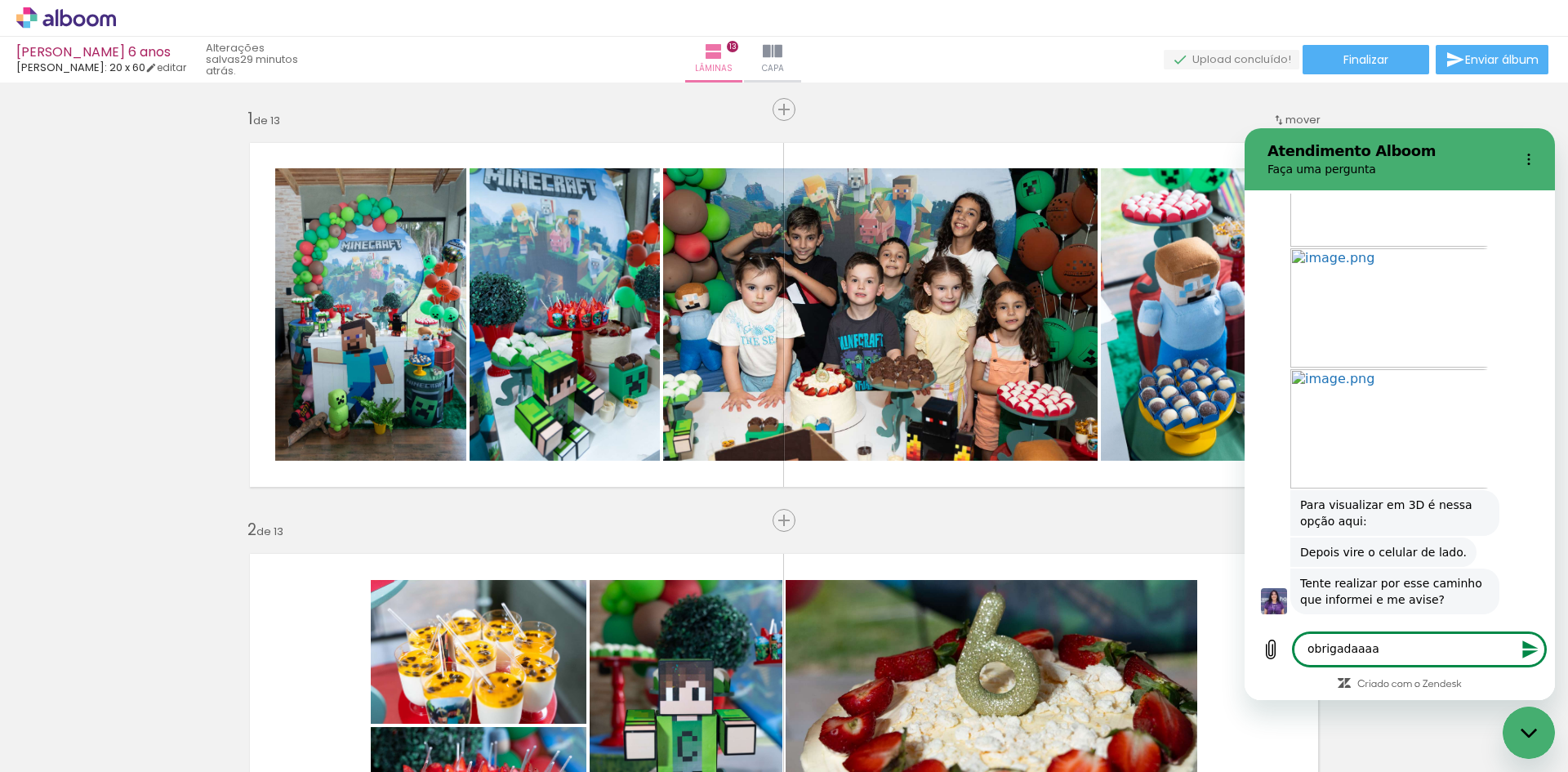
type textarea "obrigadaaaaa"
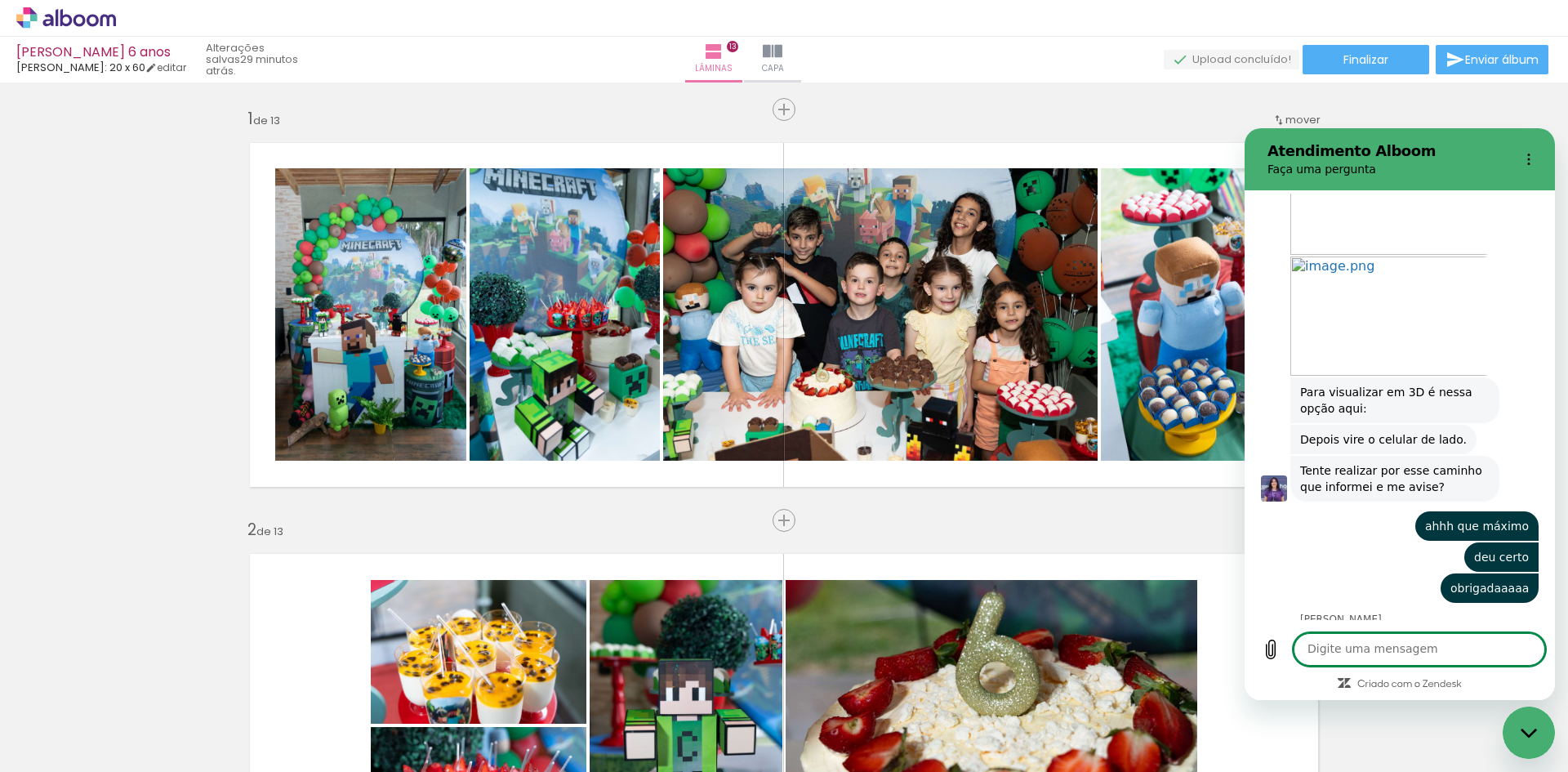
scroll to position [5149, 0]
type textarea "obrigada, igualmente"
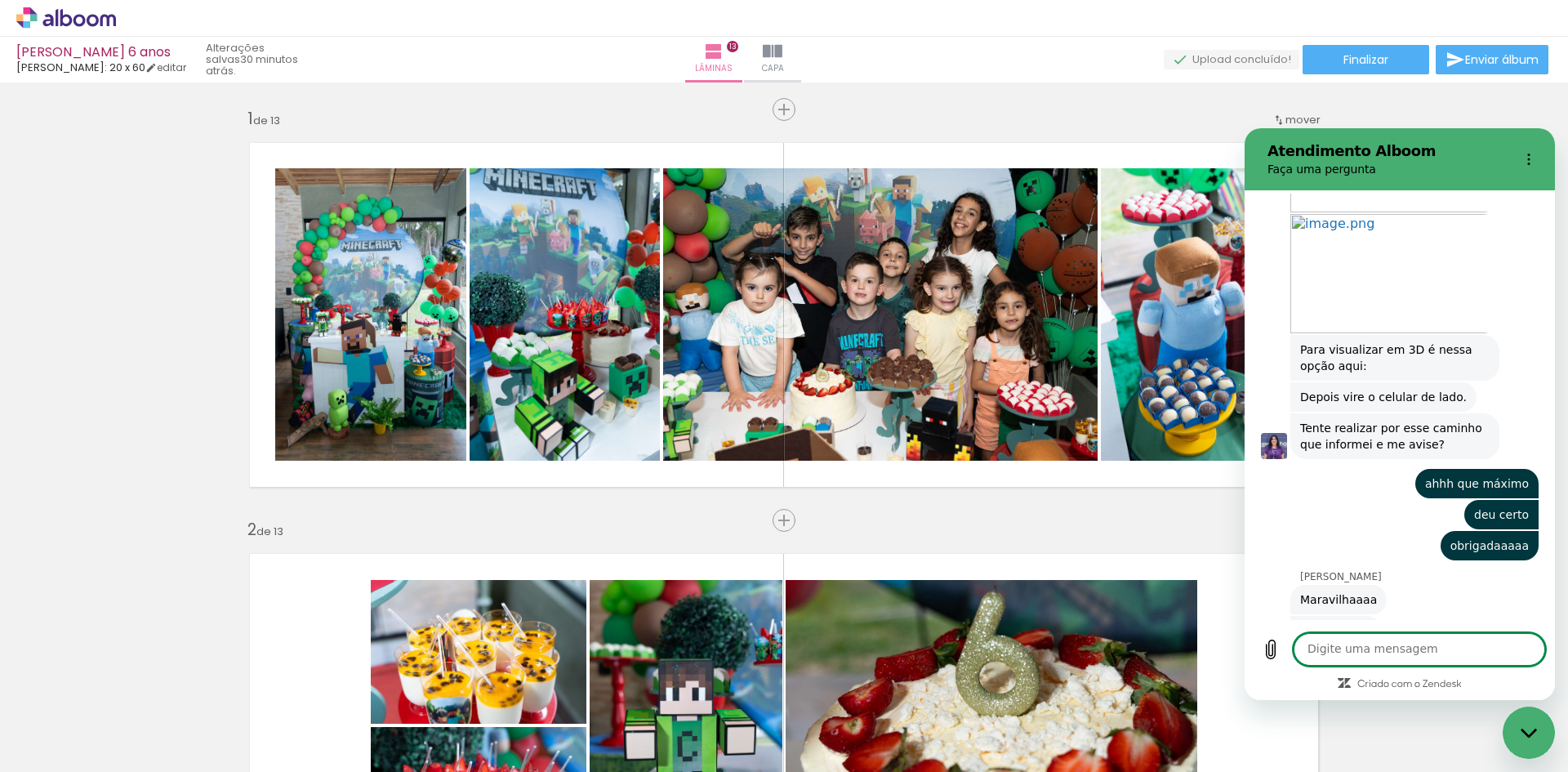
scroll to position [5221, 0]
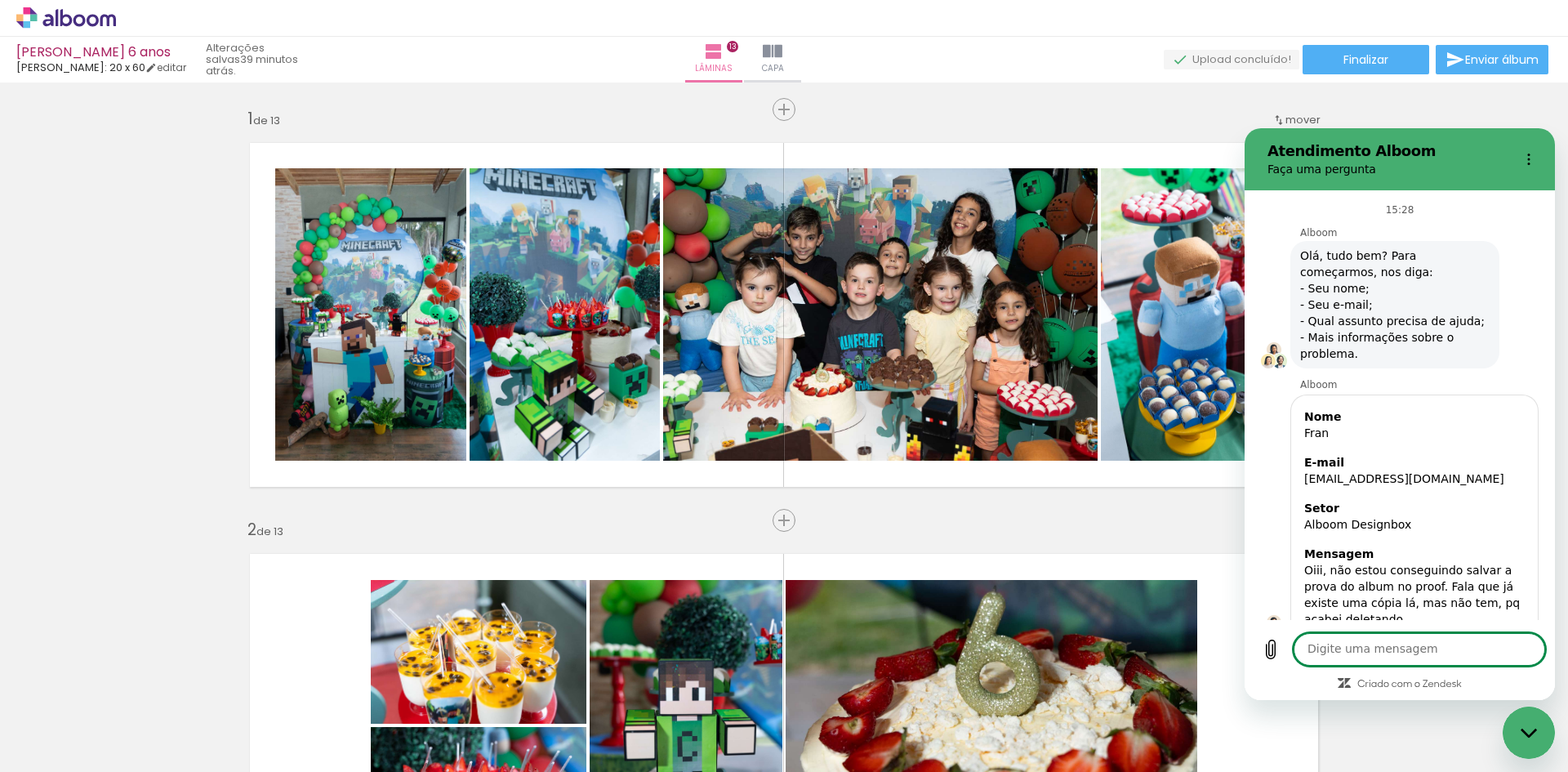
scroll to position [5242, 0]
